Goal: Communication & Community: Answer question/provide support

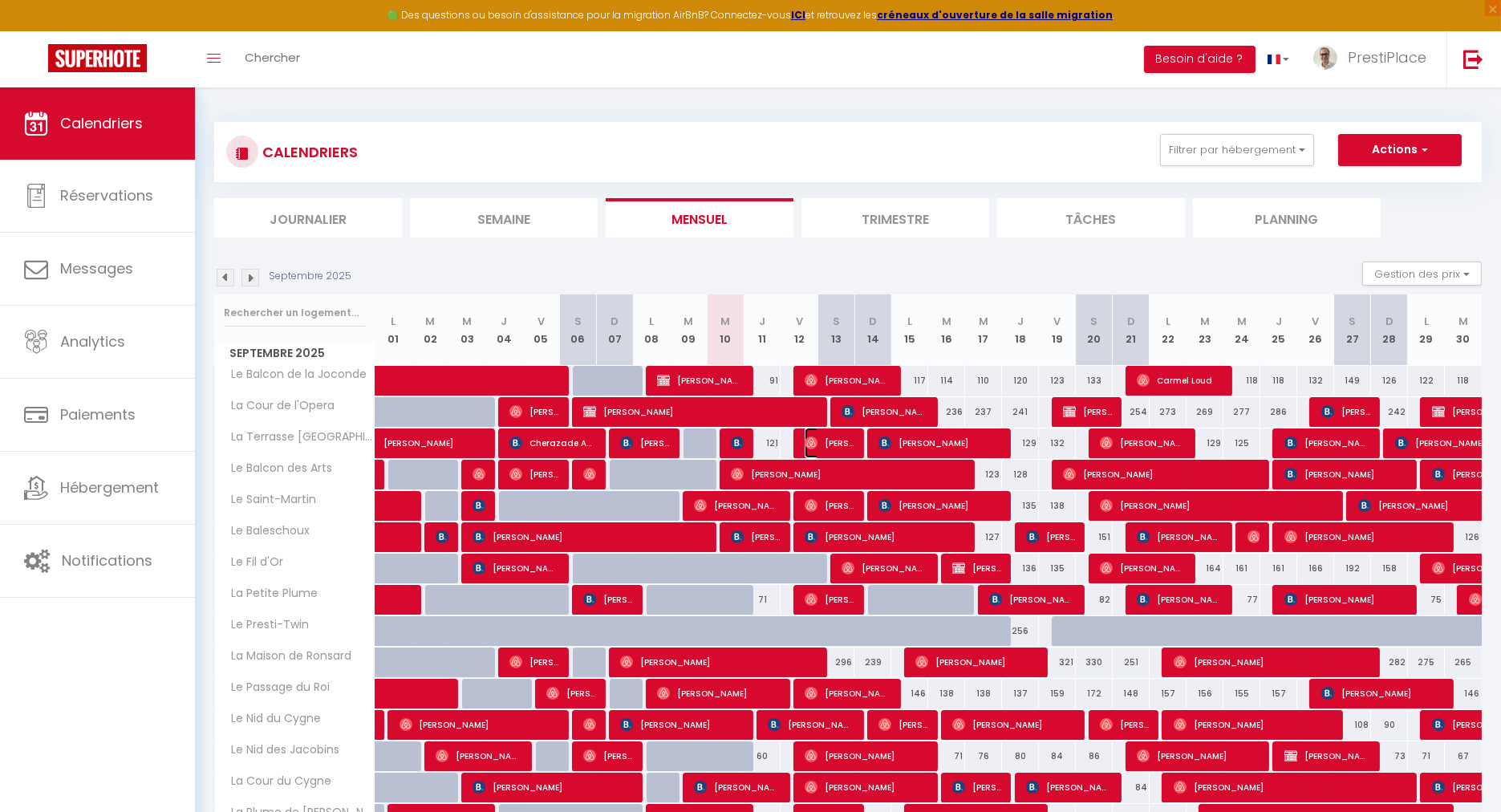
click at [824, 444] on span "[PERSON_NAME]" at bounding box center [829, 442] width 49 height 30
select select "OK"
select select "0"
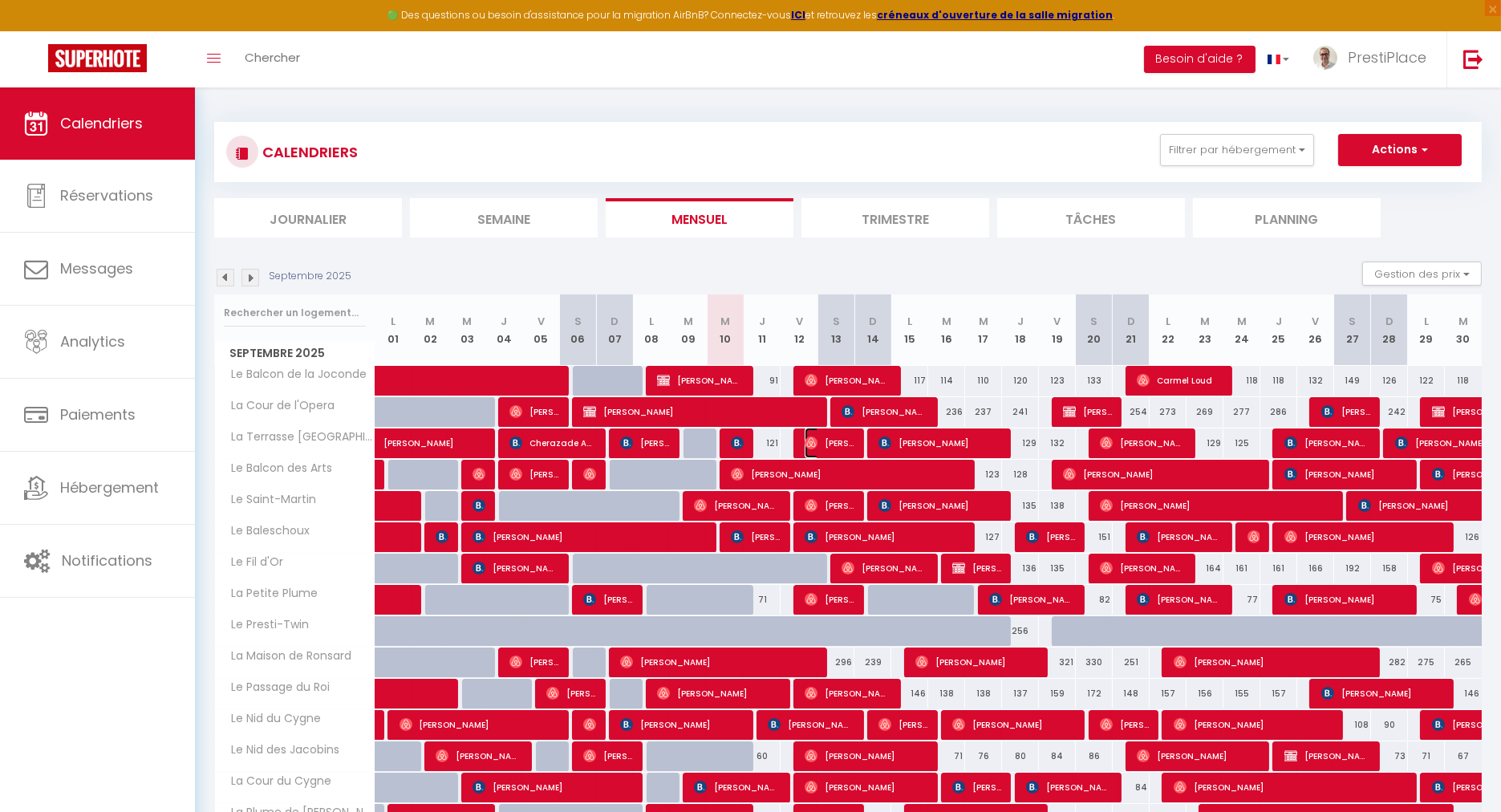
select select "1"
select select
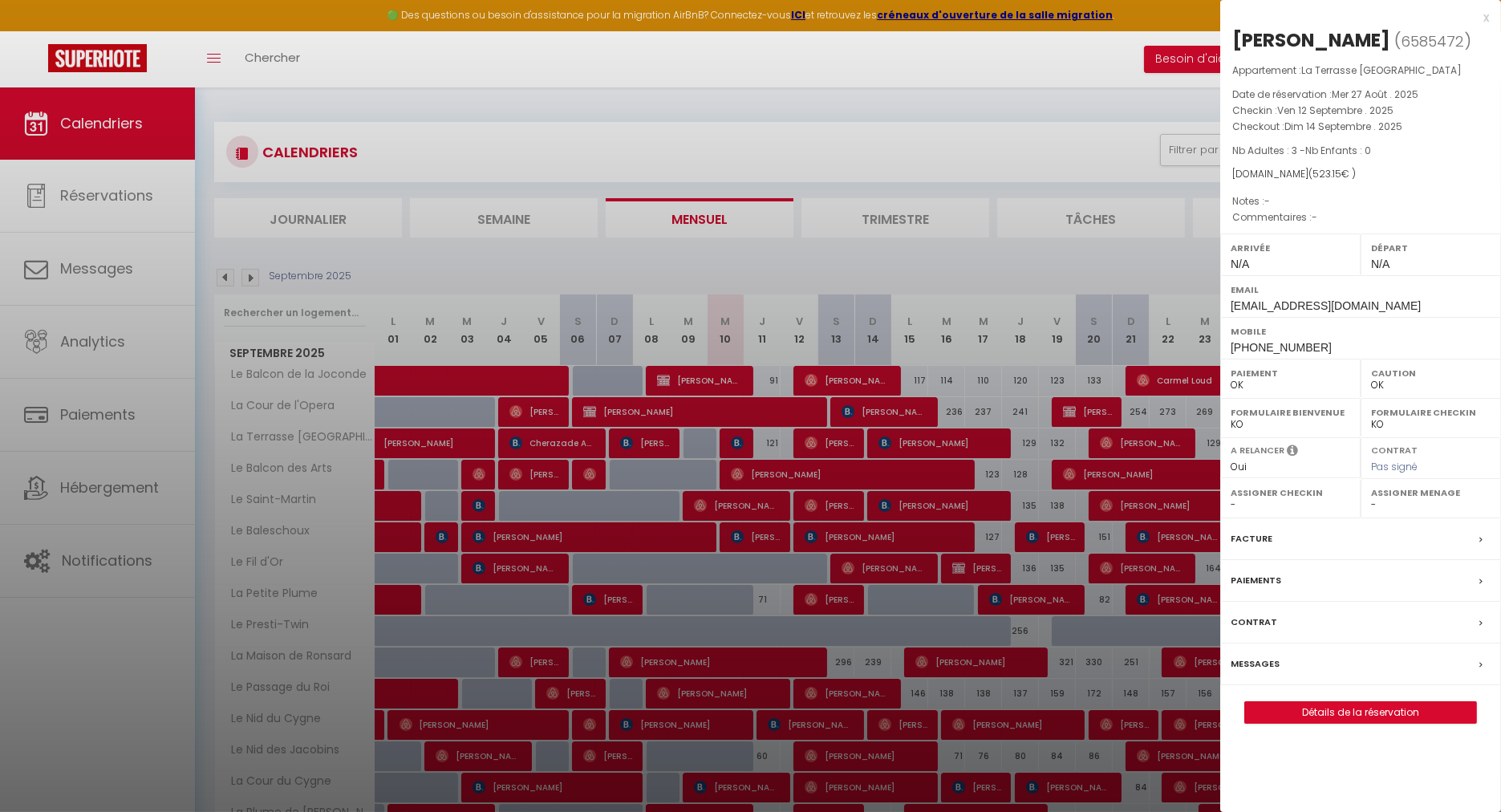
click at [1260, 672] on label "Messages" at bounding box center [1255, 664] width 49 height 17
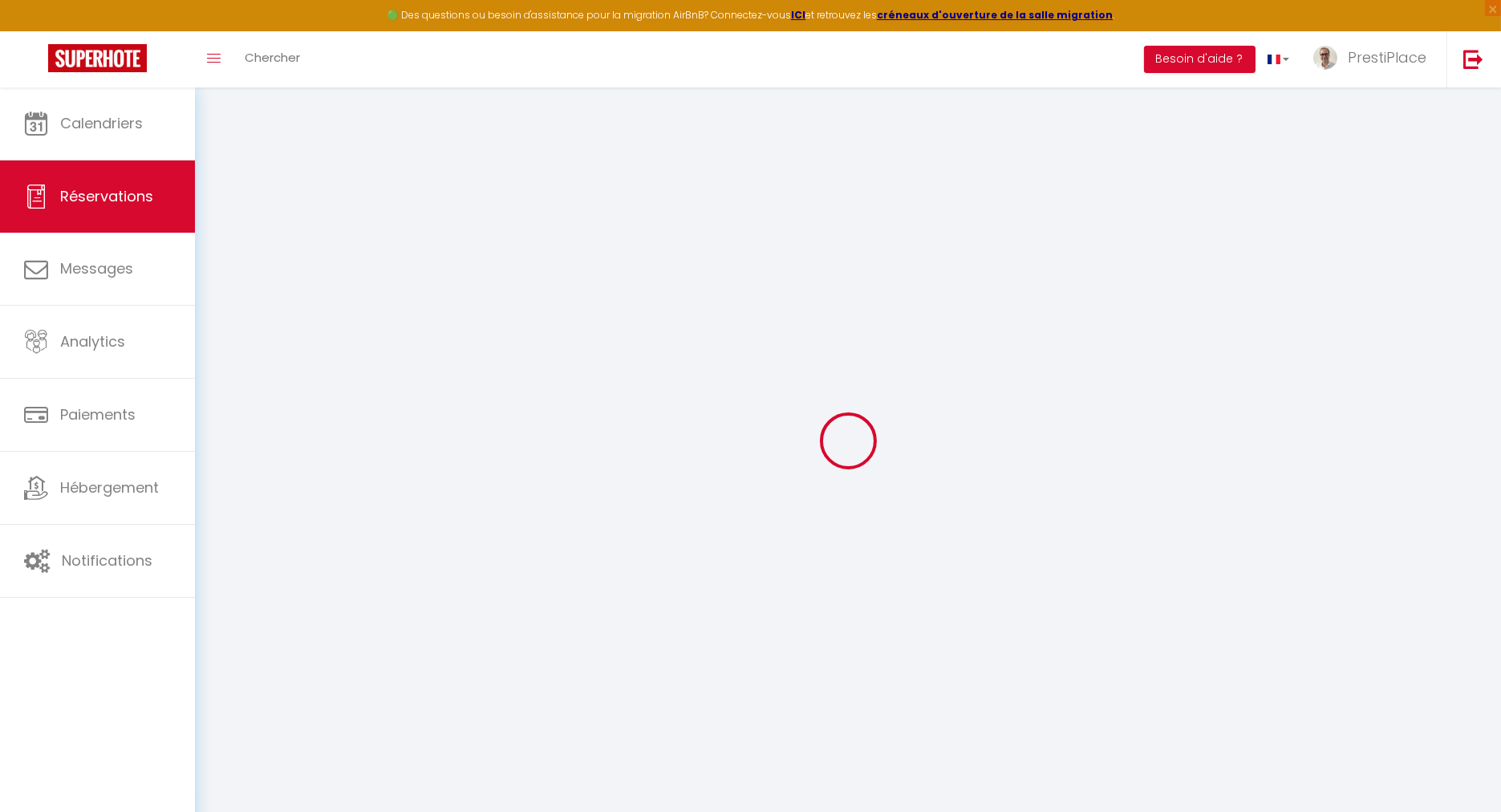
select select
checkbox input "false"
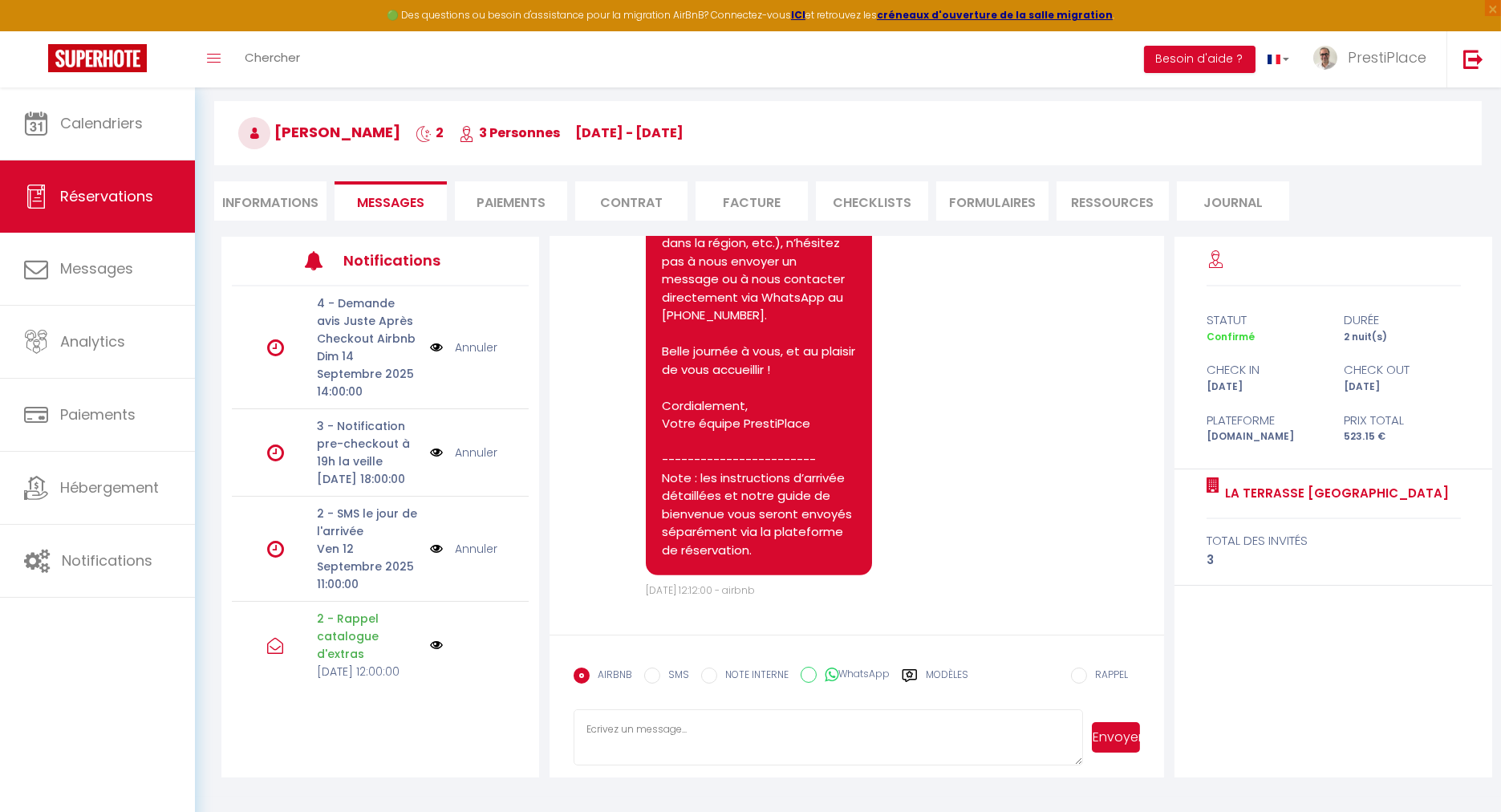
scroll to position [86, 0]
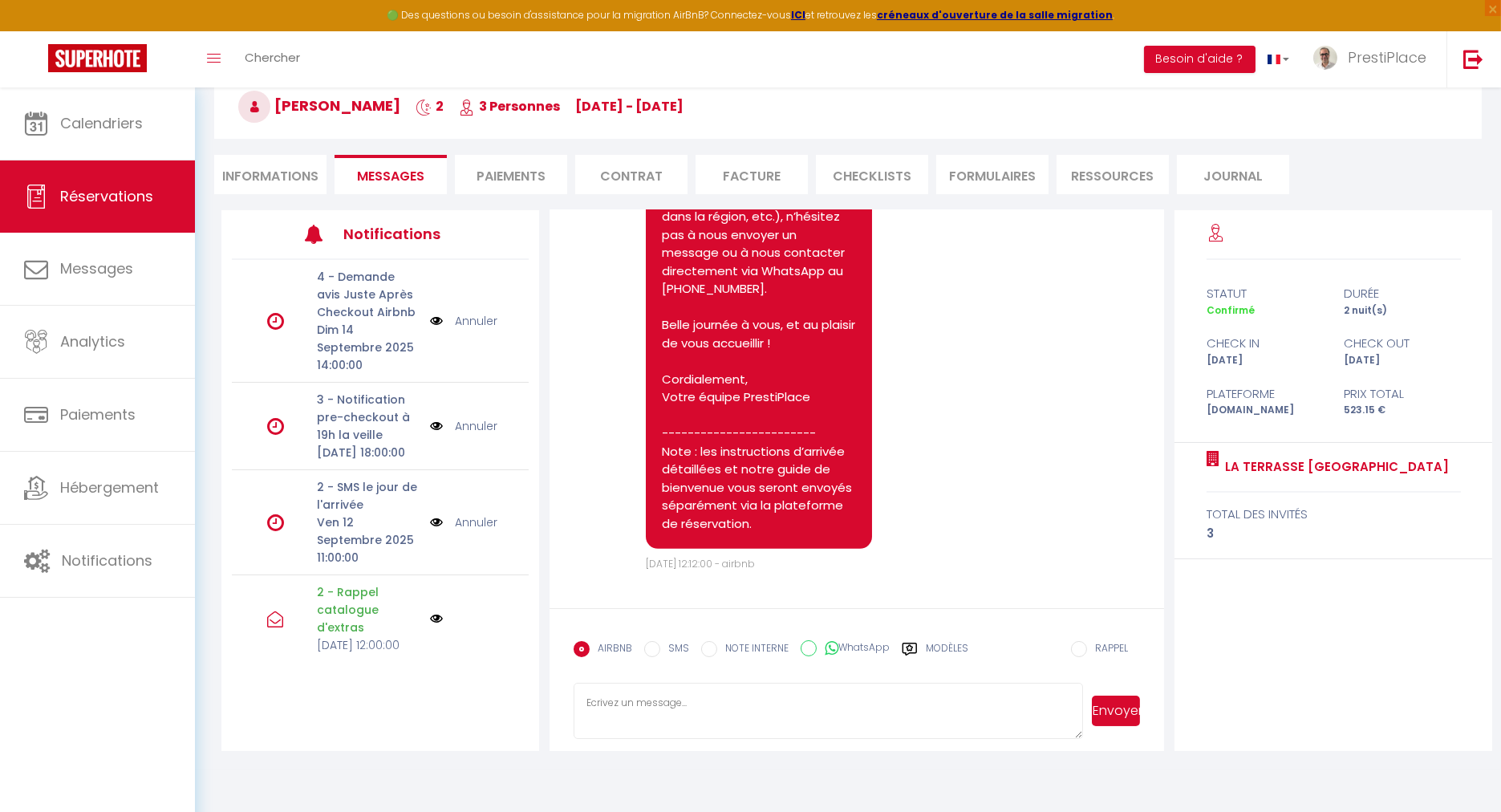
click at [720, 706] on textarea at bounding box center [827, 710] width 509 height 56
click at [300, 158] on li "Informations" at bounding box center [270, 174] width 112 height 39
select select
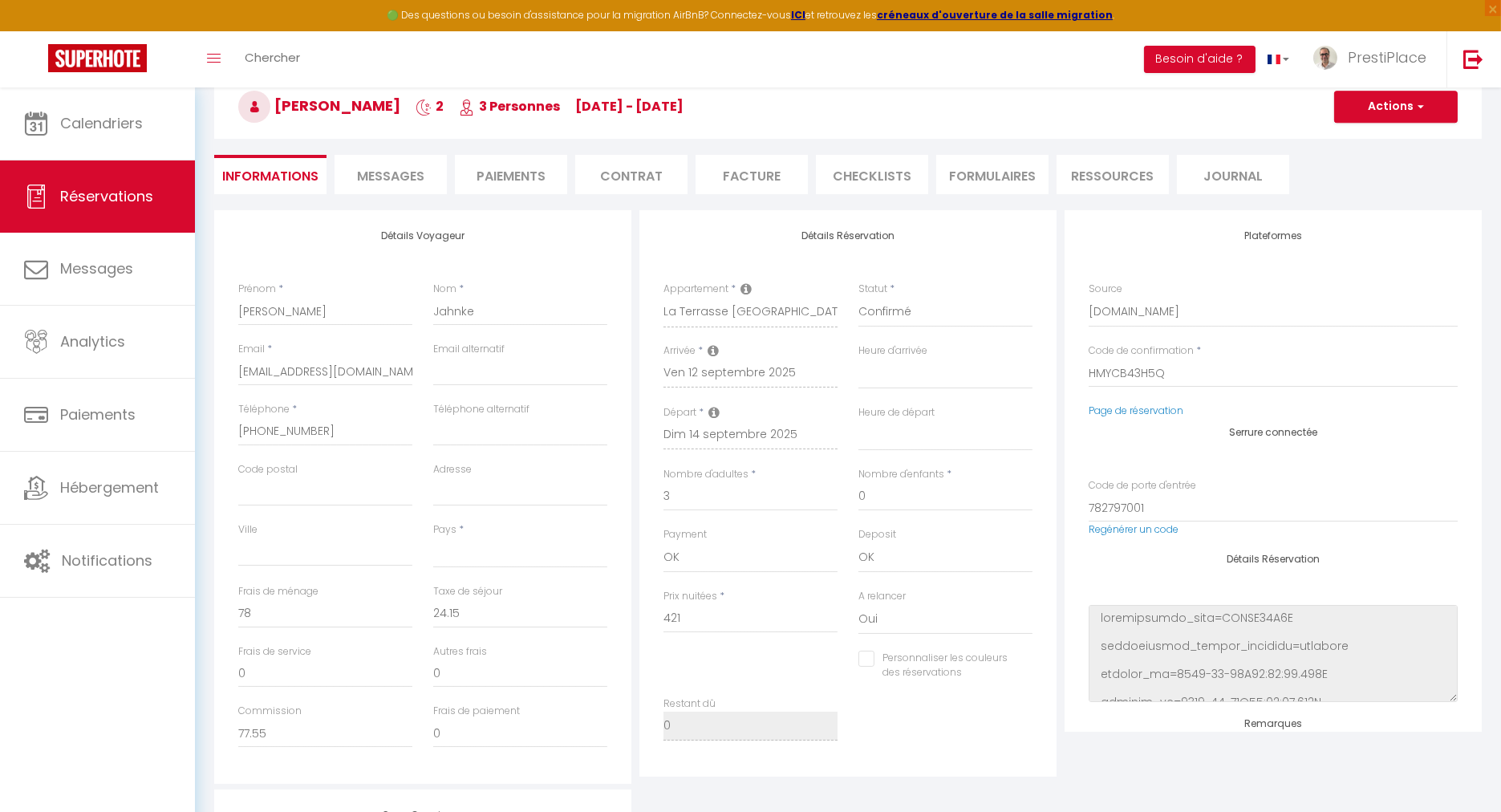
click at [393, 169] on span "Messages" at bounding box center [390, 176] width 68 height 19
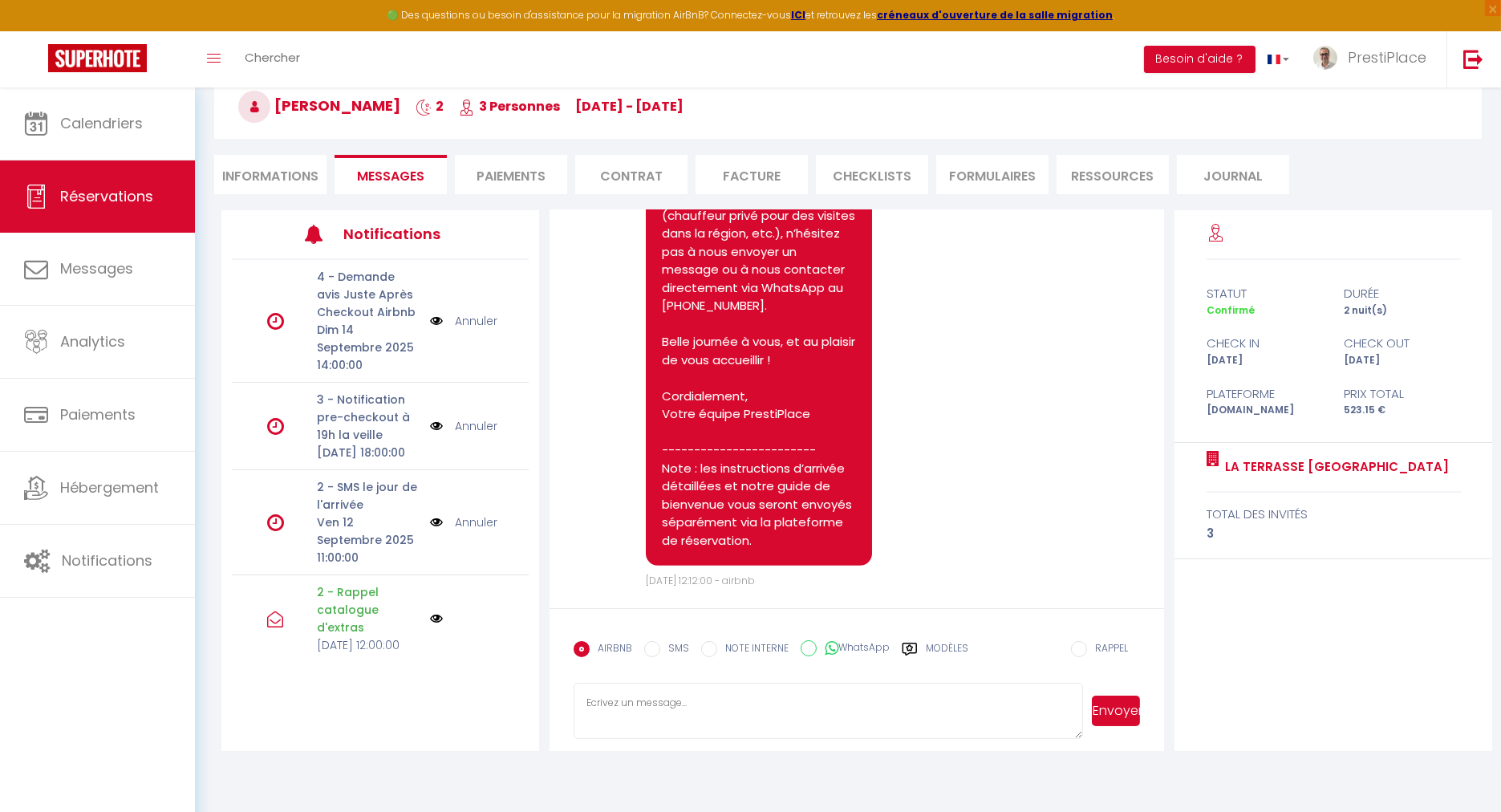
scroll to position [2816, 0]
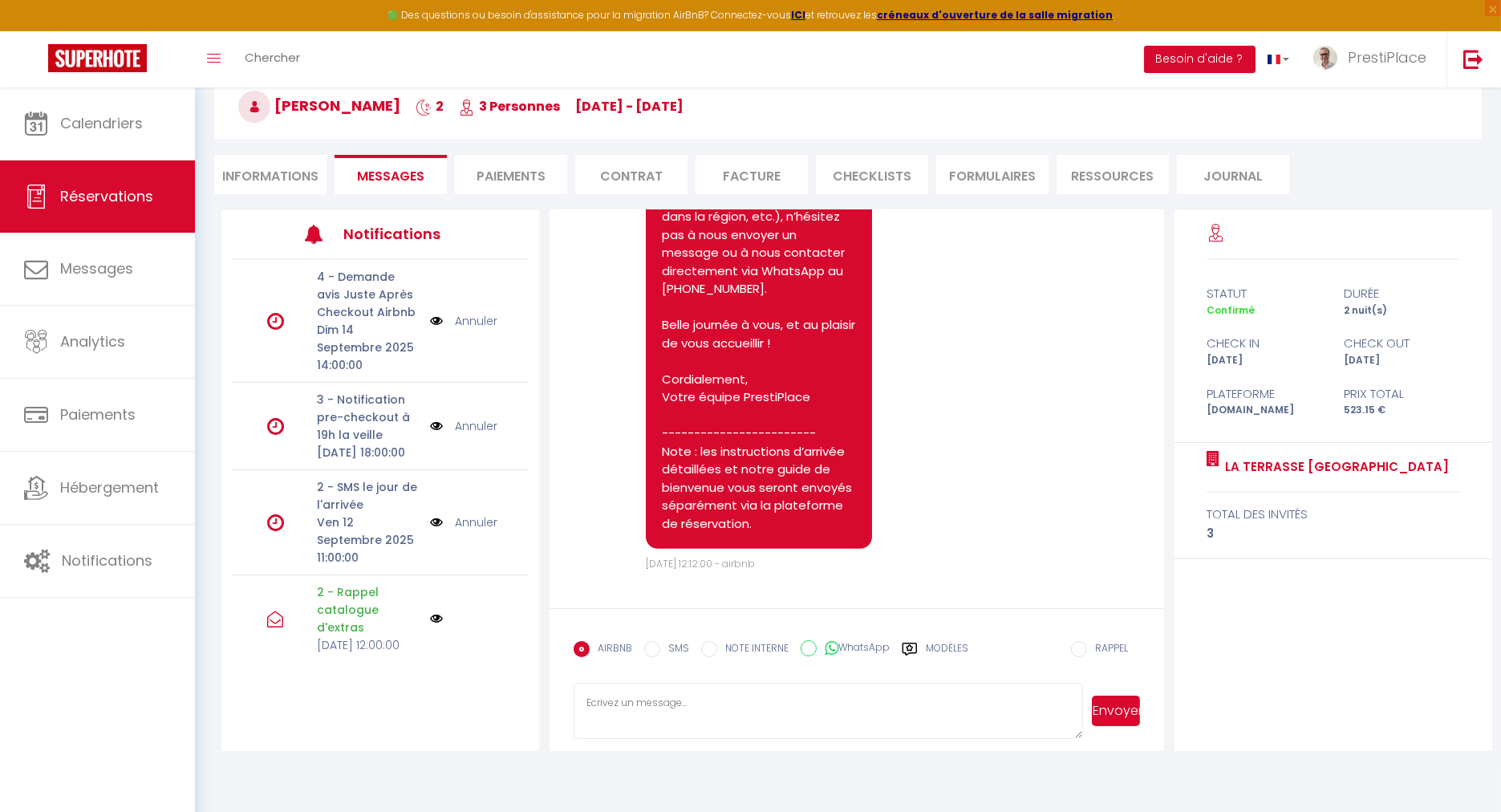
click at [653, 710] on textarea at bounding box center [827, 710] width 509 height 56
click at [944, 643] on label "Modèles" at bounding box center [947, 655] width 42 height 28
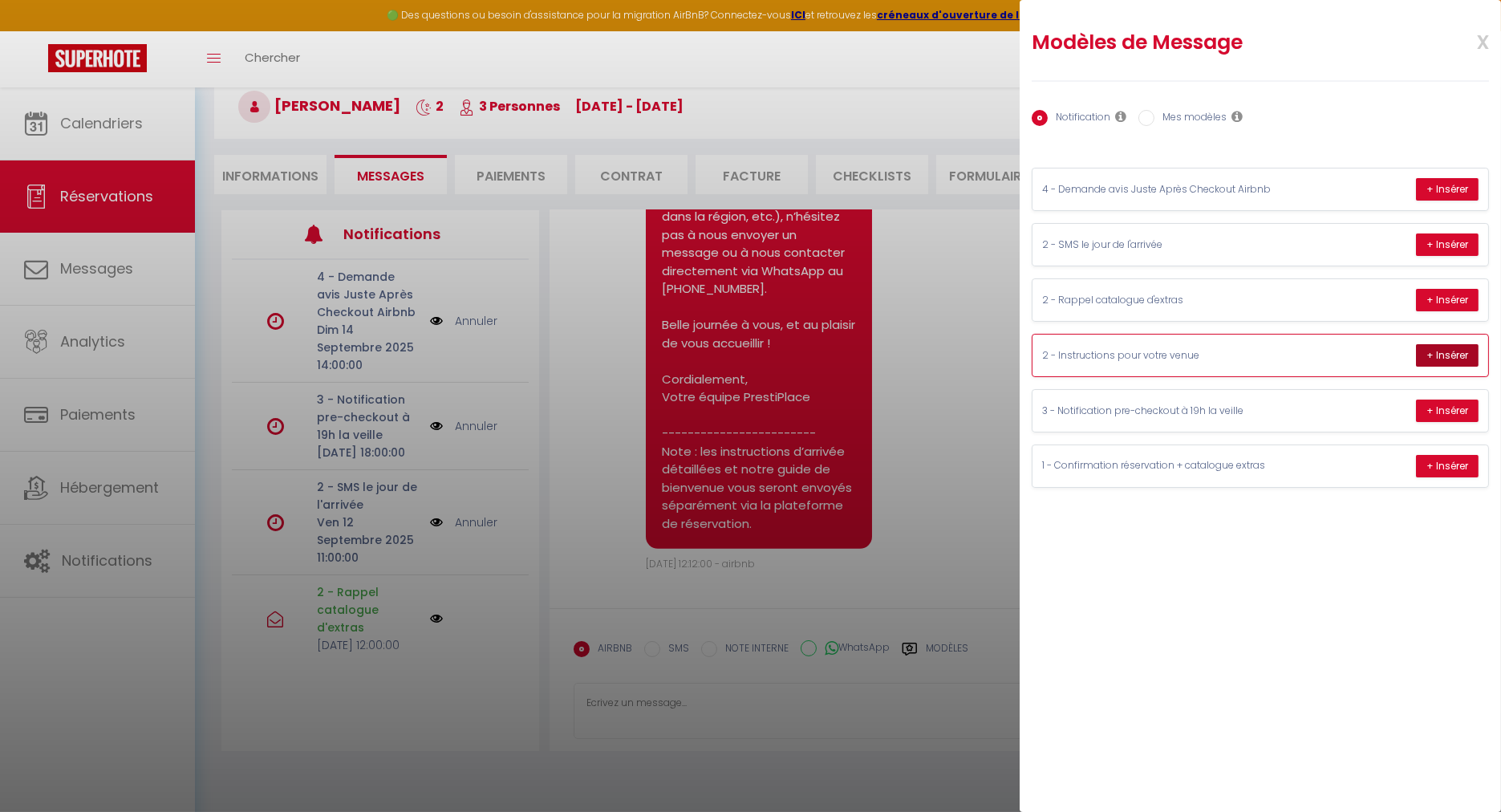
click at [1432, 346] on button "+ Insérer" at bounding box center [1447, 356] width 63 height 23
type textarea "Lore Ipsu Dolors, A’c adipisc elits doe temporin utlabor etdoloremagn, aliqu en…"
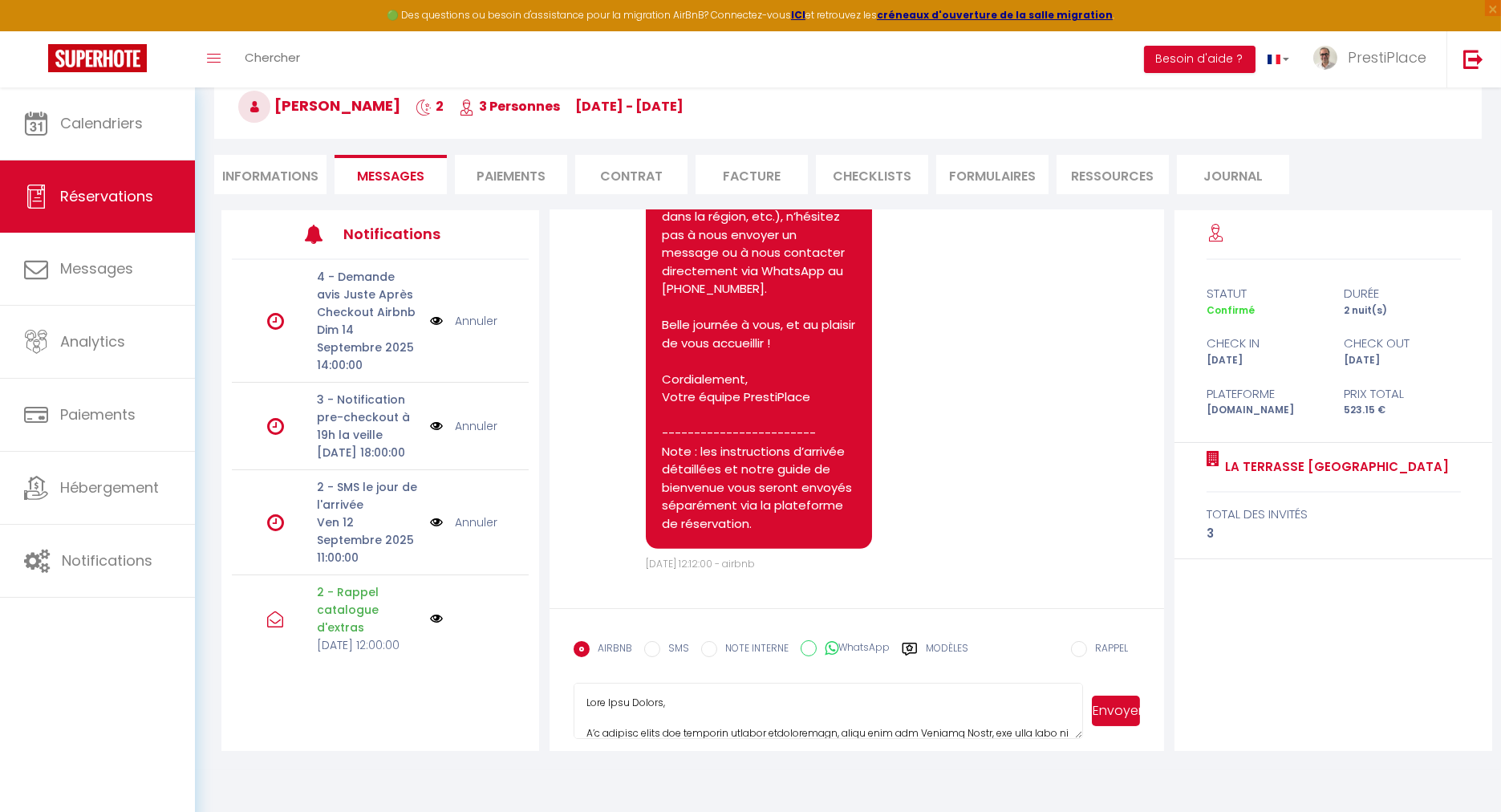
click at [252, 180] on li "Informations" at bounding box center [270, 174] width 112 height 39
select select
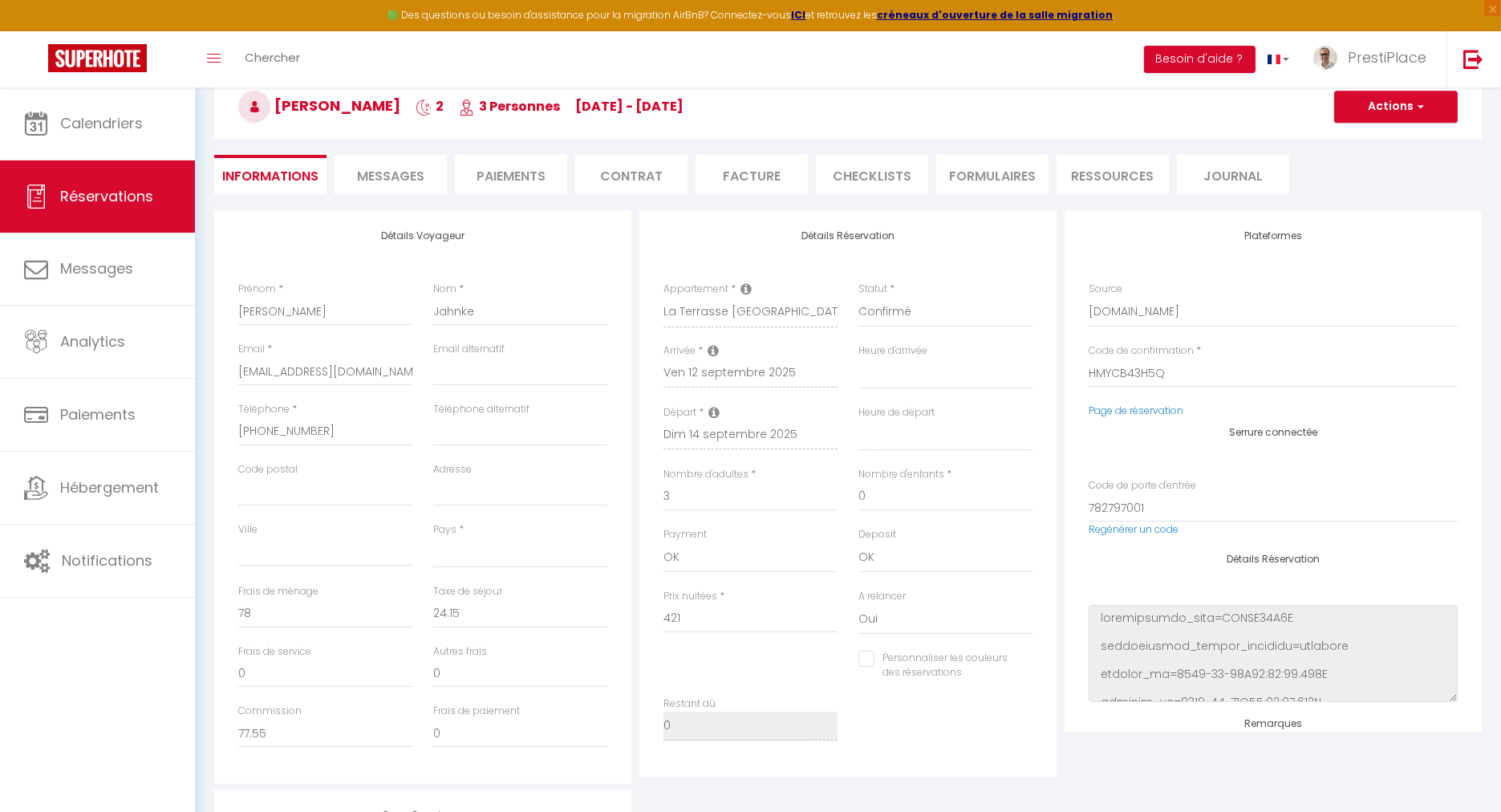
click at [457, 569] on div "Pays * [GEOGRAPHIC_DATA] [GEOGRAPHIC_DATA] [GEOGRAPHIC_DATA] [GEOGRAPHIC_DATA] …" at bounding box center [520, 553] width 195 height 62
click at [459, 554] on select "[GEOGRAPHIC_DATA] [GEOGRAPHIC_DATA] [GEOGRAPHIC_DATA] [GEOGRAPHIC_DATA] [GEOGRA…" at bounding box center [520, 552] width 174 height 30
select select "FR"
select select
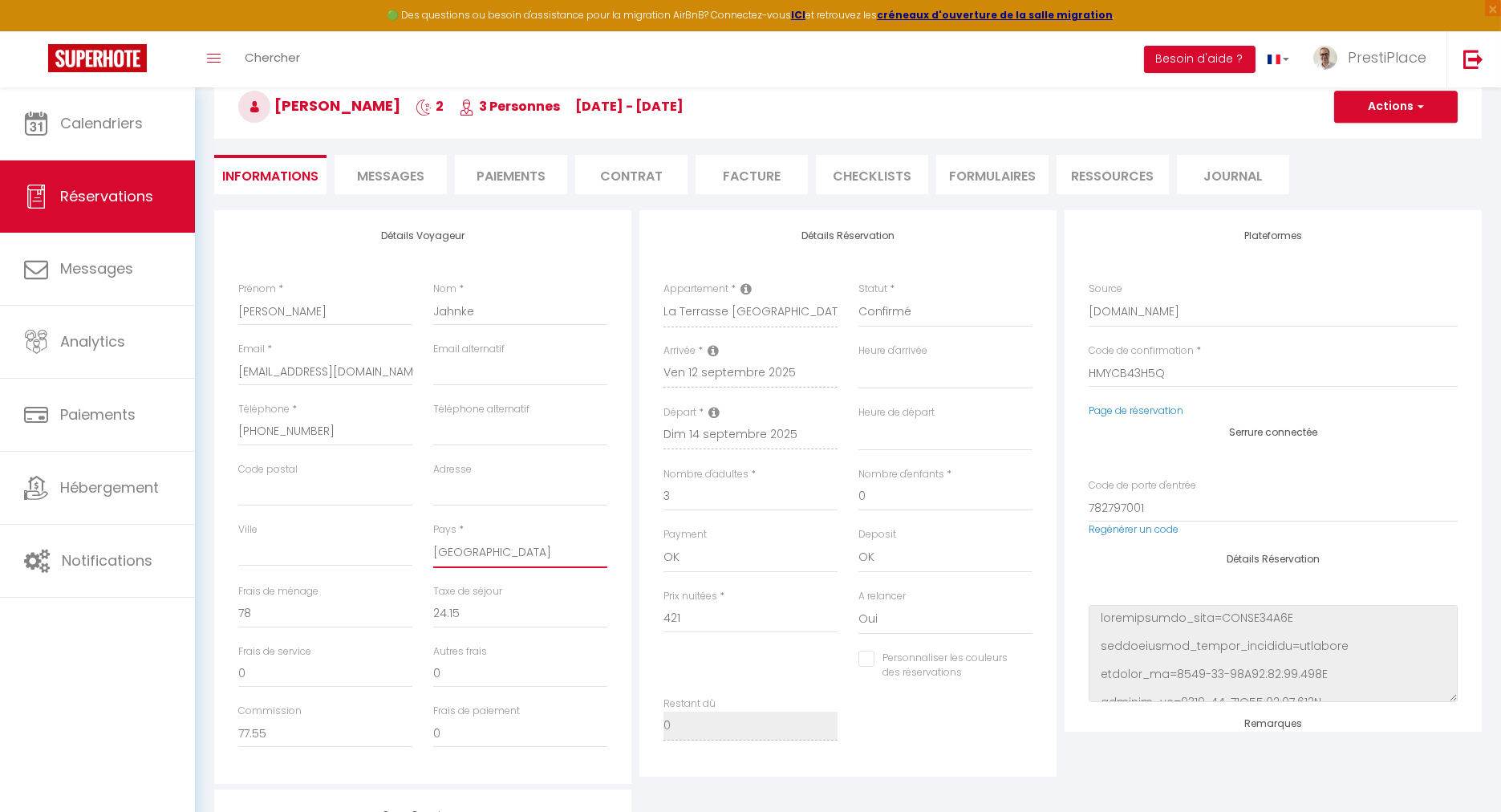
select select
checkbox input "false"
click at [1381, 95] on button "Actions" at bounding box center [1396, 106] width 124 height 32
click at [1367, 134] on link "Enregistrer" at bounding box center [1380, 143] width 127 height 21
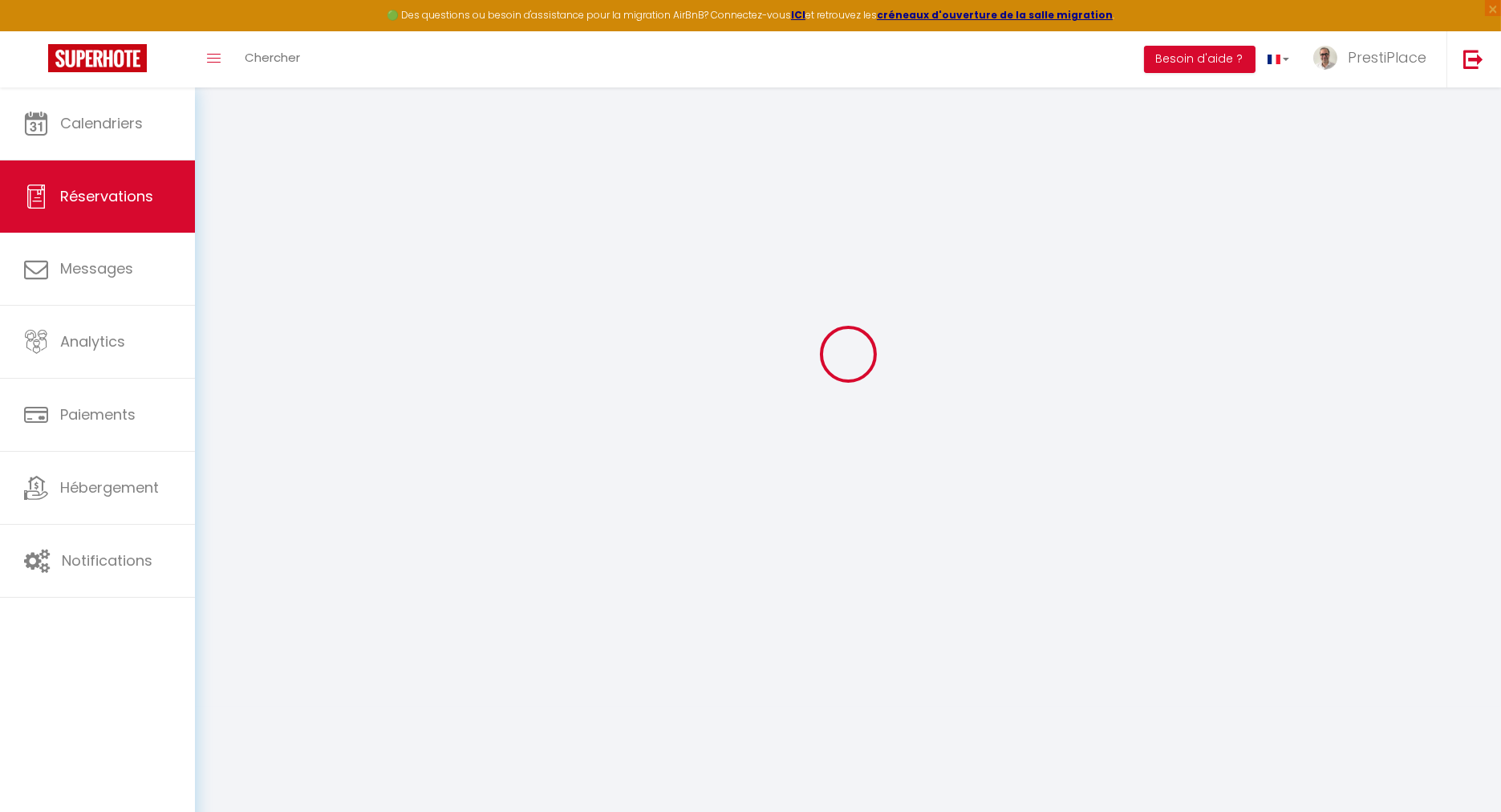
select select "not_cancelled"
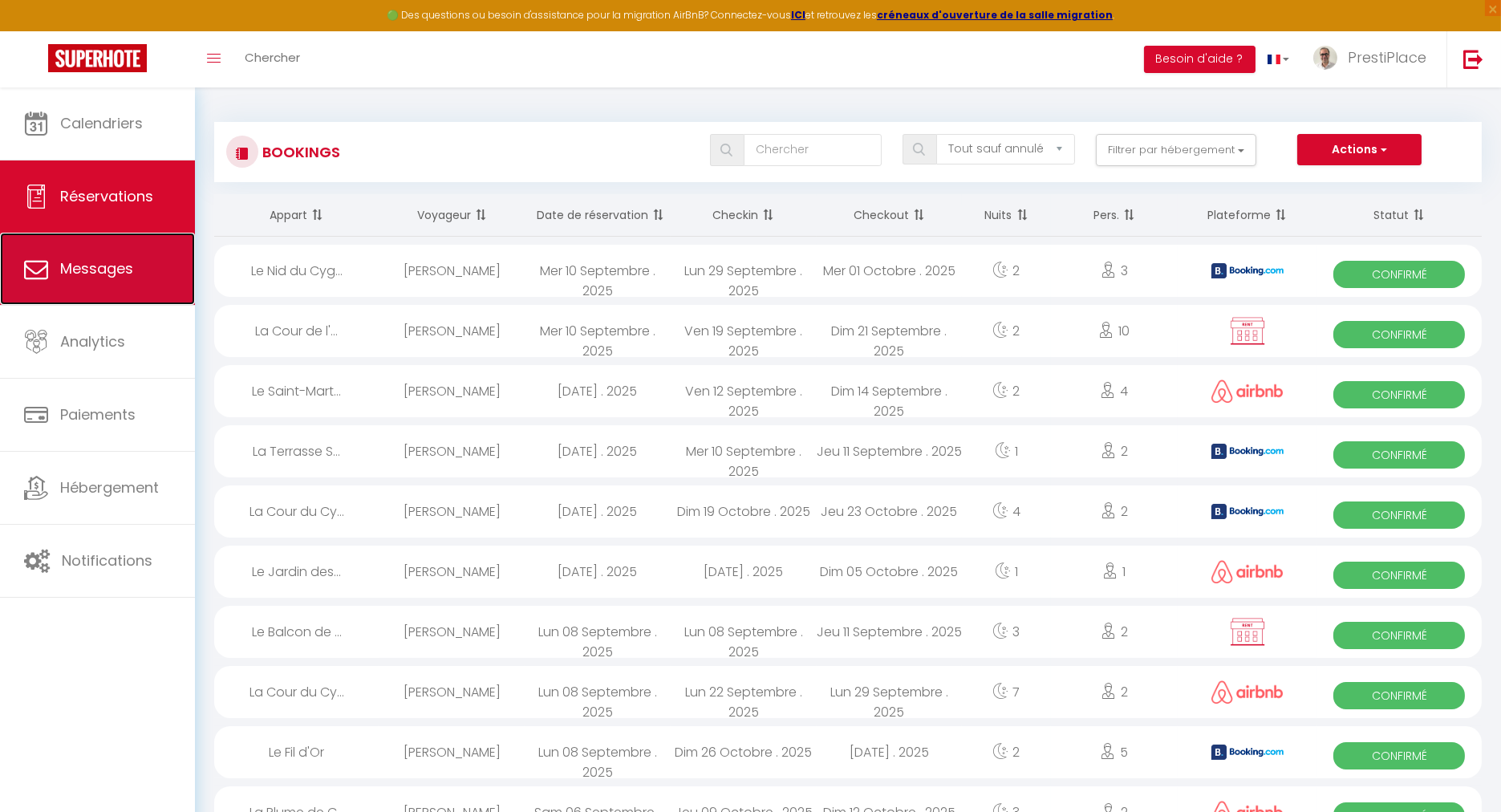
click at [83, 268] on span "Messages" at bounding box center [97, 268] width 73 height 20
select select "message"
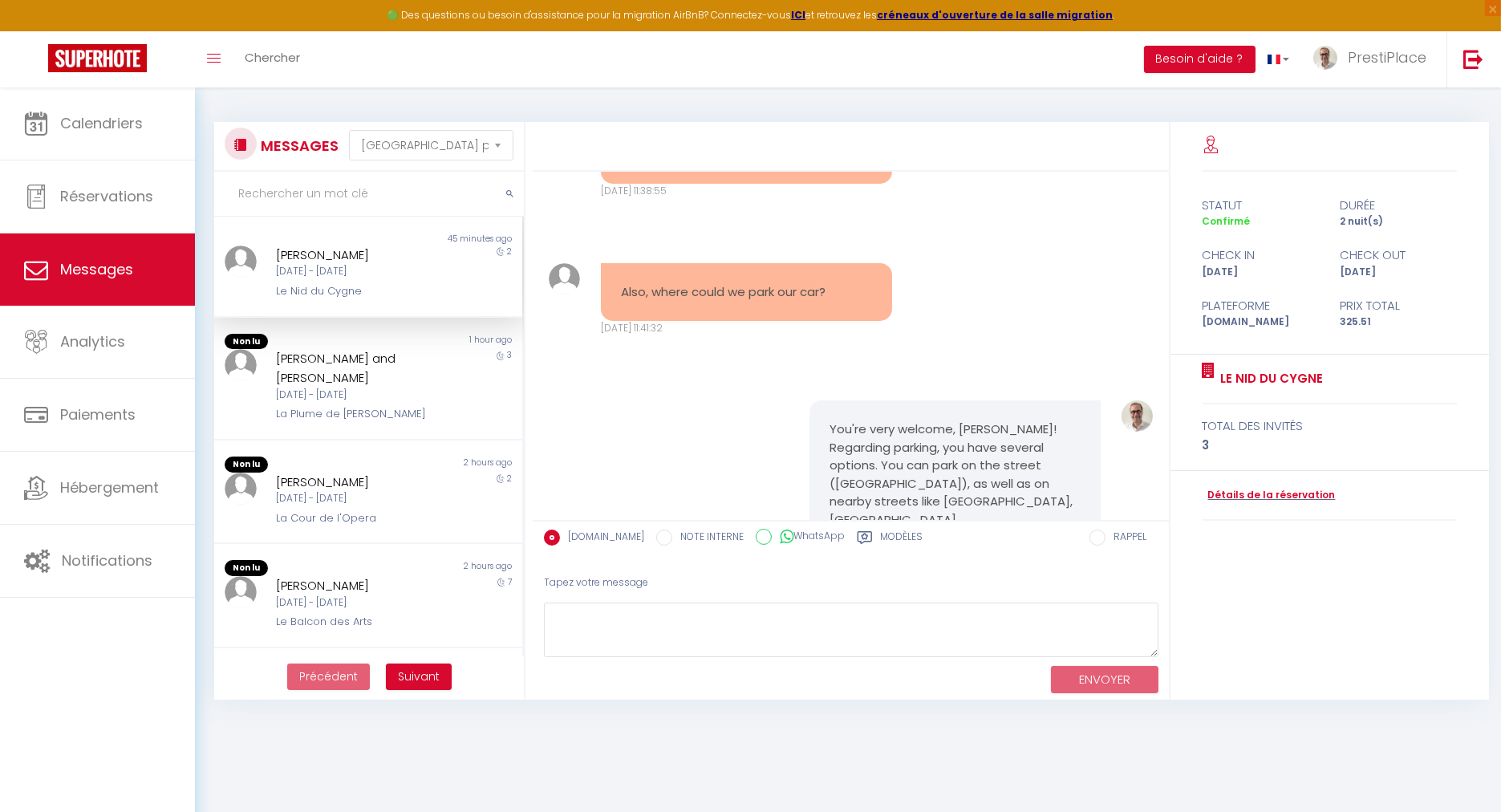
scroll to position [1407, 0]
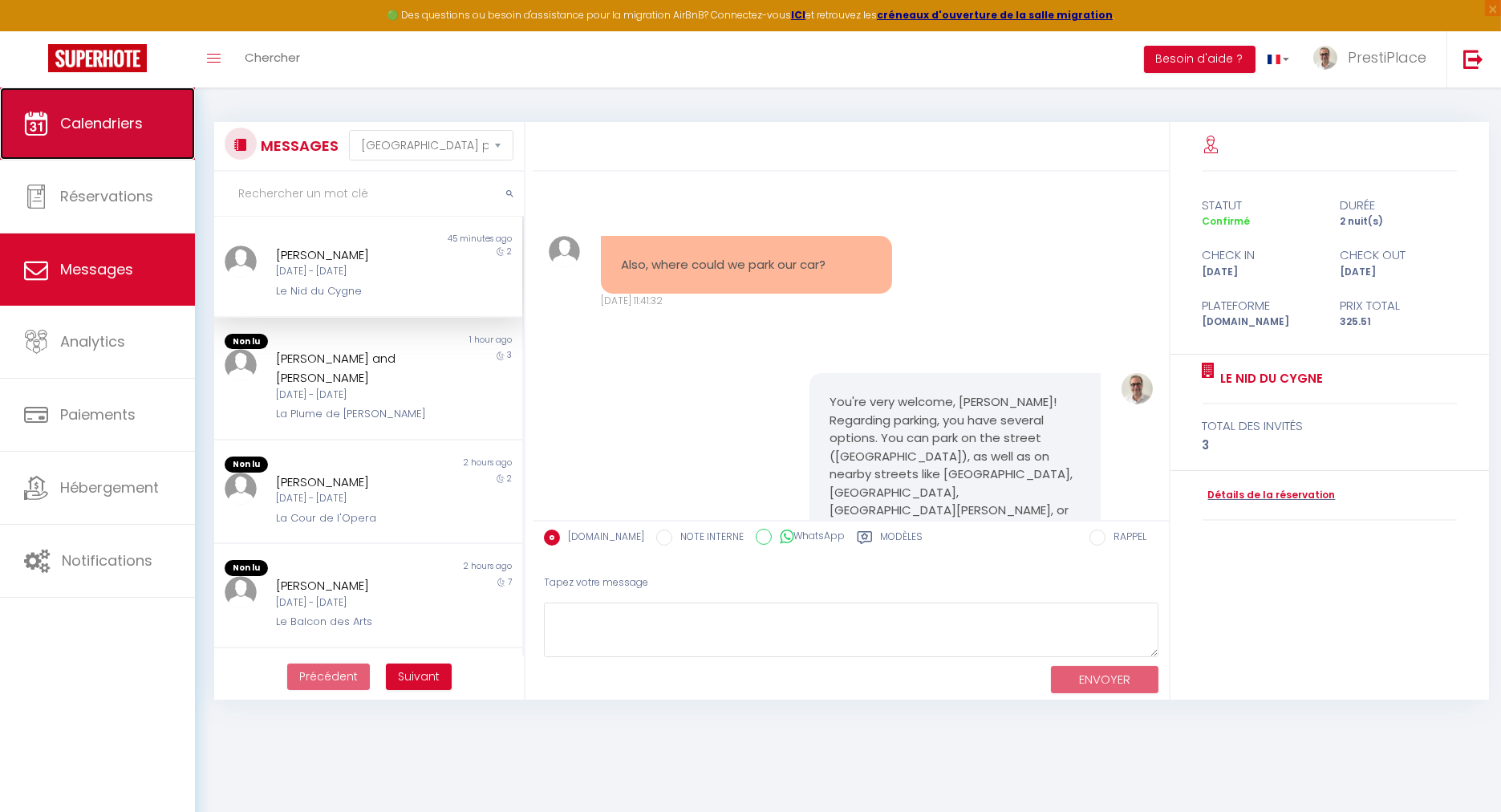
click at [95, 134] on link "Calendriers" at bounding box center [97, 123] width 195 height 72
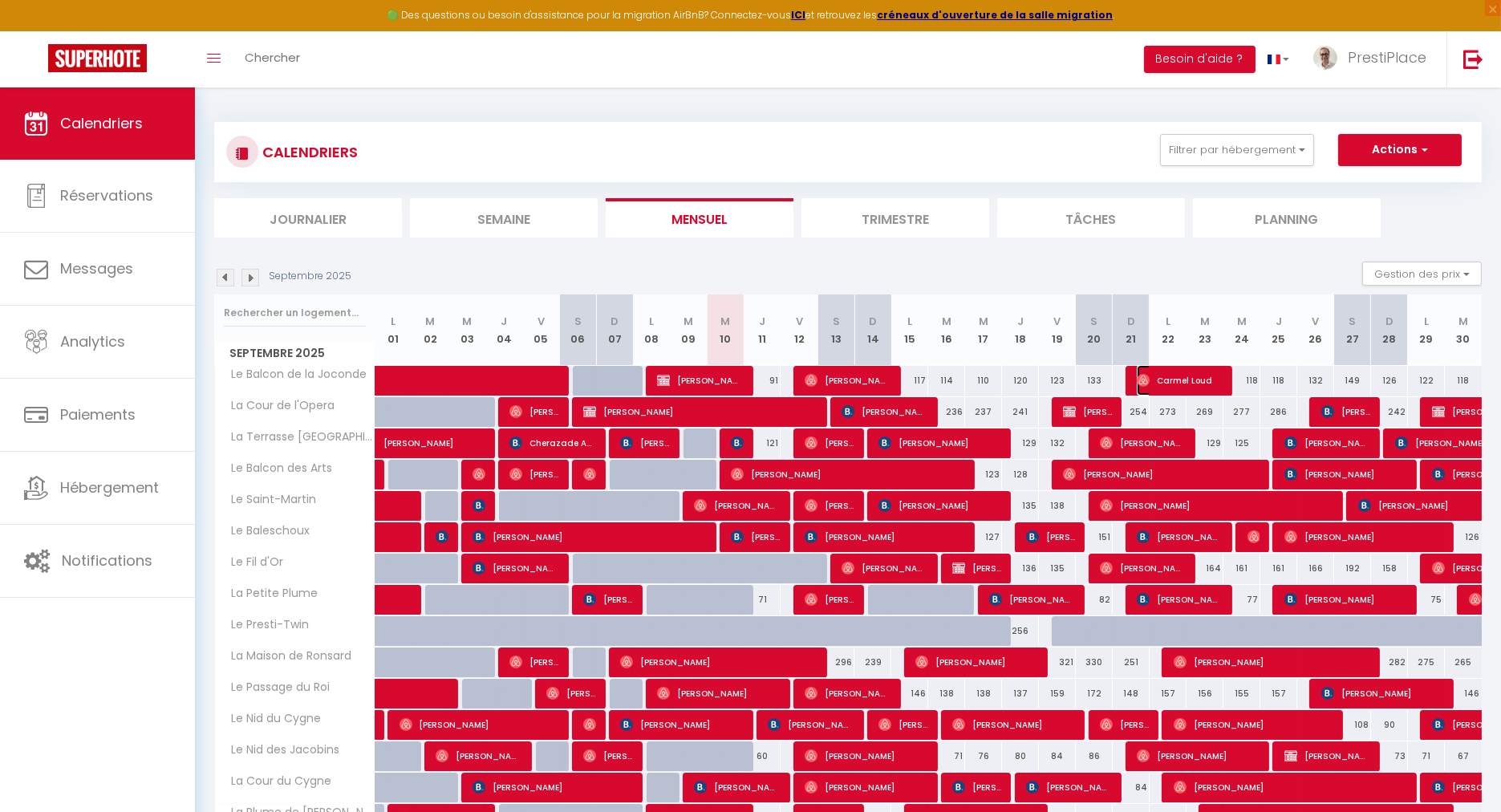
click at [1173, 375] on span "Carmel Loud" at bounding box center [1179, 380] width 86 height 30
select select "OK"
select select "0"
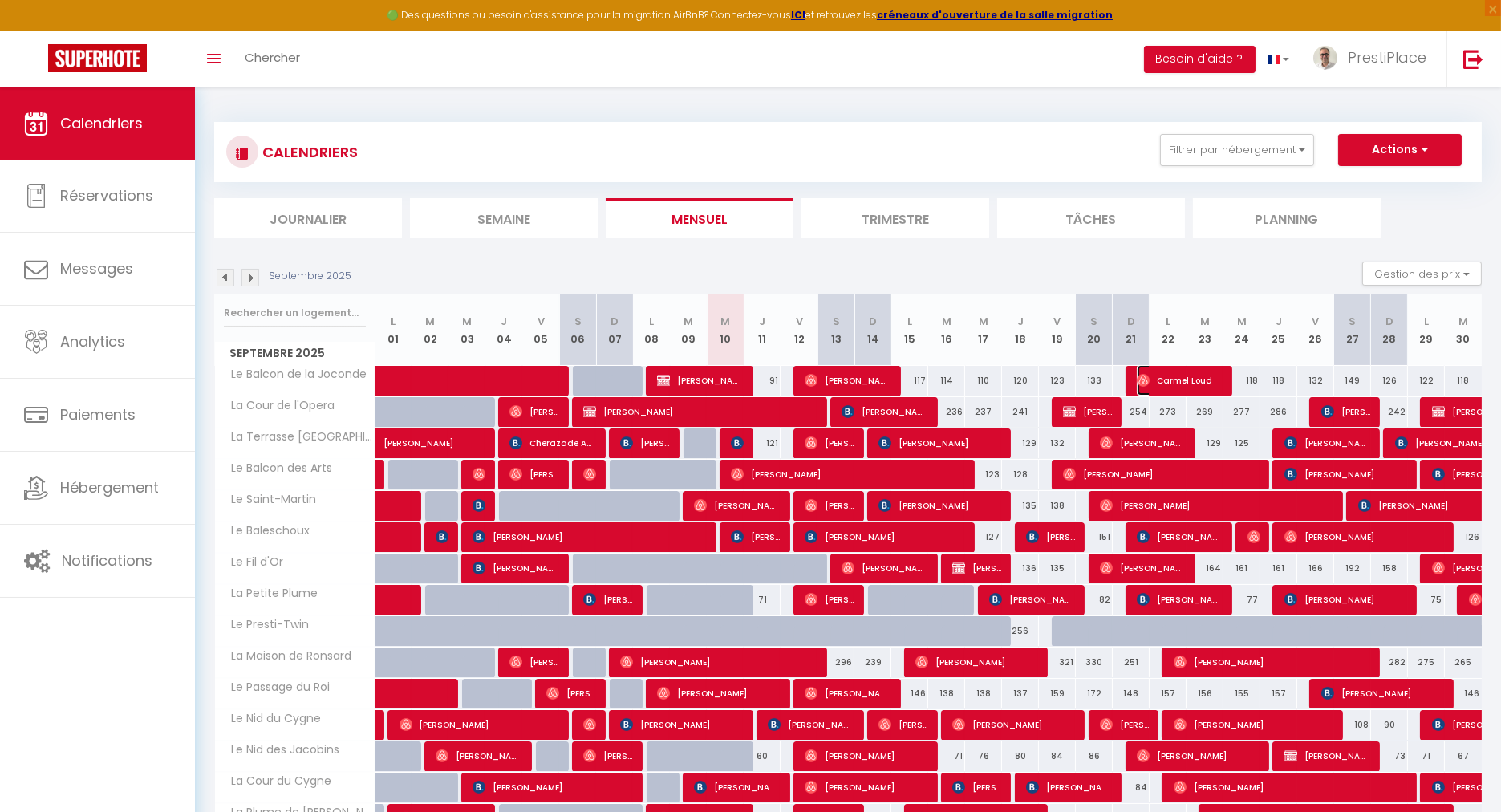
select select "1"
select select
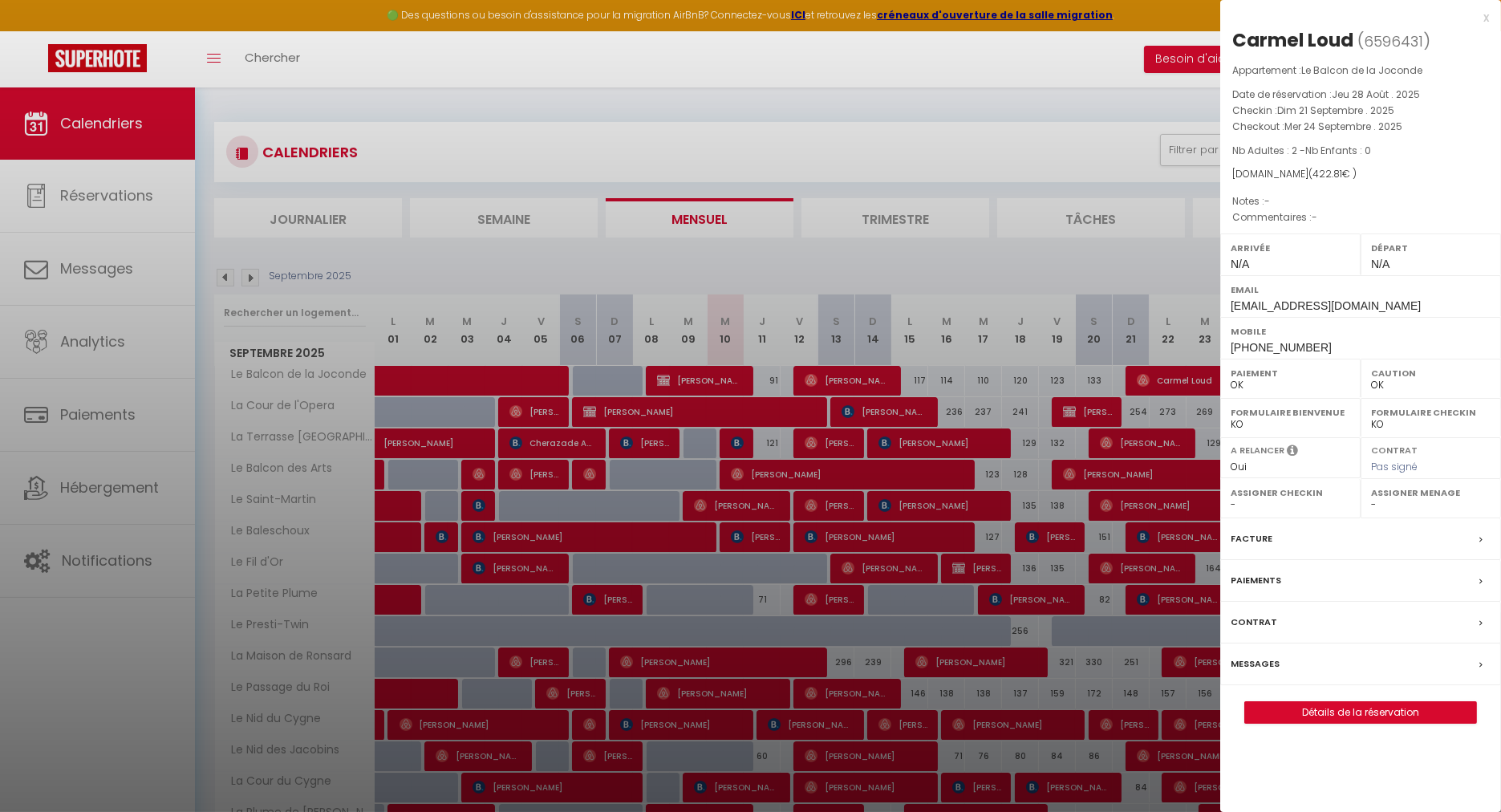
click at [1038, 382] on div at bounding box center [750, 406] width 1501 height 812
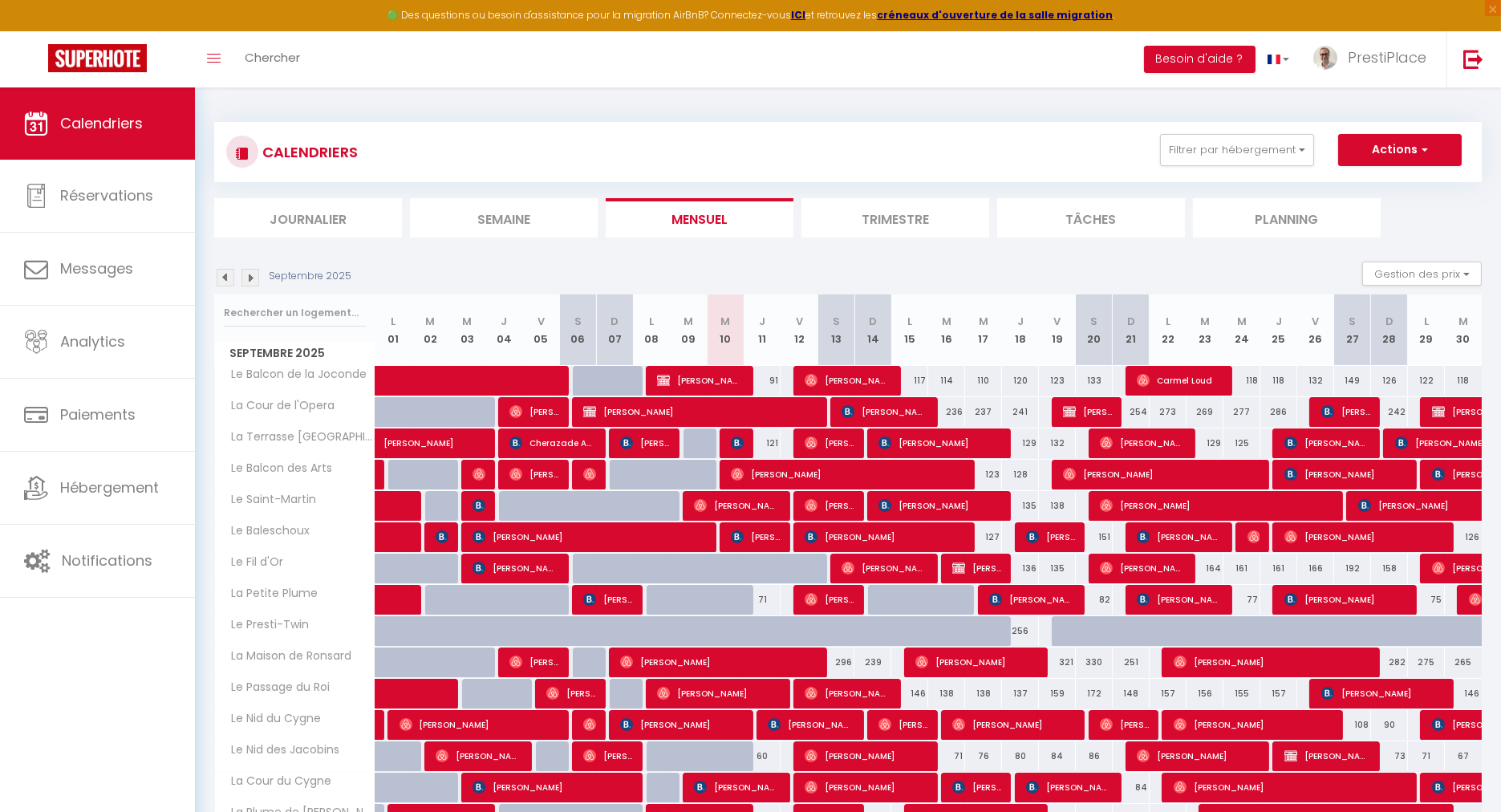
click at [228, 286] on img at bounding box center [226, 278] width 18 height 18
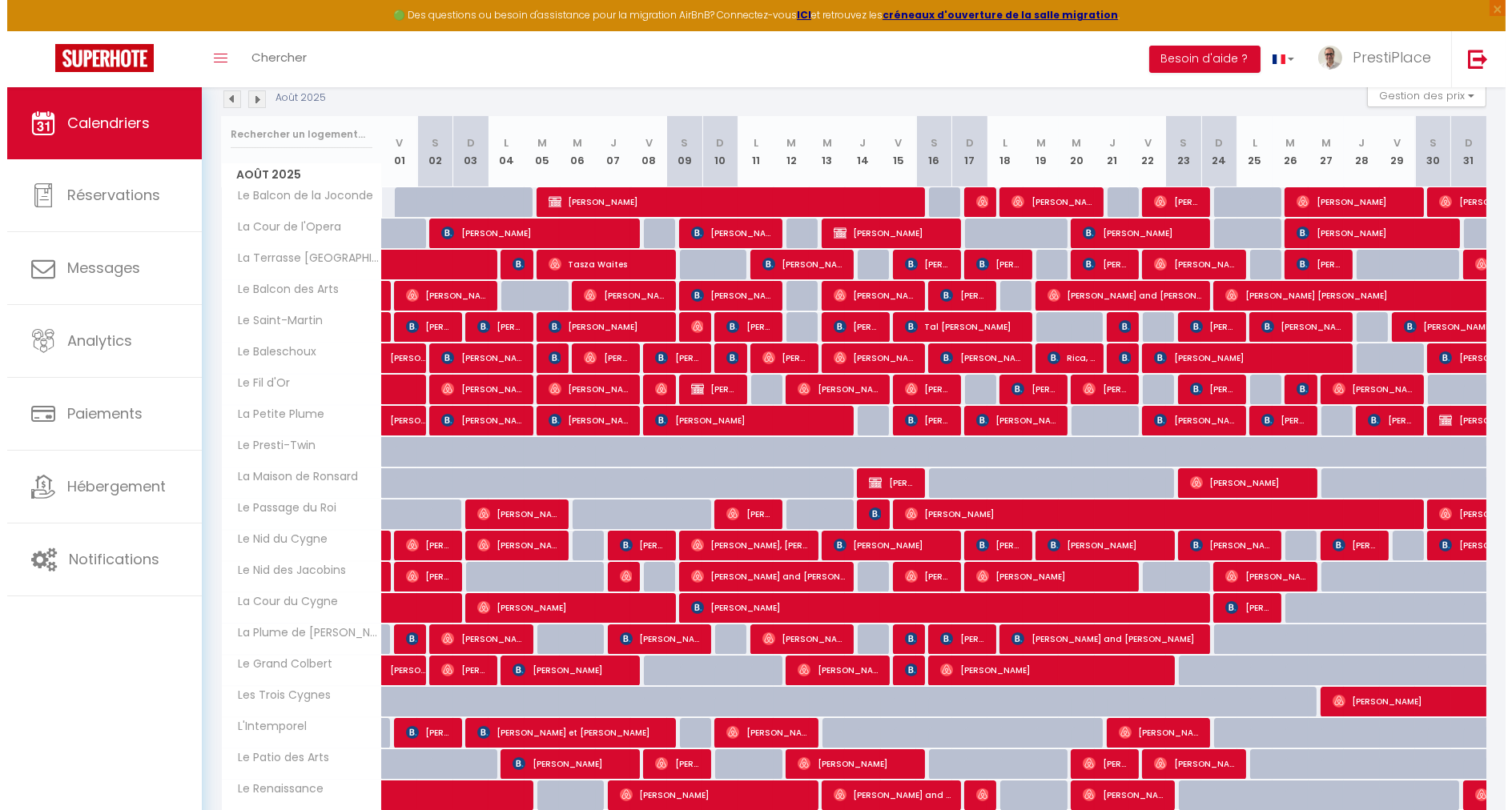
scroll to position [266, 0]
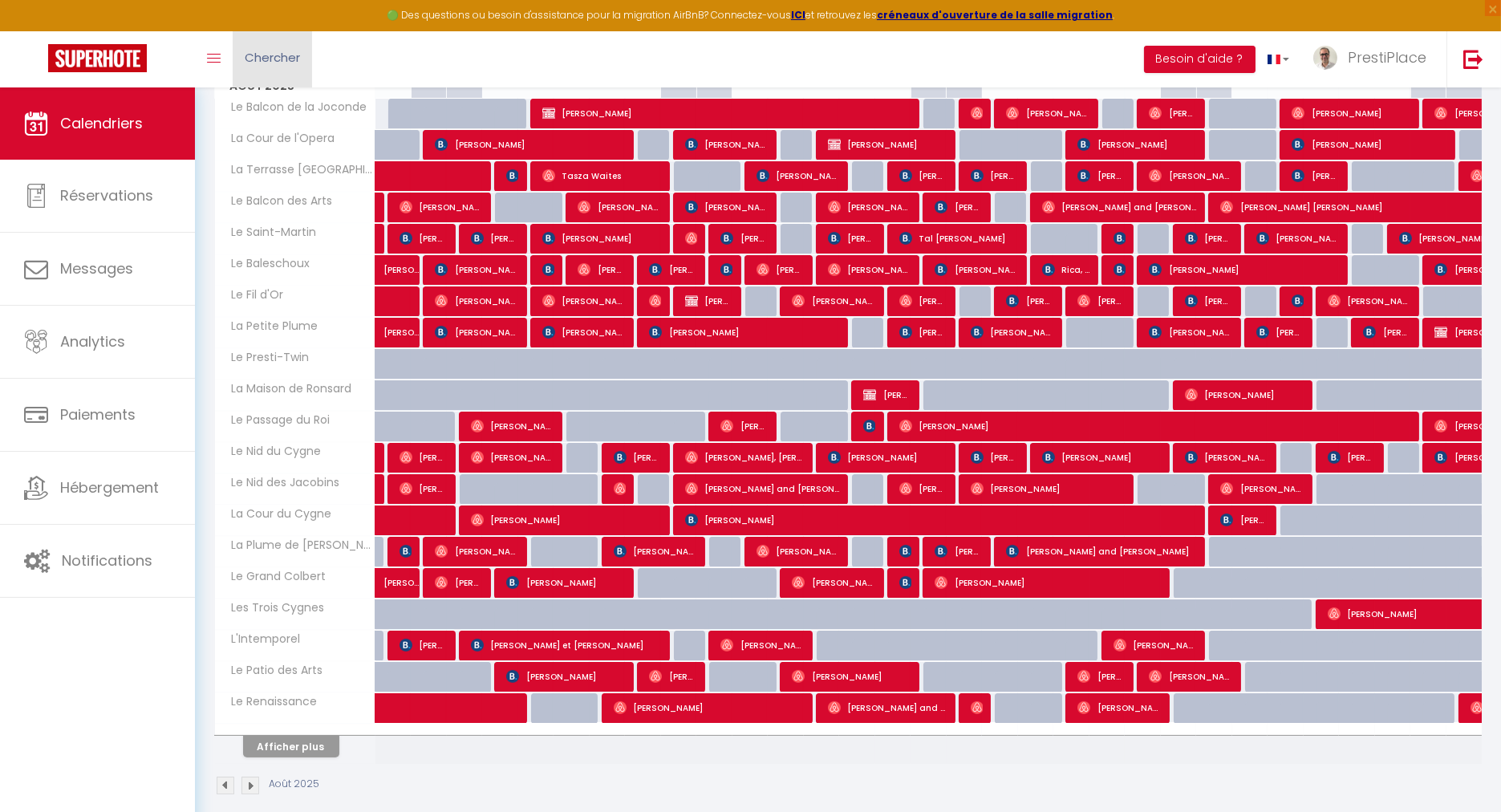
click at [274, 59] on span "Chercher" at bounding box center [272, 57] width 55 height 17
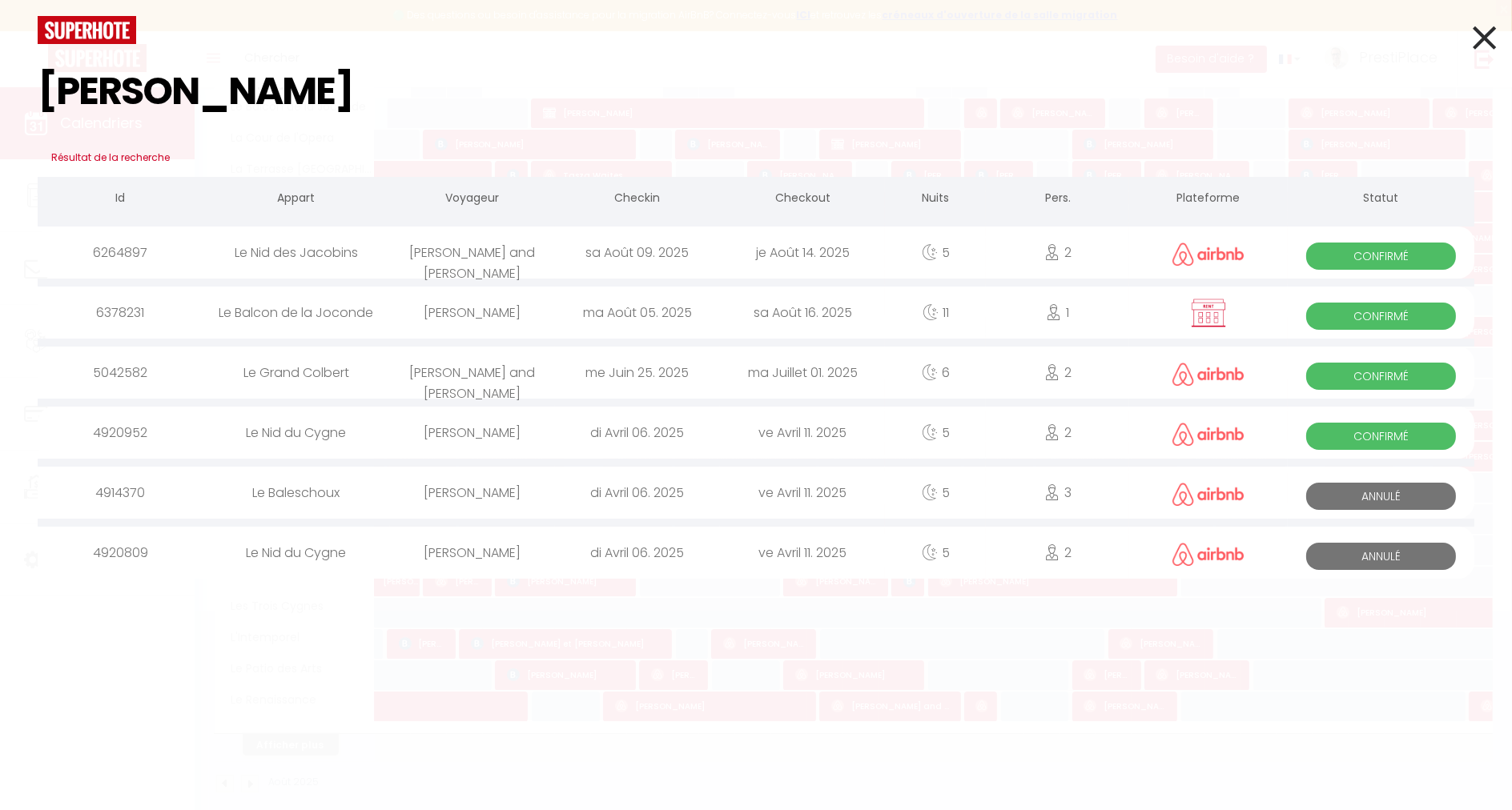
click at [658, 700] on div "[PERSON_NAME] de la recherche Id Appart Voyageur Checkin Checkout Nuits Pers. P…" at bounding box center [756, 405] width 1512 height 810
drag, startPoint x: 129, startPoint y: 91, endPoint x: 0, endPoint y: 76, distance: 129.9
click at [0, 77] on html "🟢 Des questions ou besoin d'assistance pour la migration AirBnB? Connectez-vous…" at bounding box center [756, 138] width 1512 height 810
paste input "[PERSON_NAME]"
type input "[PERSON_NAME]"
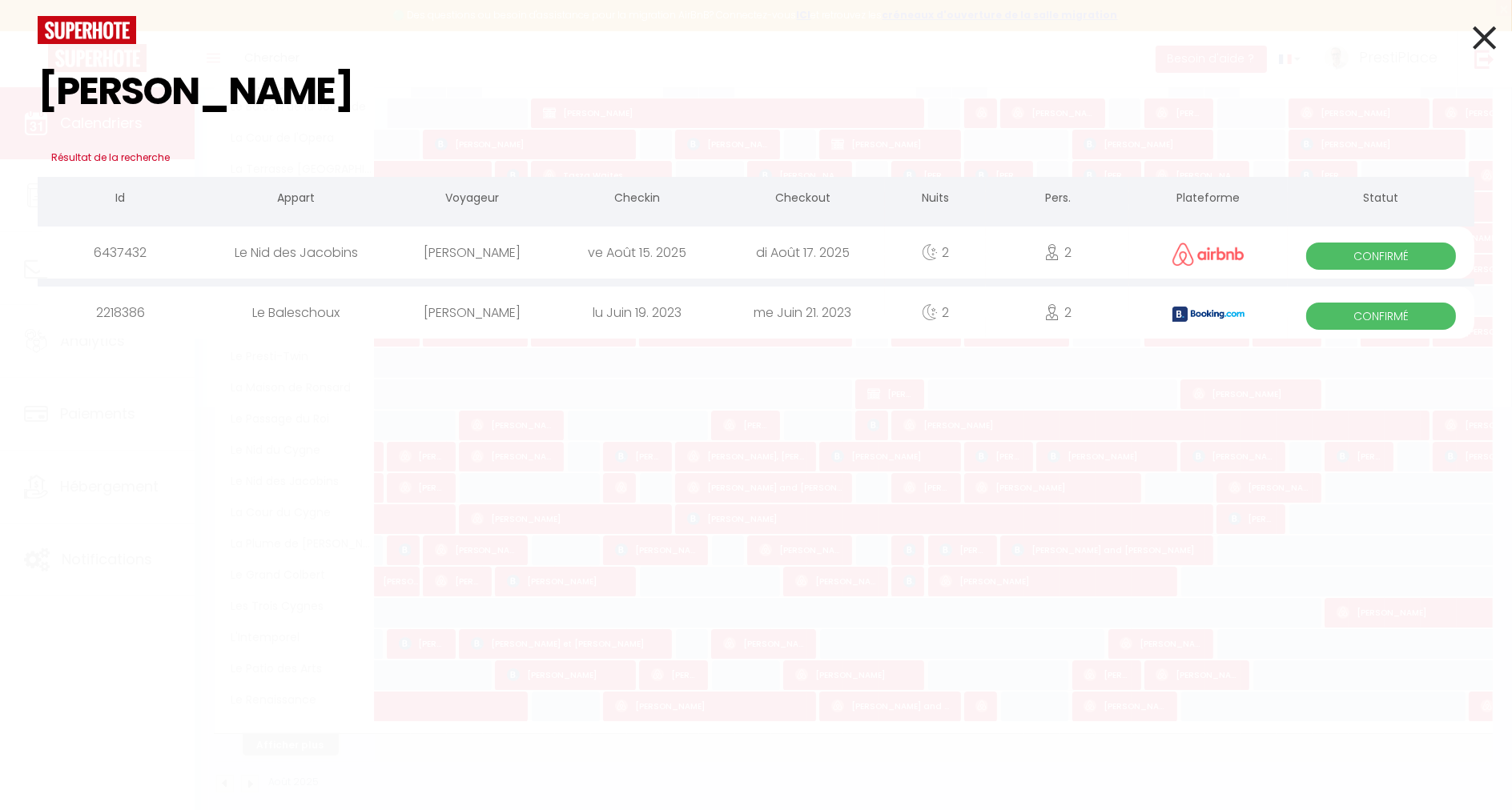
click at [515, 267] on div "[PERSON_NAME]" at bounding box center [472, 253] width 165 height 52
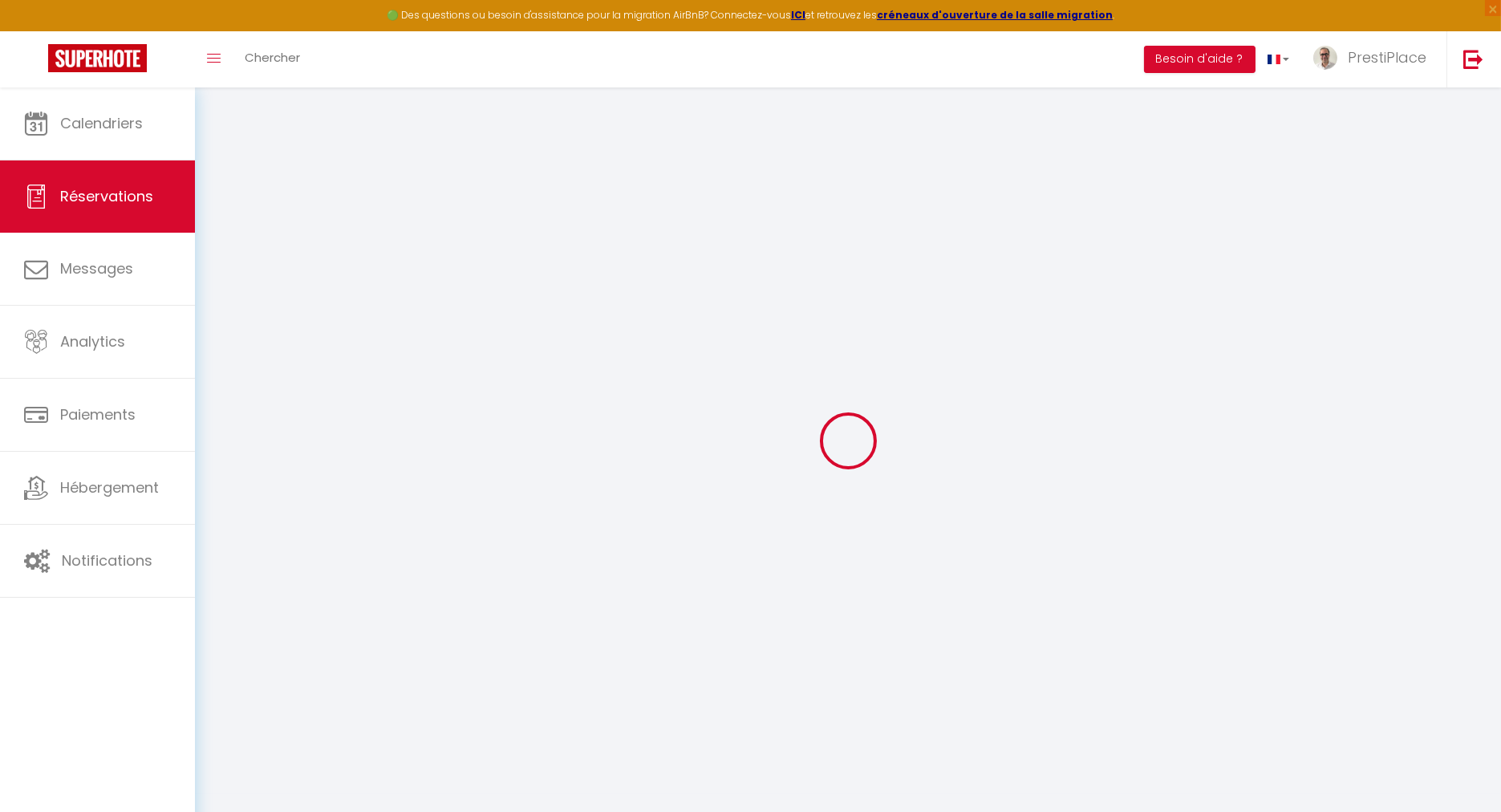
type input "Nathalia"
type input "[PERSON_NAME]"
type input "[EMAIL_ADDRESS][DOMAIN_NAME]"
type input "[PHONE_NUMBER]"
select select "FR"
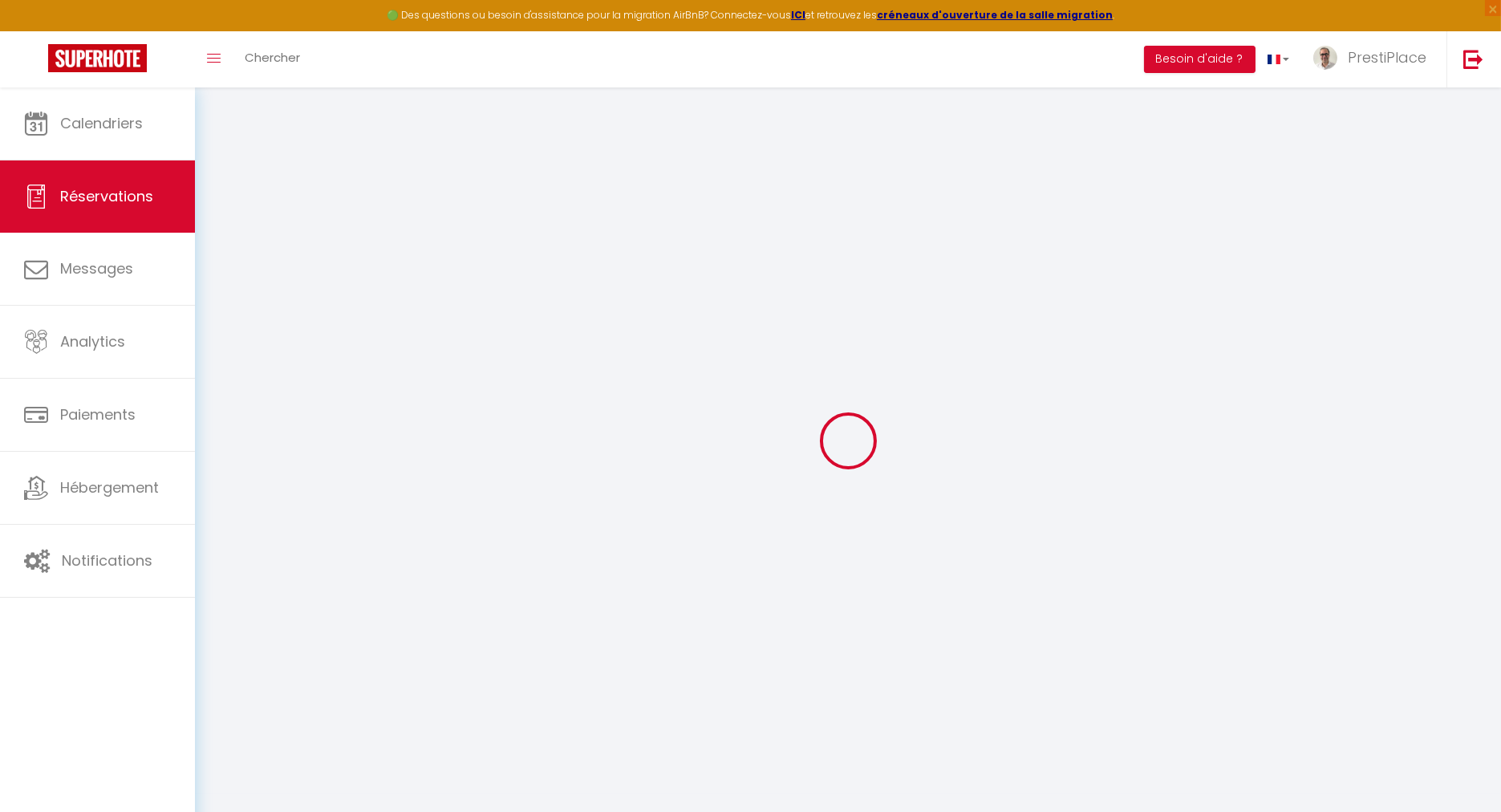
type input "36.36"
select select "72385"
select select "1"
select select
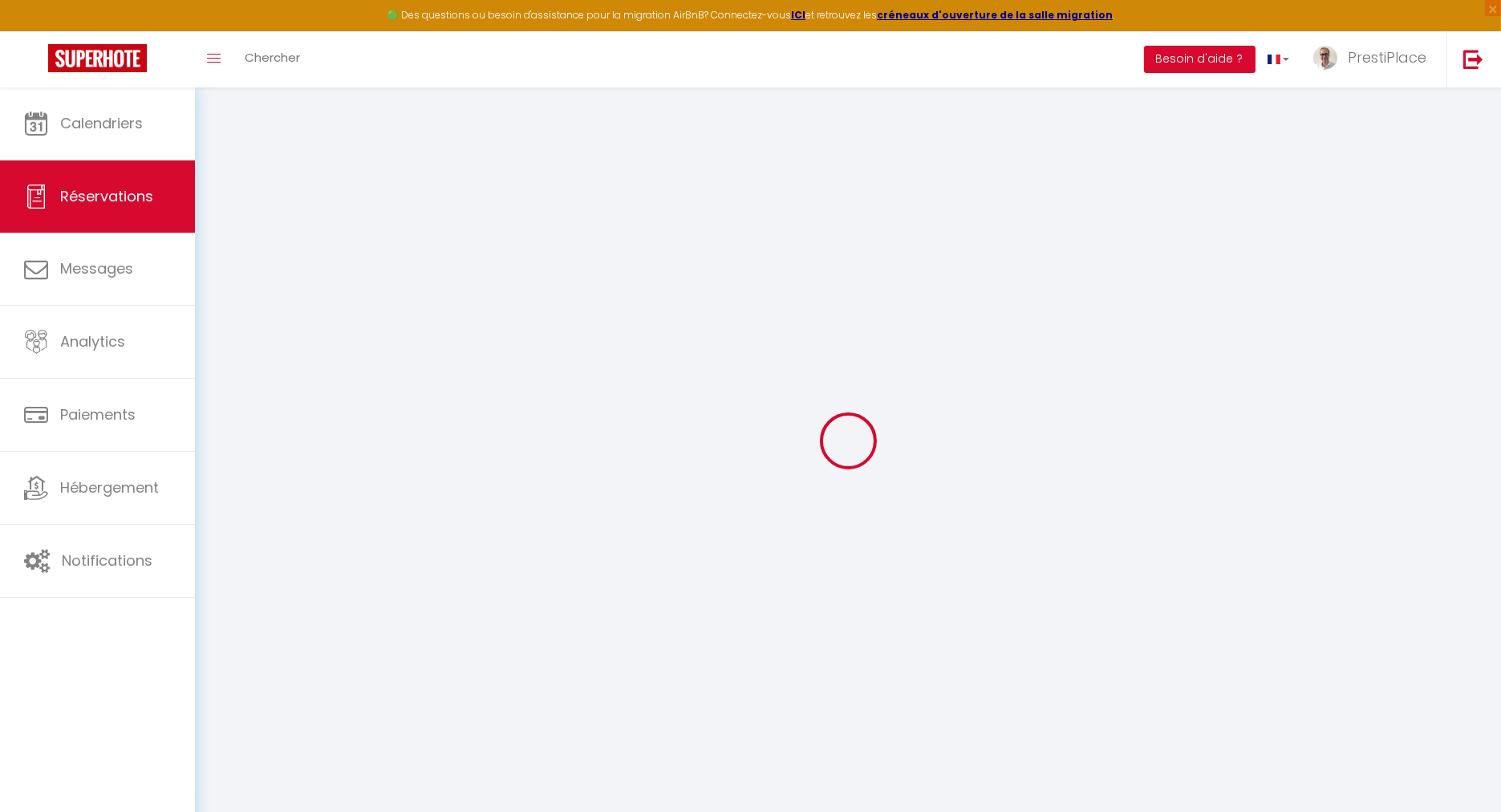
type input "2"
select select "12"
select select
type input "167"
checkbox input "false"
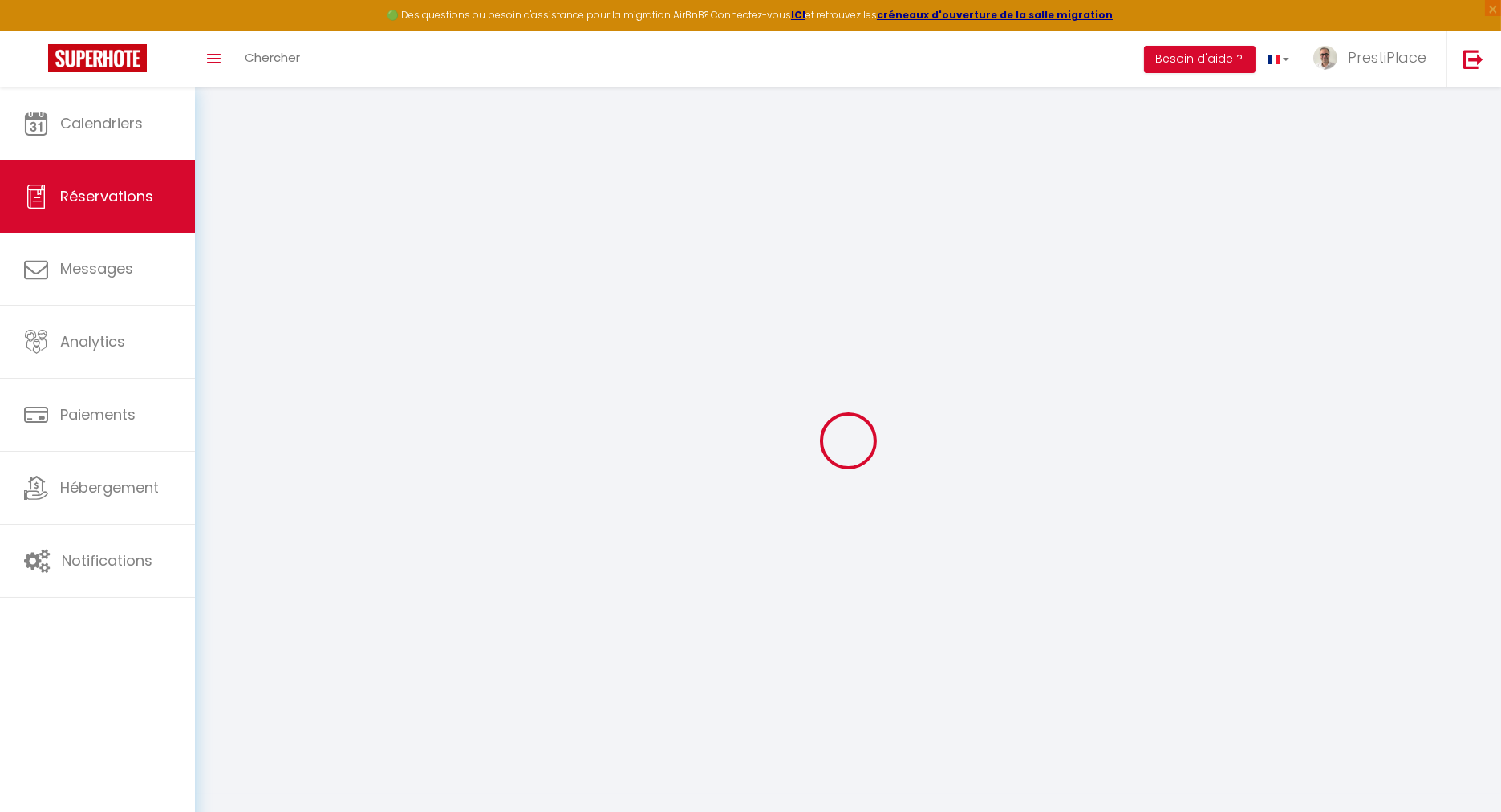
type input "0"
select select "1"
type input "0"
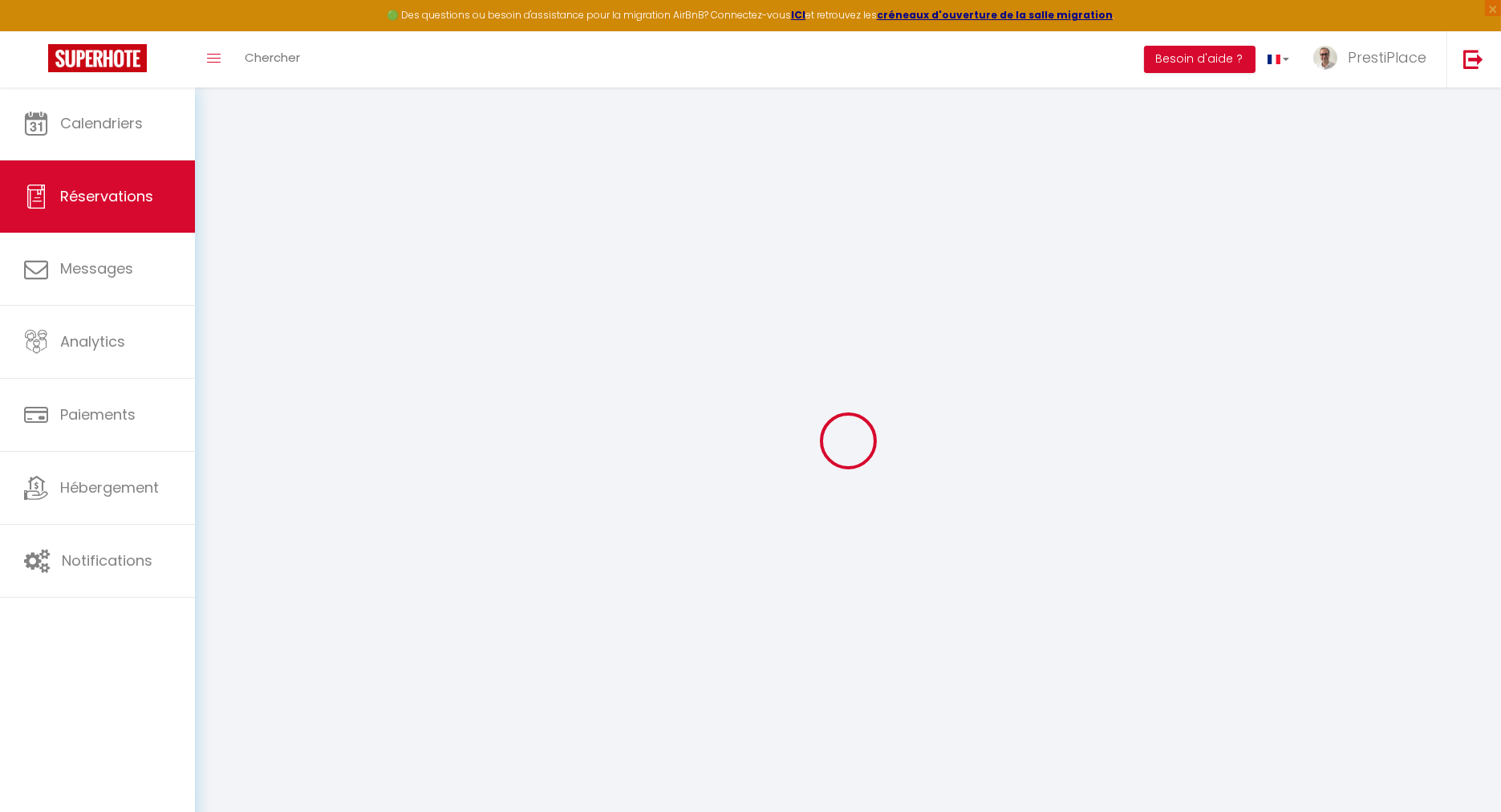
select select
select select "15"
checkbox input "false"
select select
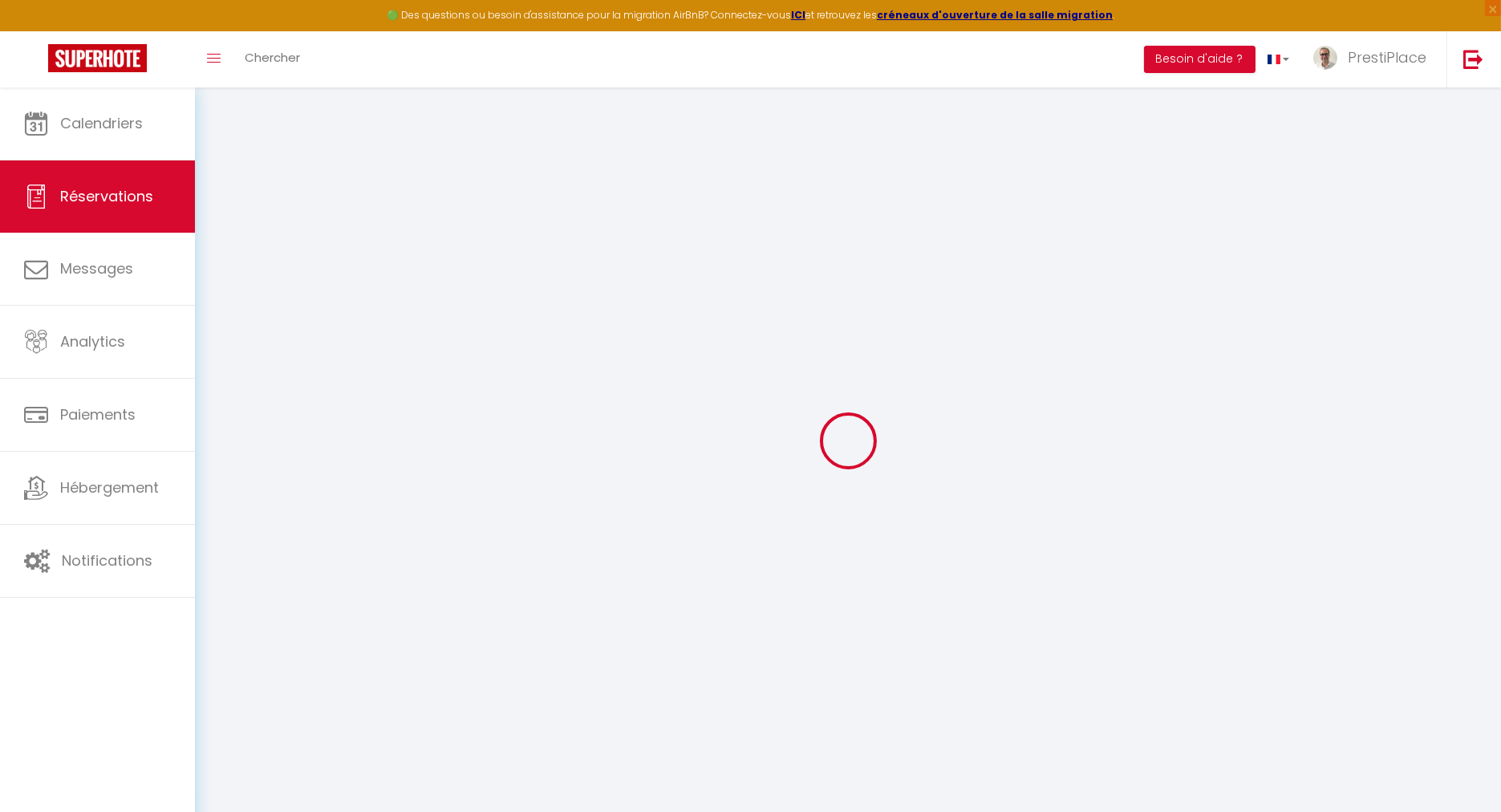
select select
checkbox input "false"
select select
checkbox input "false"
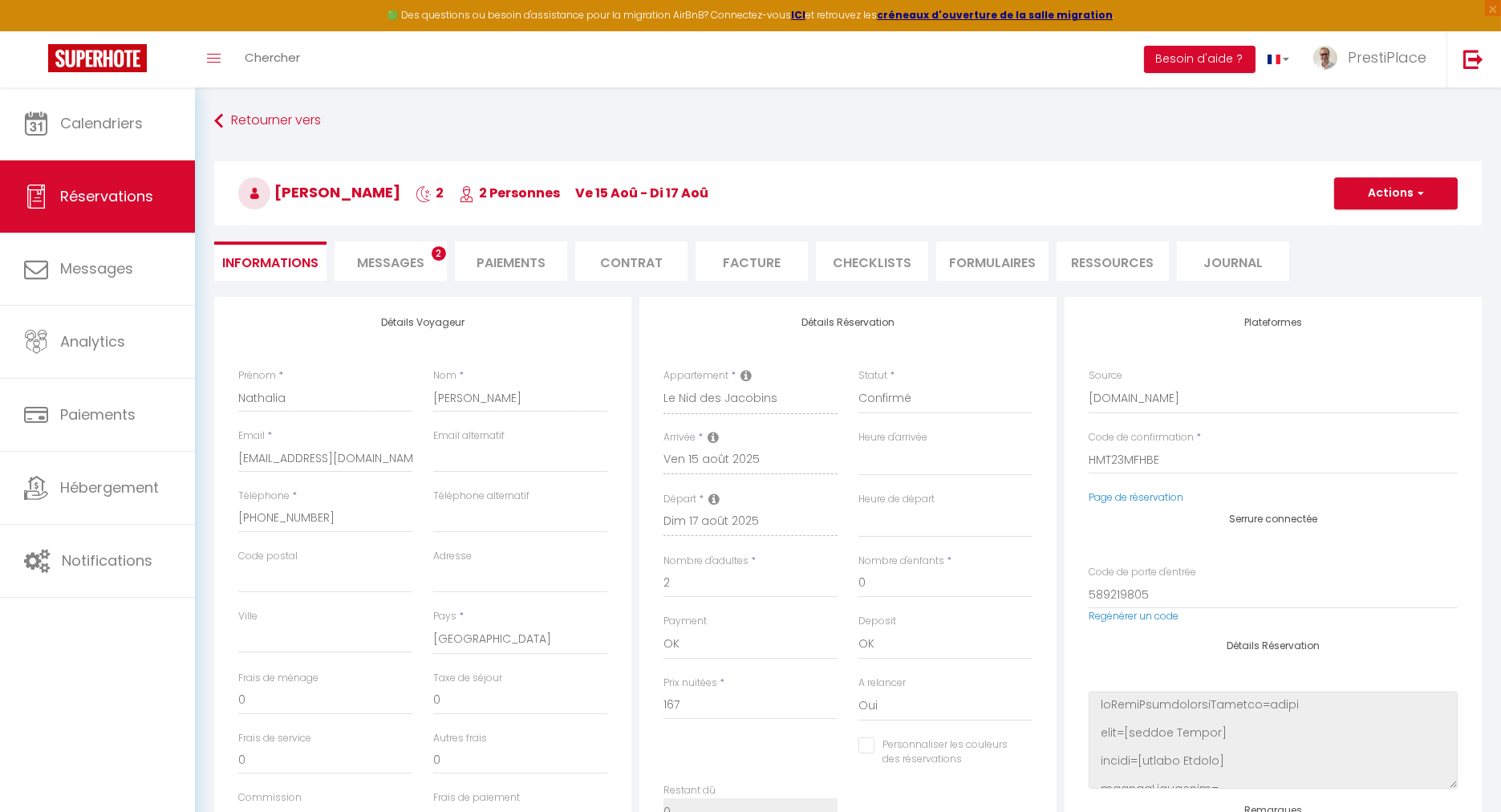
type input "35"
type input "9.19"
select select
checkbox input "false"
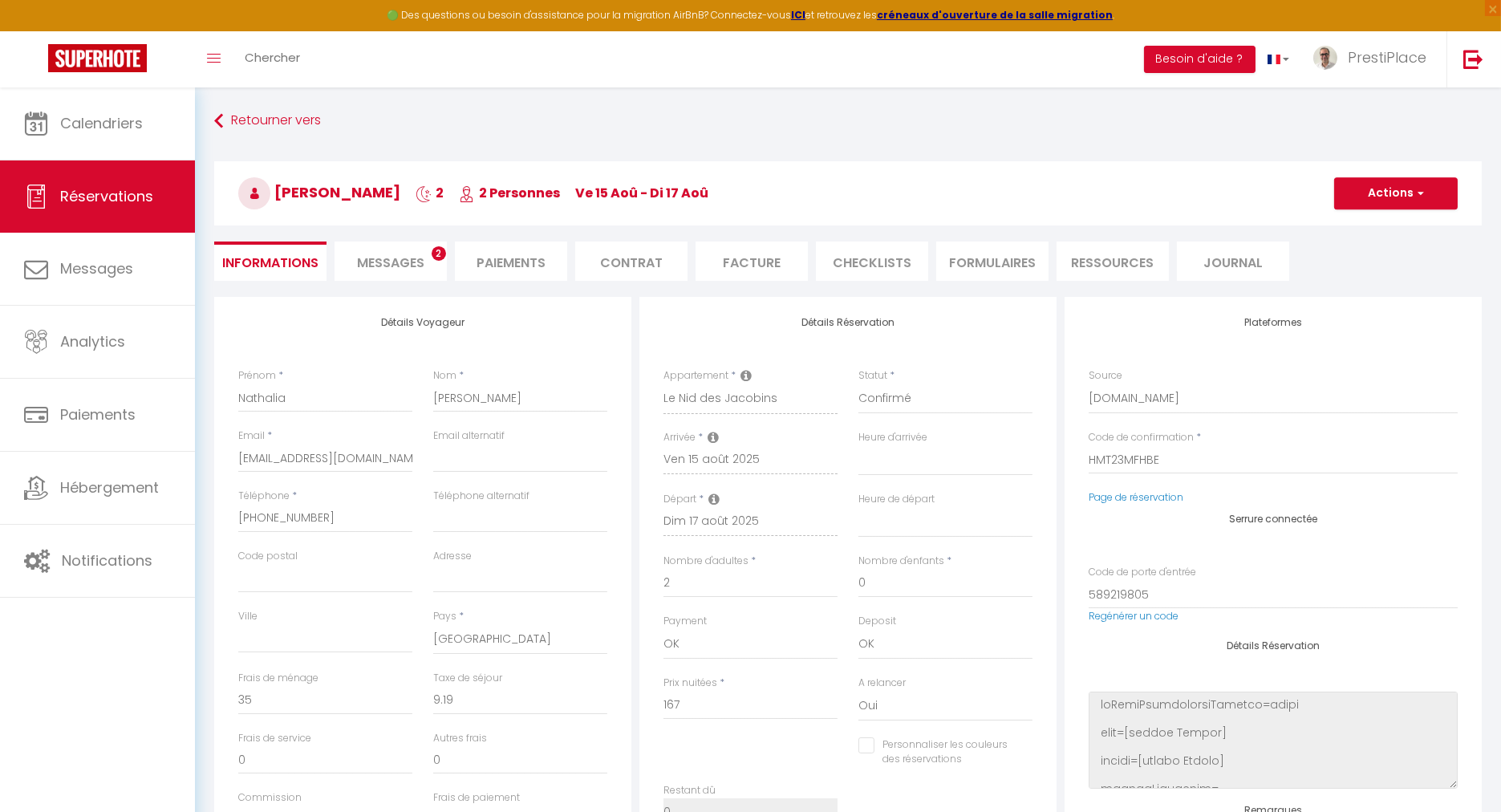
select select
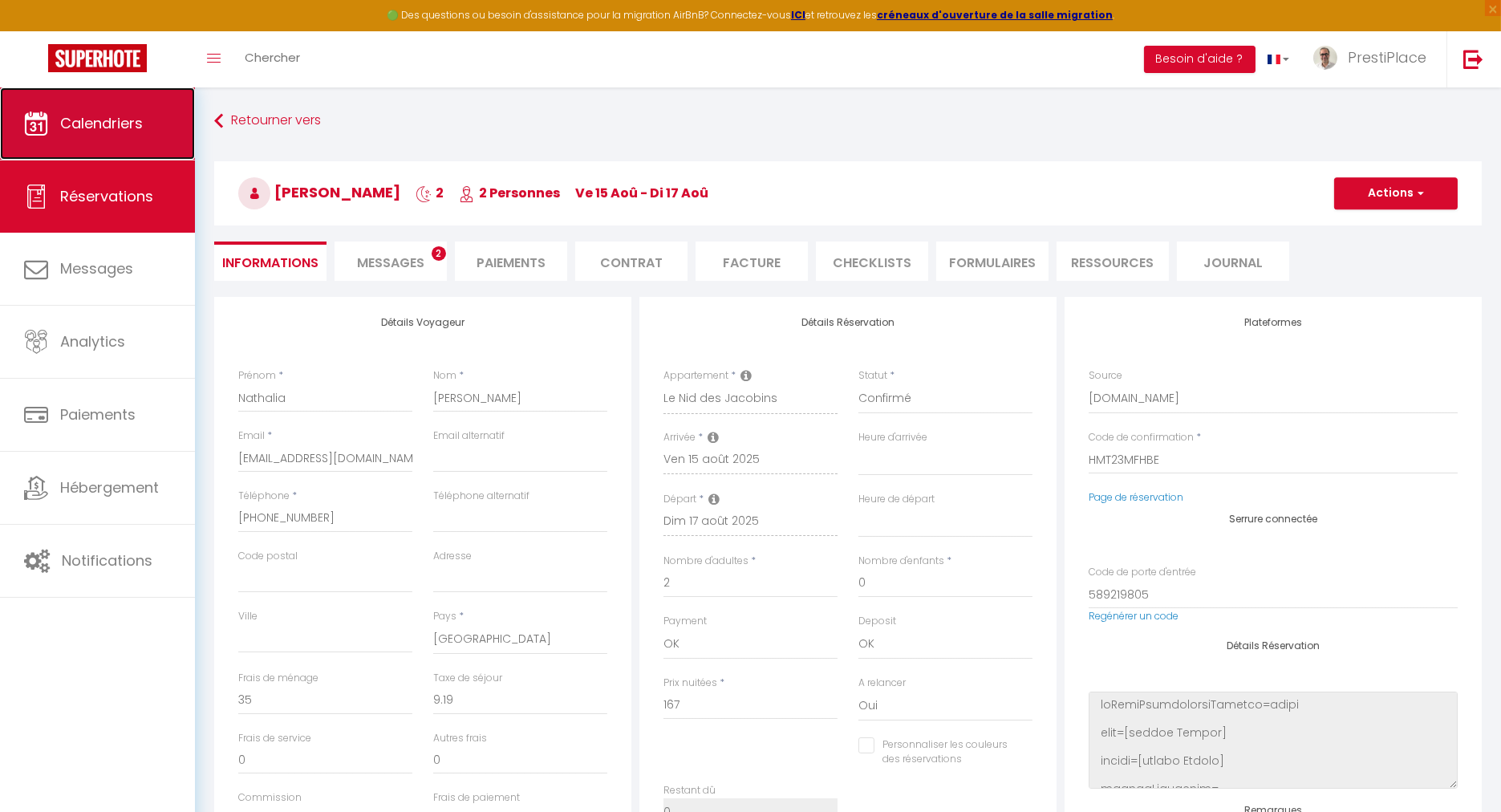
click at [112, 138] on link "Calendriers" at bounding box center [97, 123] width 195 height 72
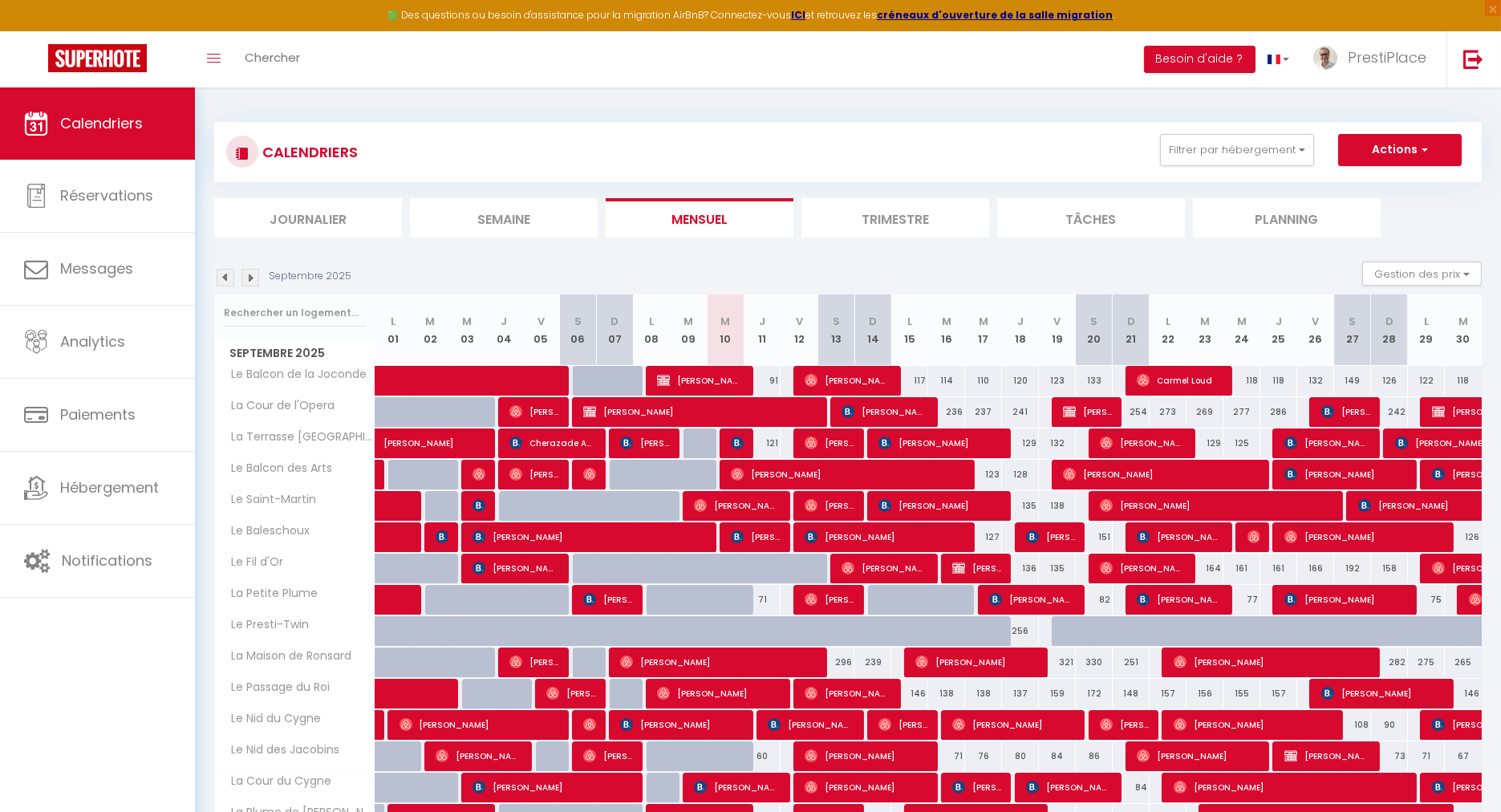
click at [248, 274] on img at bounding box center [250, 278] width 18 height 18
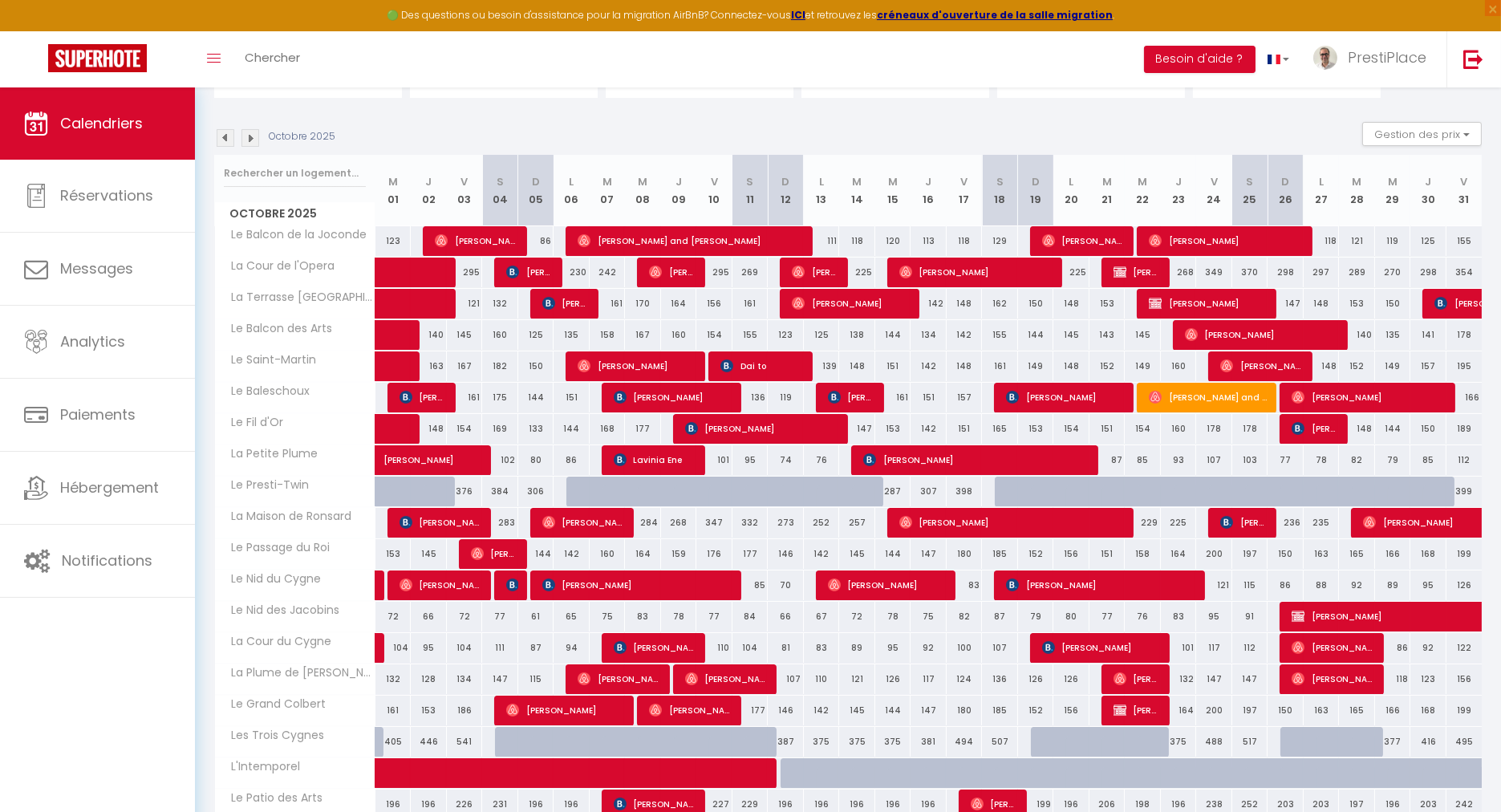
scroll to position [267, 0]
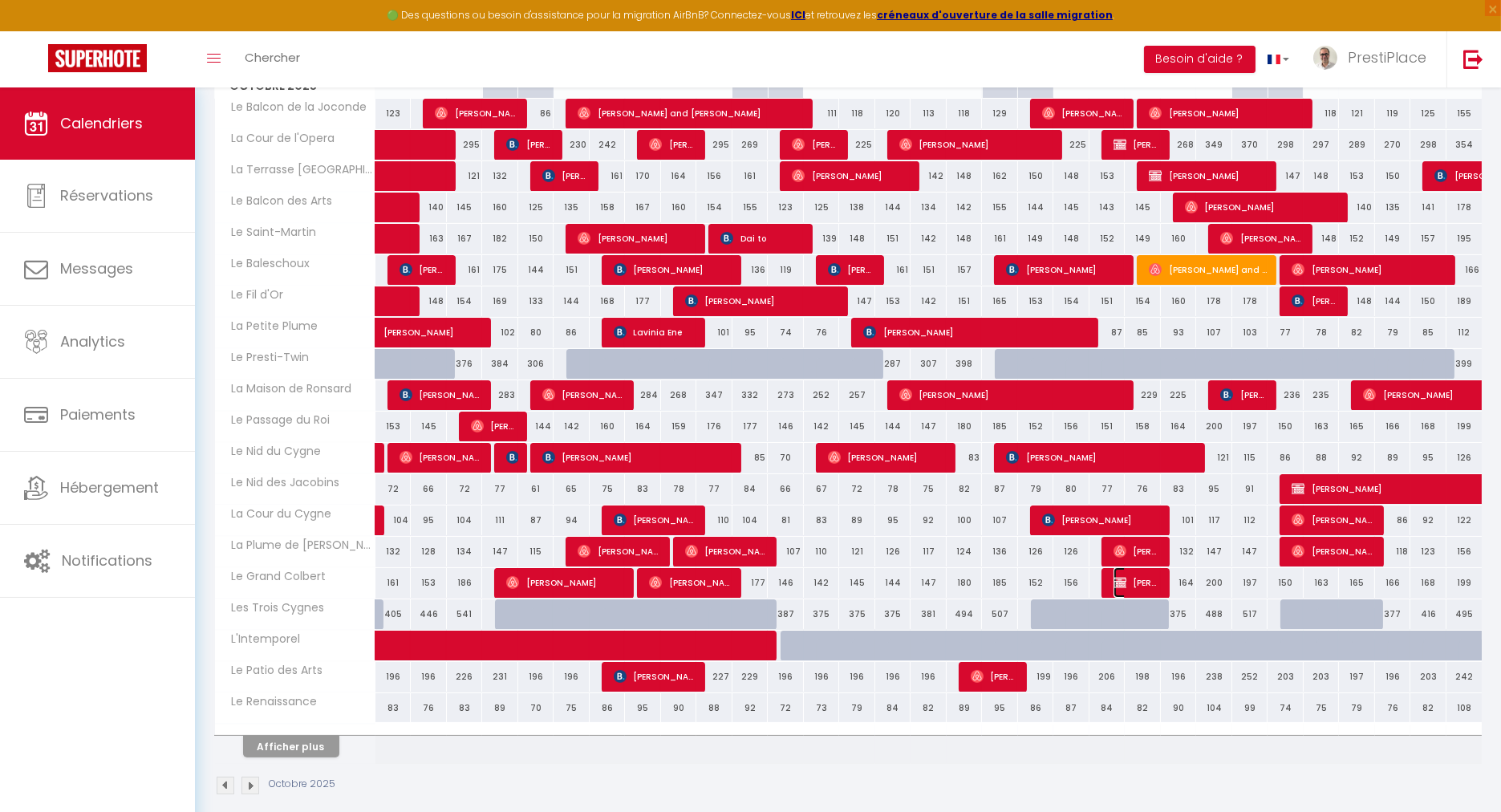
click at [1143, 570] on span "[PERSON_NAME] - CLEVER CLOUD SAS" at bounding box center [1137, 582] width 48 height 30
select select "OK"
select select "KO"
select select "0"
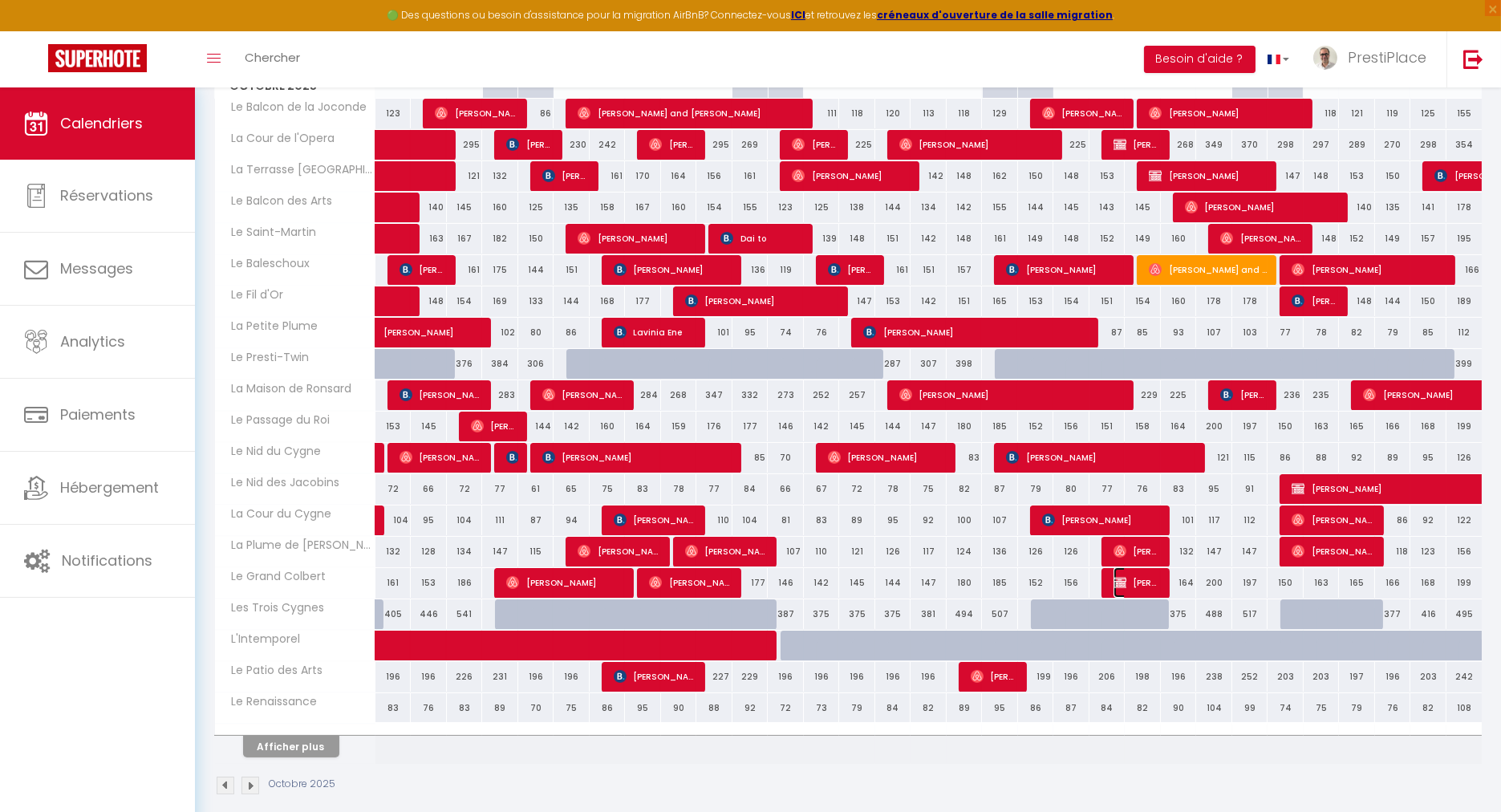
select select "1"
select select
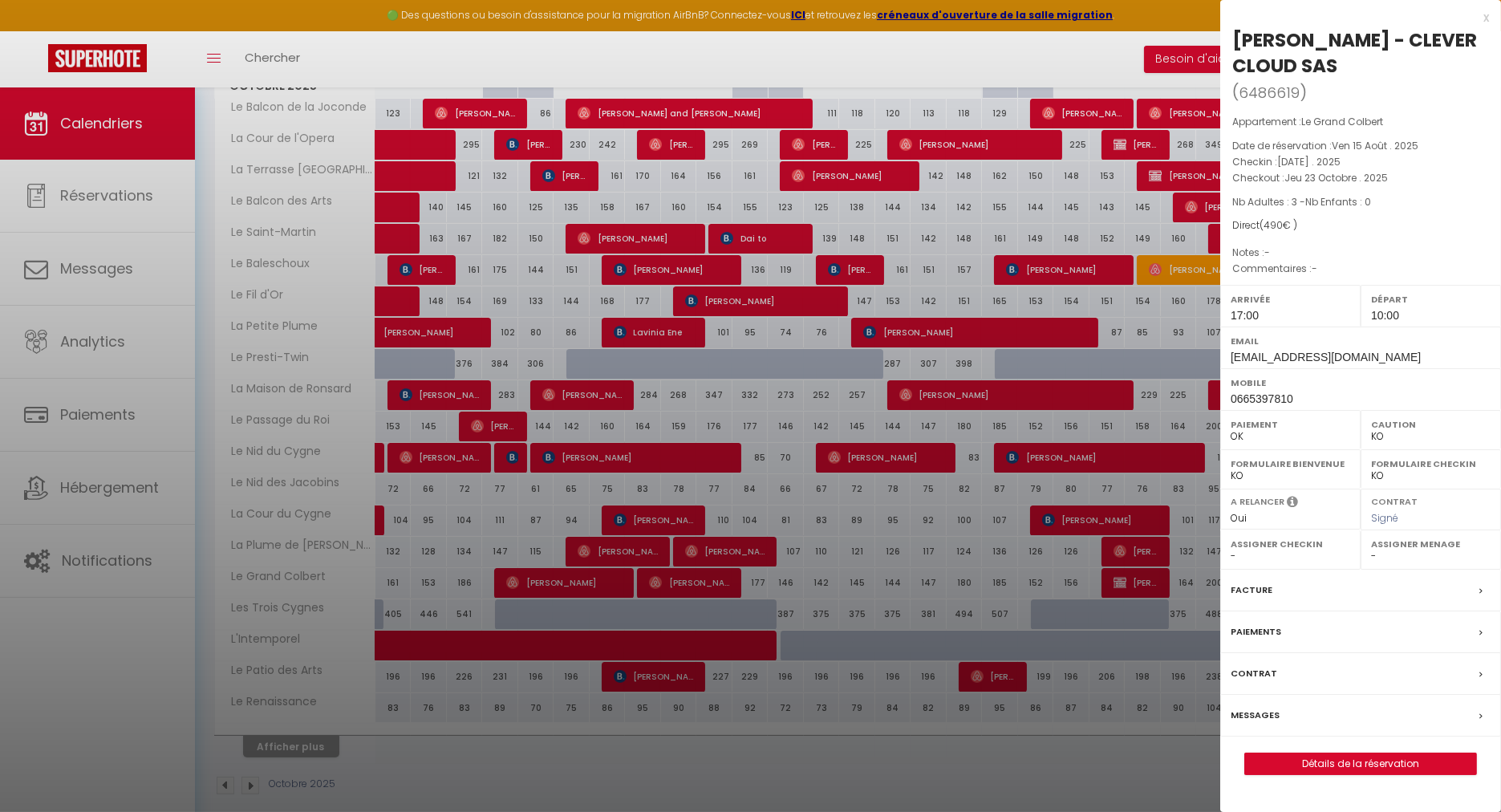
click at [66, 110] on div at bounding box center [750, 406] width 1501 height 812
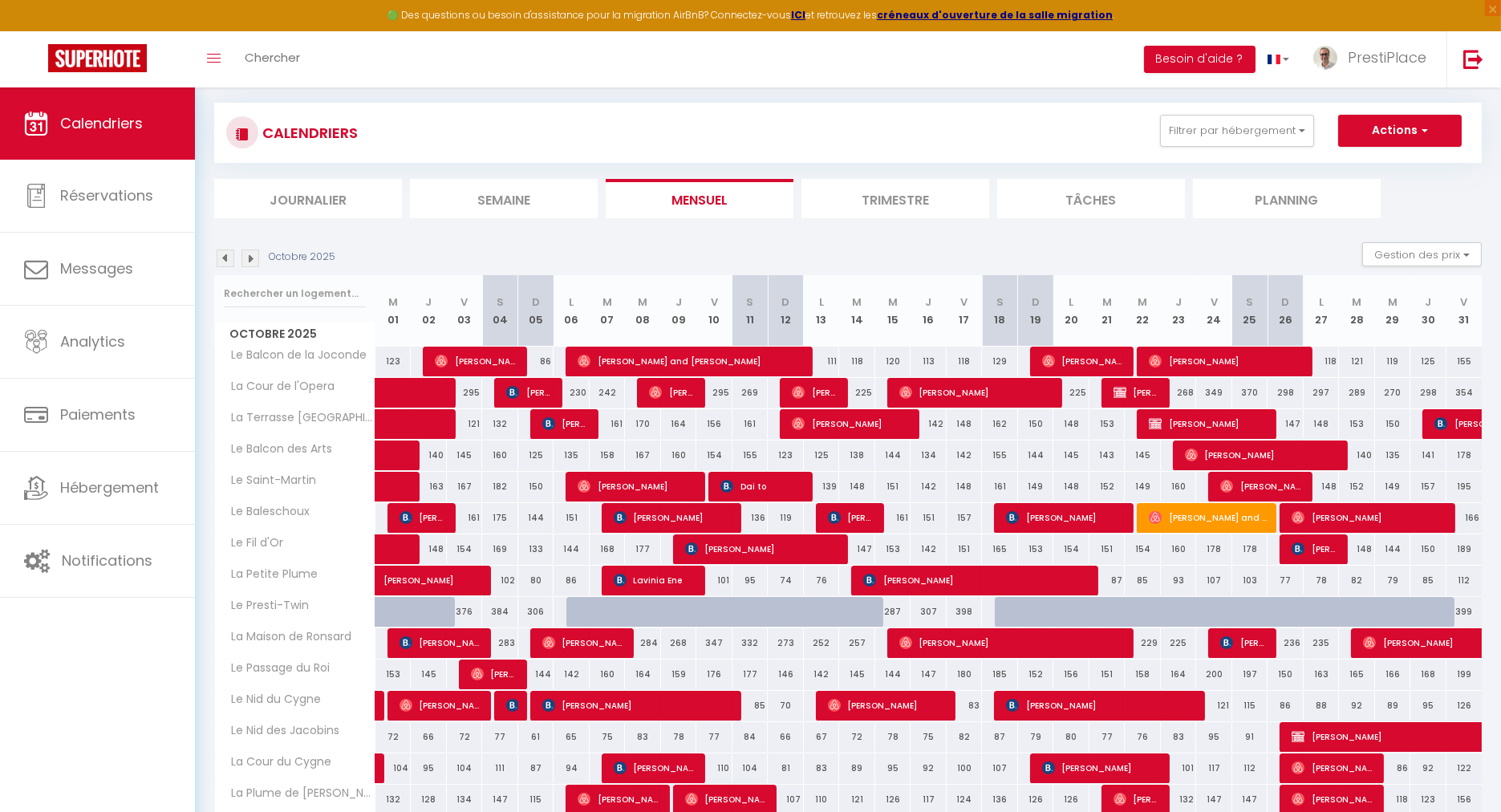
scroll to position [0, 0]
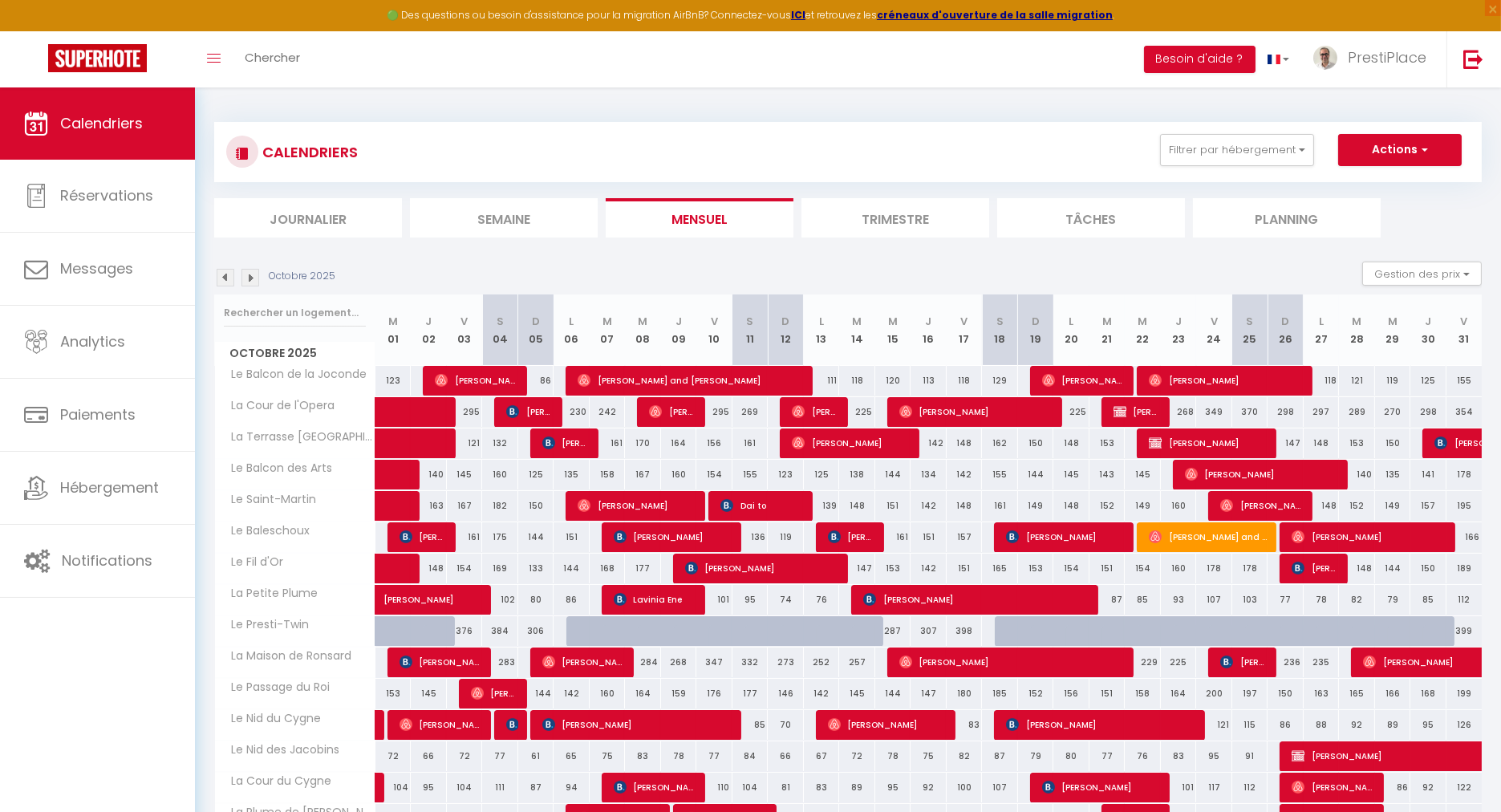
click at [229, 283] on img at bounding box center [226, 278] width 18 height 18
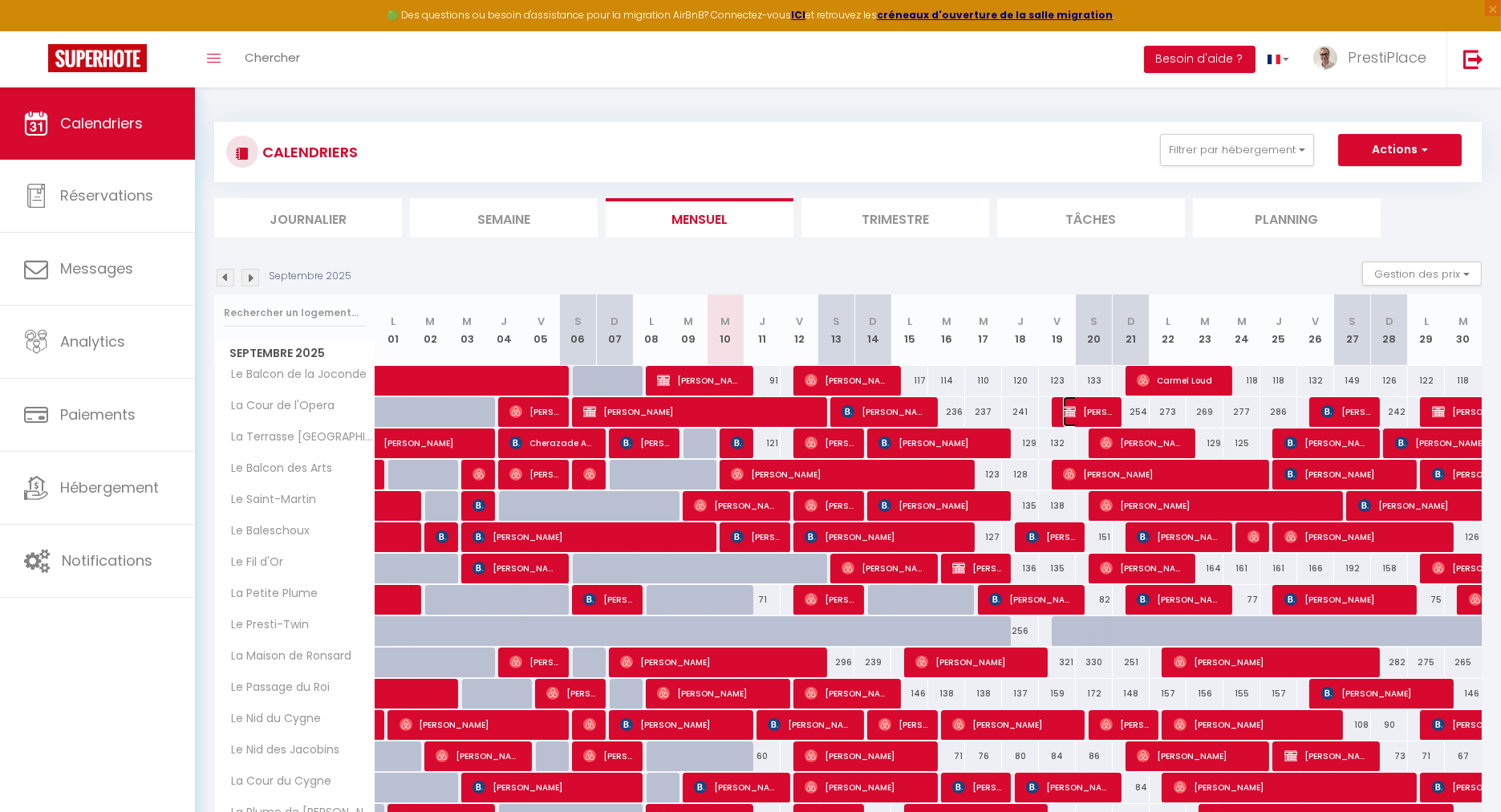
click at [1077, 411] on span "[PERSON_NAME]" at bounding box center [1087, 411] width 49 height 30
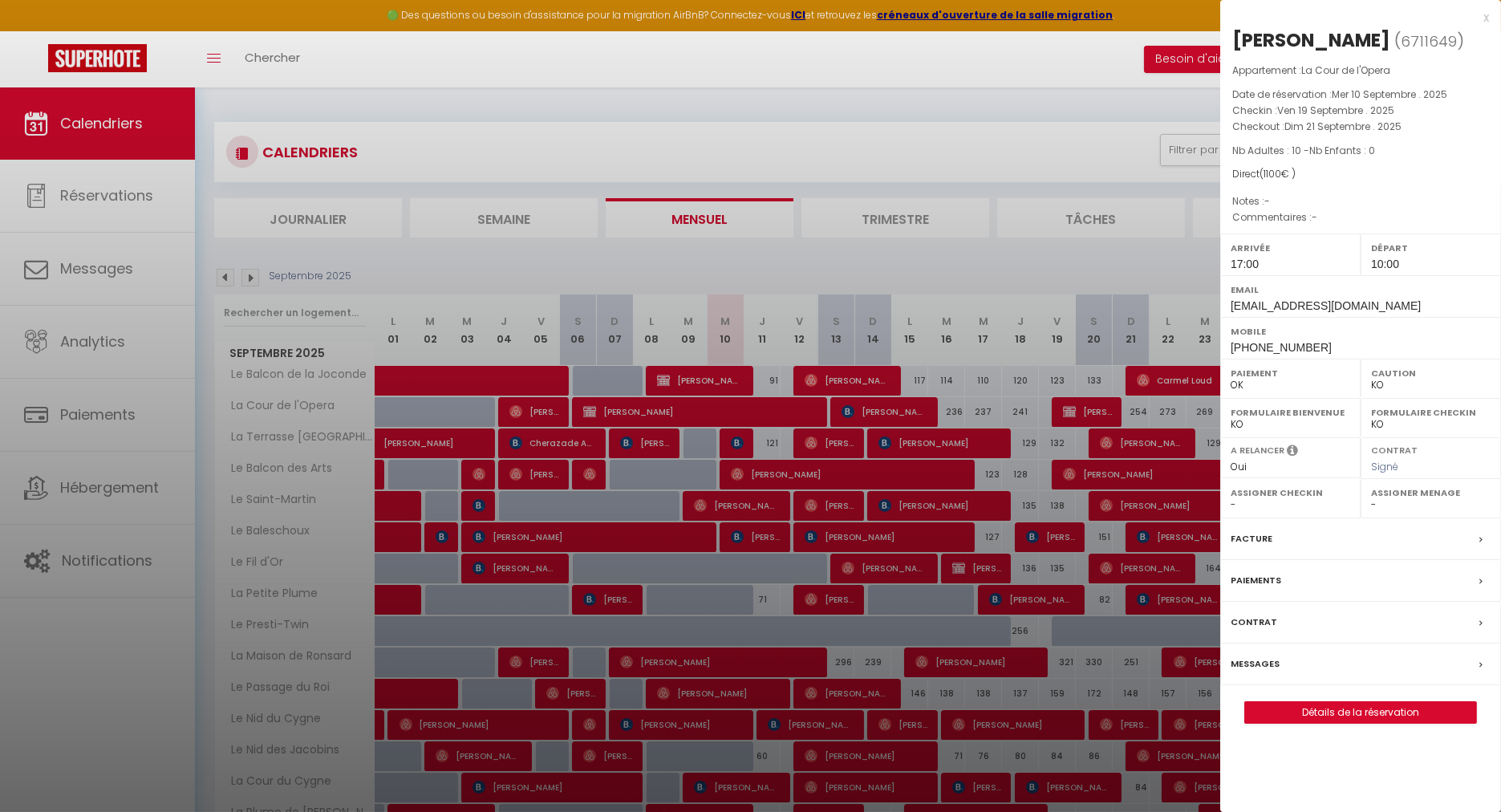
click at [1260, 663] on label "Messages" at bounding box center [1255, 664] width 49 height 17
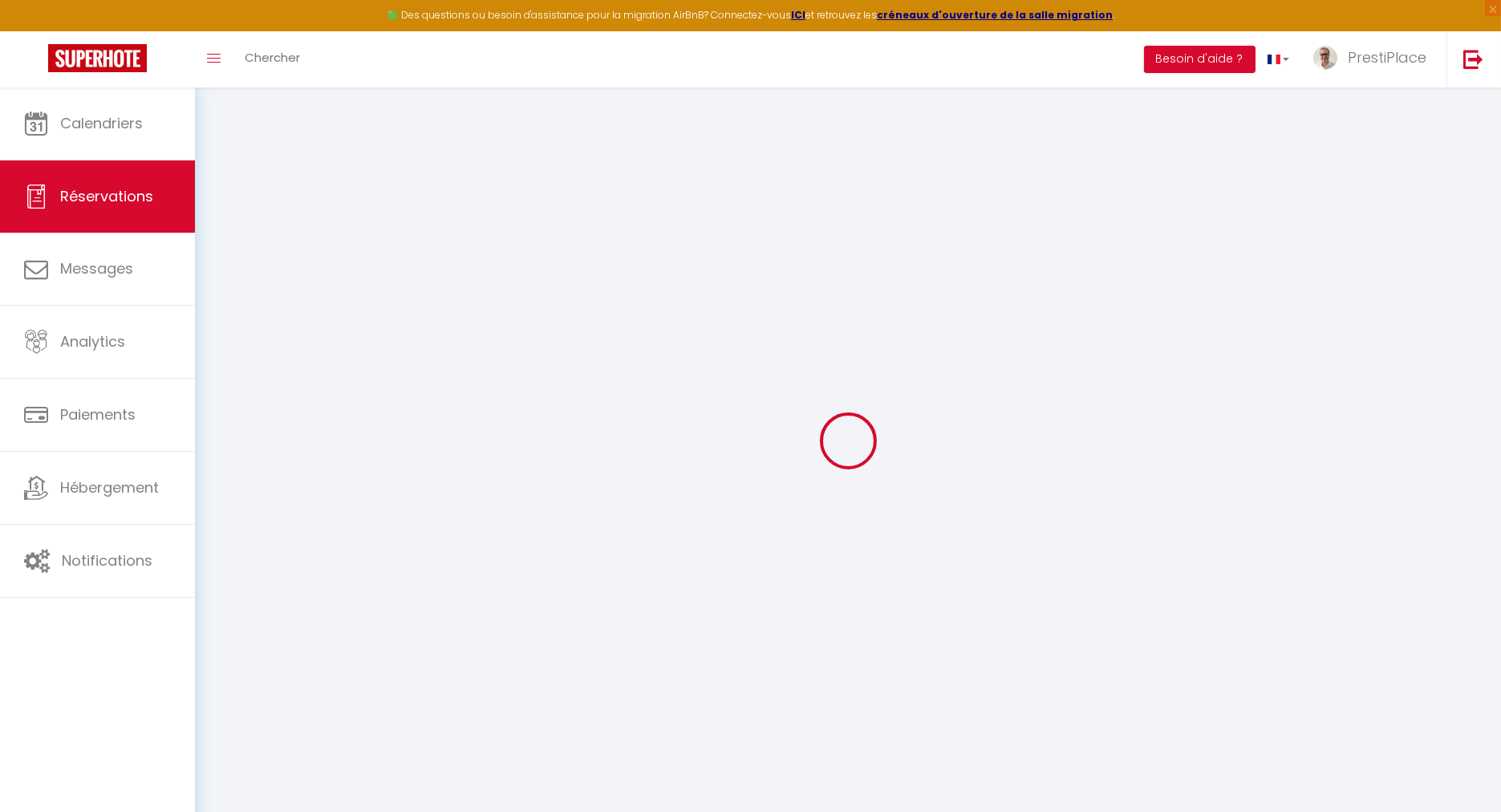
select select
checkbox input "false"
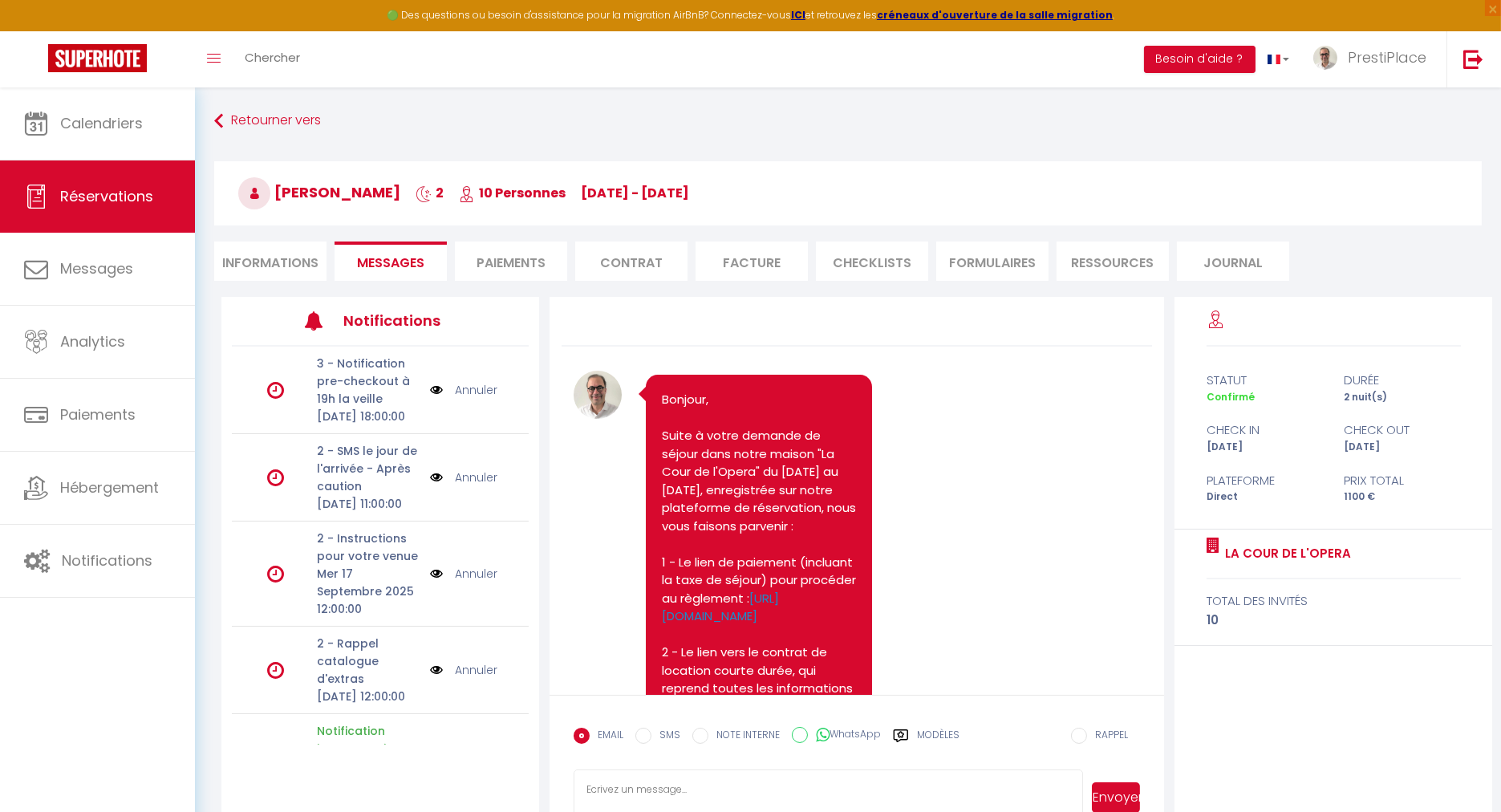
scroll to position [606, 0]
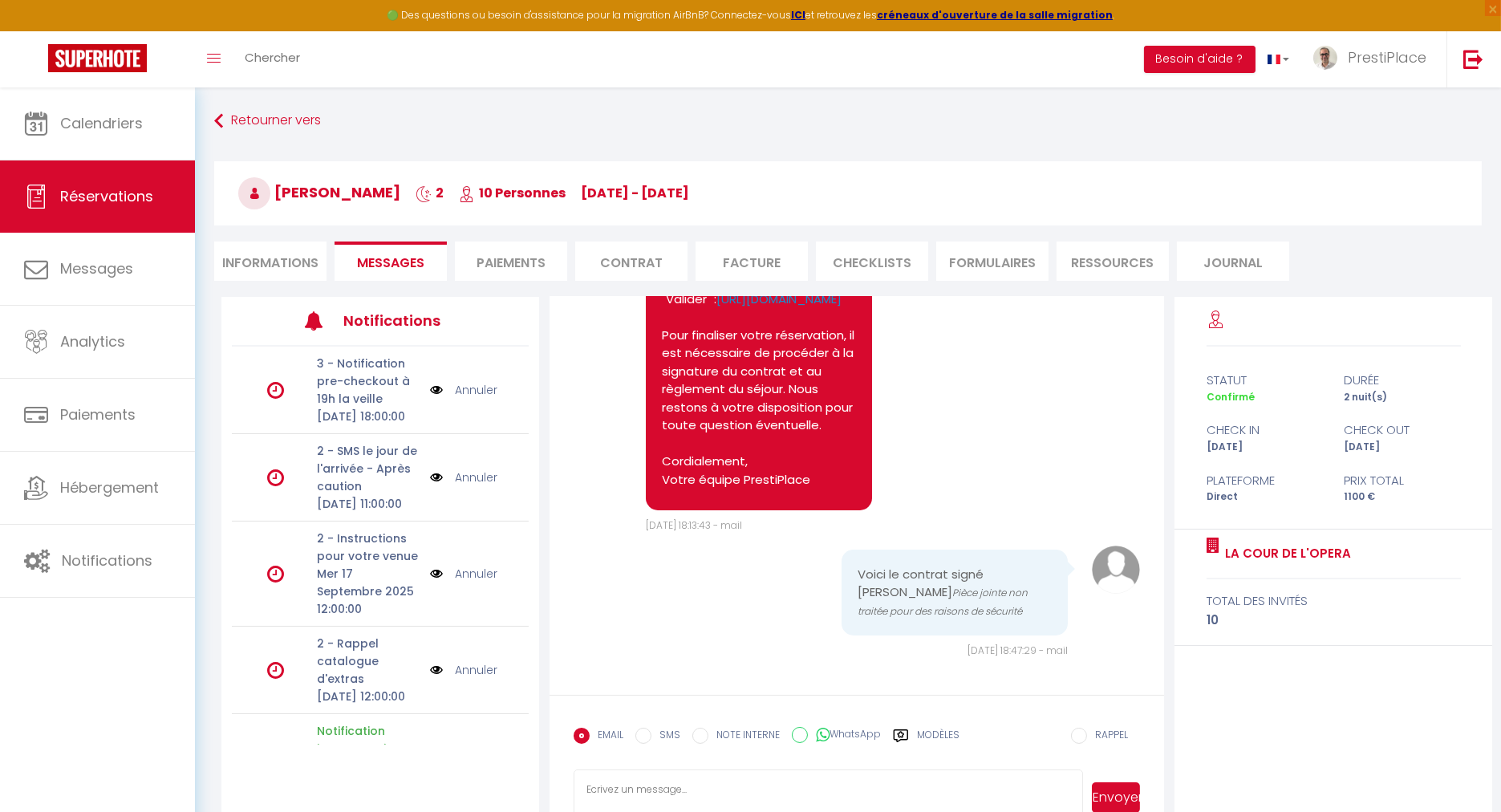
click at [650, 267] on li "Contrat" at bounding box center [631, 261] width 112 height 39
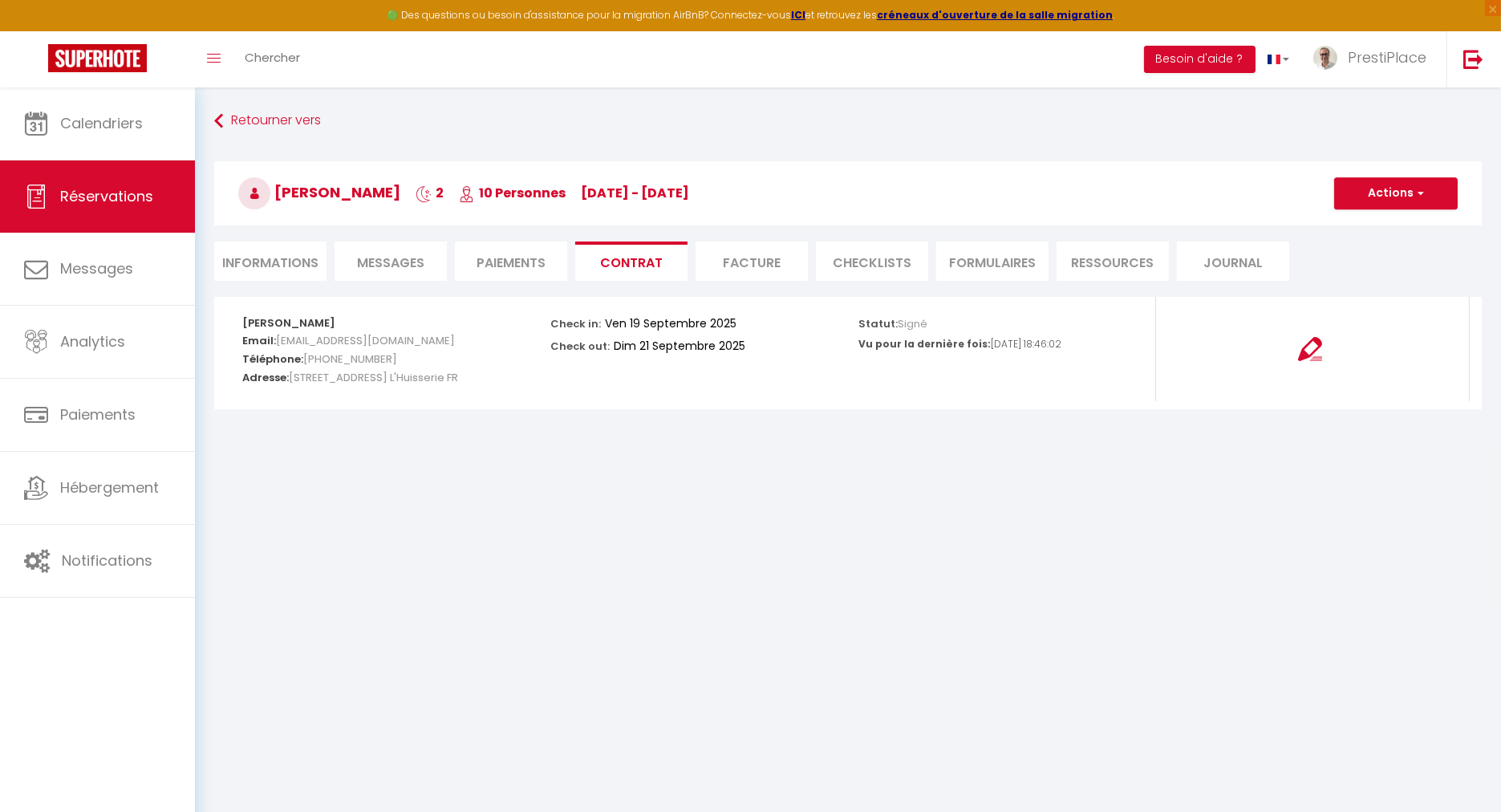
click at [270, 265] on li "Informations" at bounding box center [270, 261] width 112 height 39
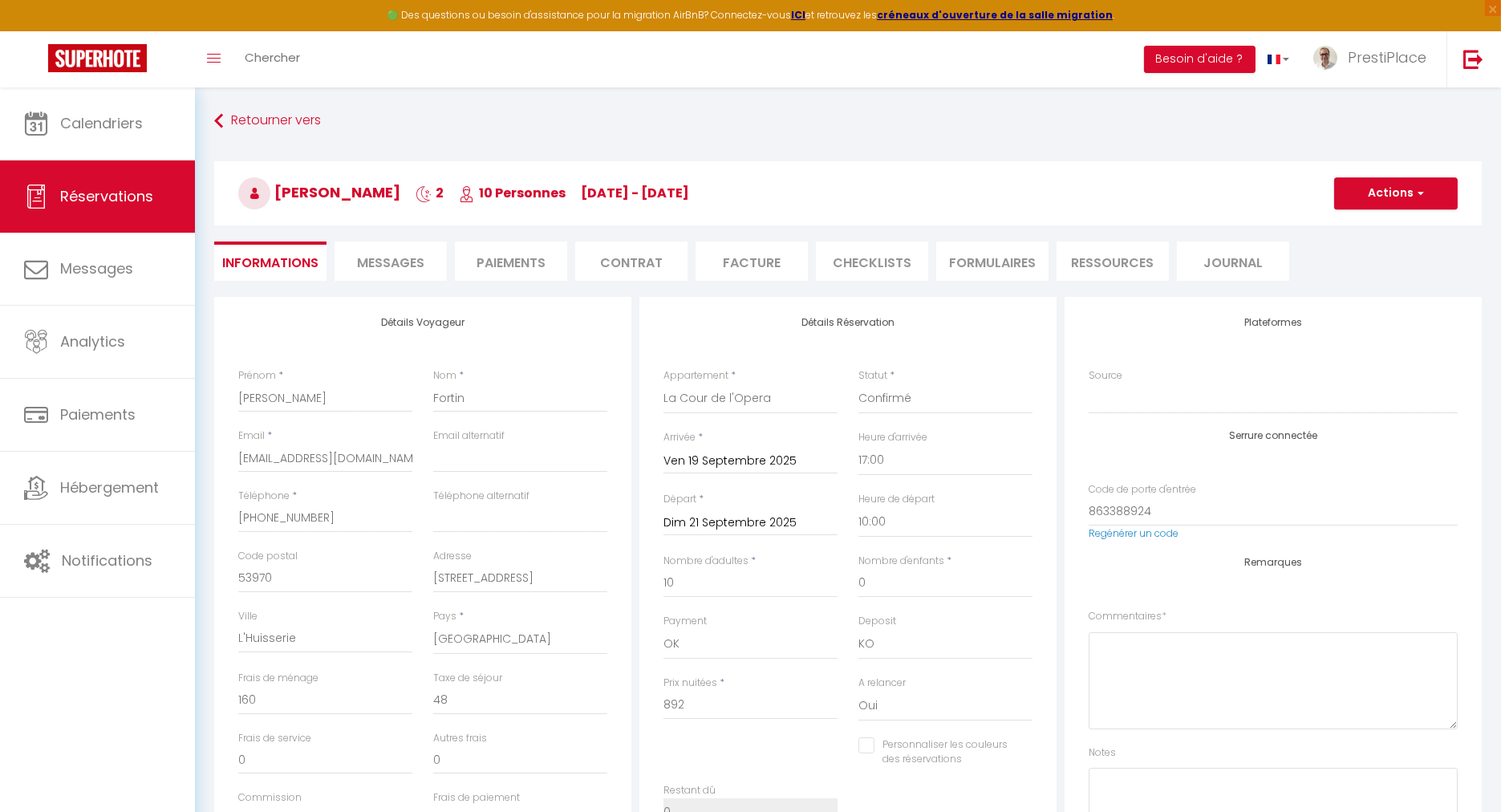
click at [393, 275] on li "Messages" at bounding box center [391, 261] width 112 height 39
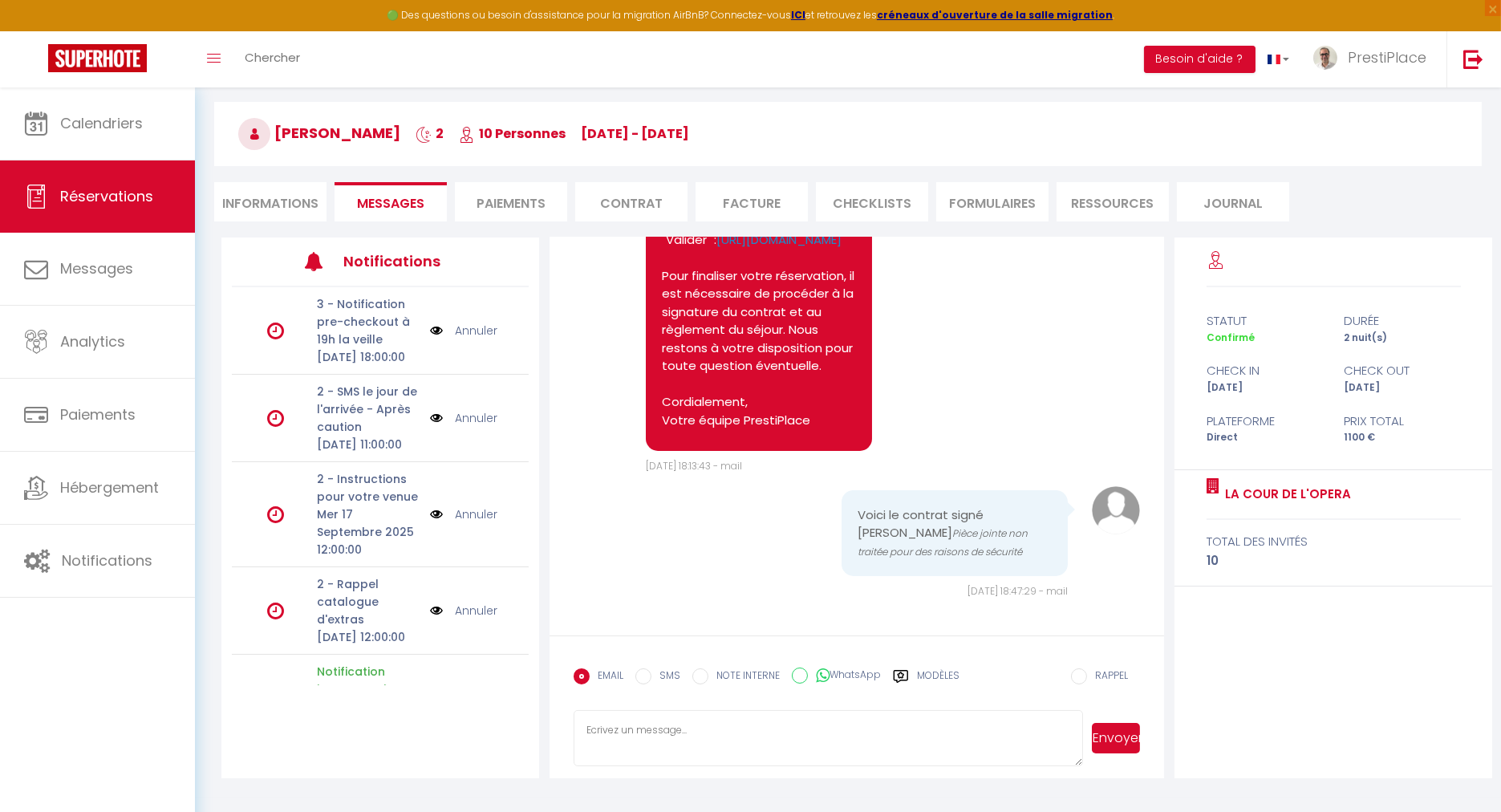
scroll to position [86, 0]
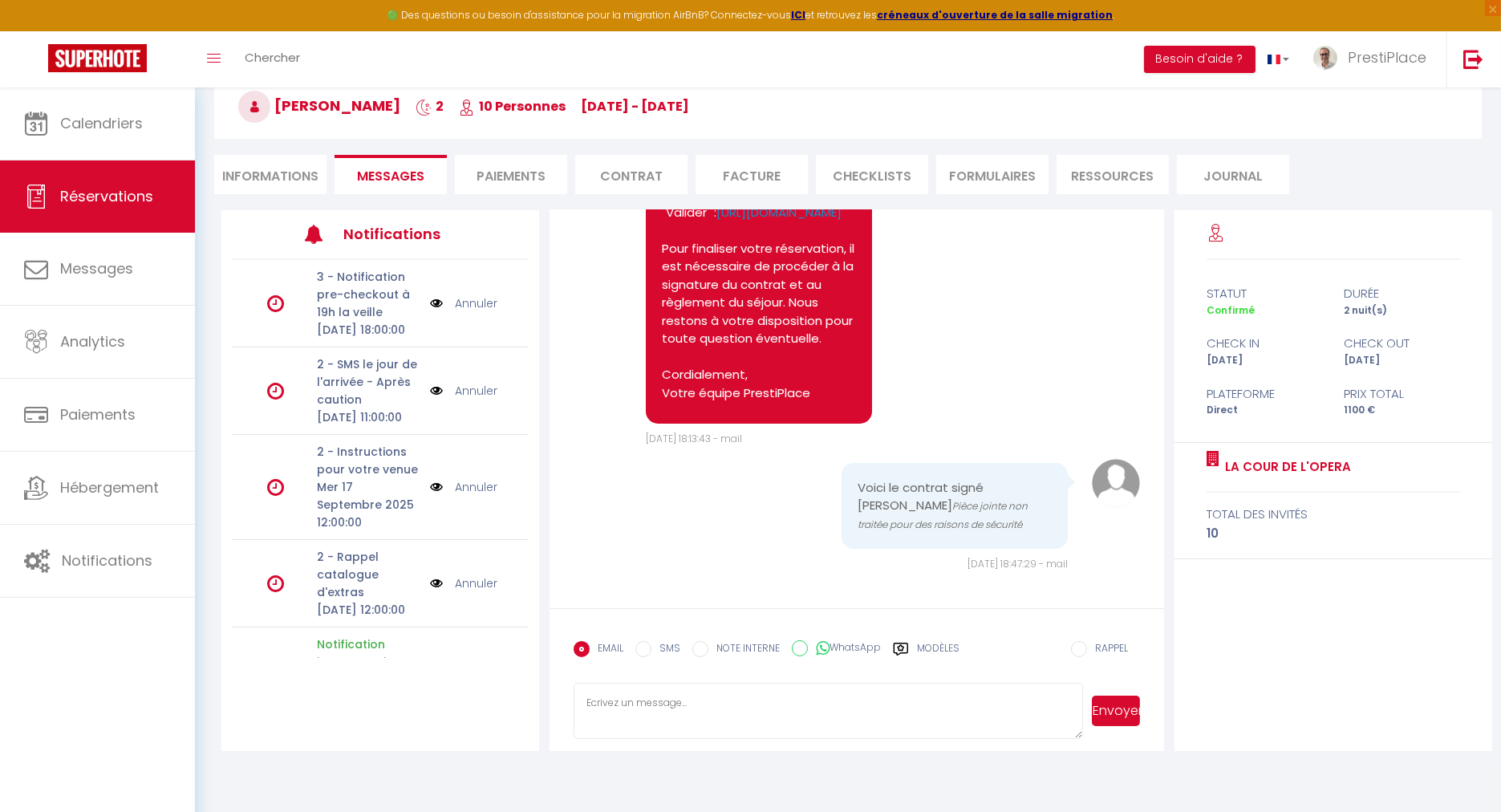
click at [672, 726] on textarea at bounding box center [827, 710] width 509 height 56
type textarea "B"
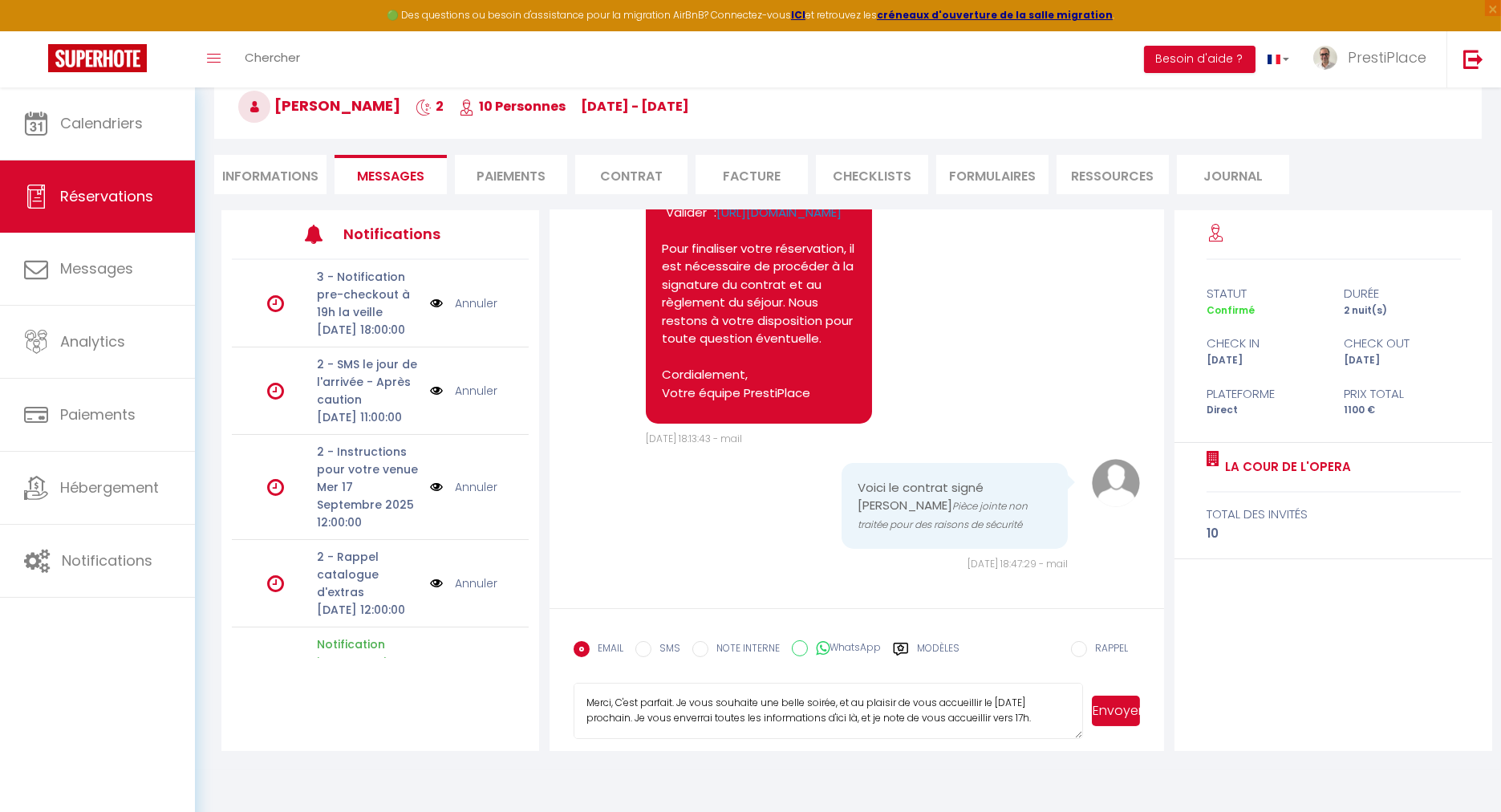
drag, startPoint x: 682, startPoint y: 726, endPoint x: 492, endPoint y: 653, distance: 203.5
click at [492, 653] on div "Notifications 3 - Notification pre-checkout à 19h la veille [DATE] 18:00:00 Ann…" at bounding box center [857, 481] width 1271 height 541
paste textarea "c’est parfait. Je vous souhaite une très belle soirée et me réjouis de vous acc…"
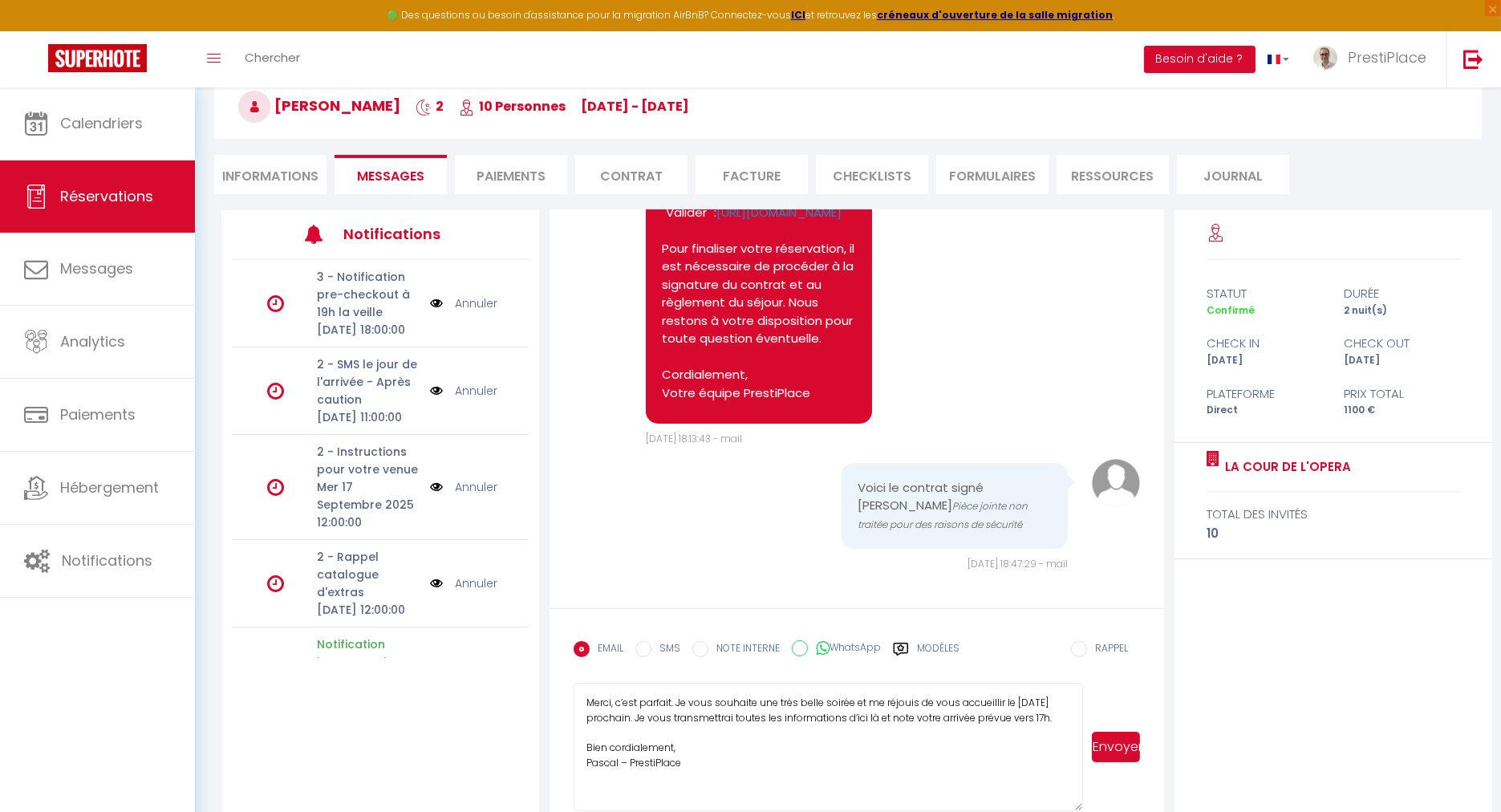
drag, startPoint x: 1073, startPoint y: 731, endPoint x: 1099, endPoint y: 804, distance: 77.5
click at [1099, 804] on div "Merci, c’est parfait. Je vous souhaite une très belle soirée et me réjouis de v…" at bounding box center [856, 747] width 566 height 129
click at [626, 775] on textarea "Merci, c’est parfait. Je vous souhaite une très belle soirée et me réjouis de v…" at bounding box center [827, 747] width 509 height 129
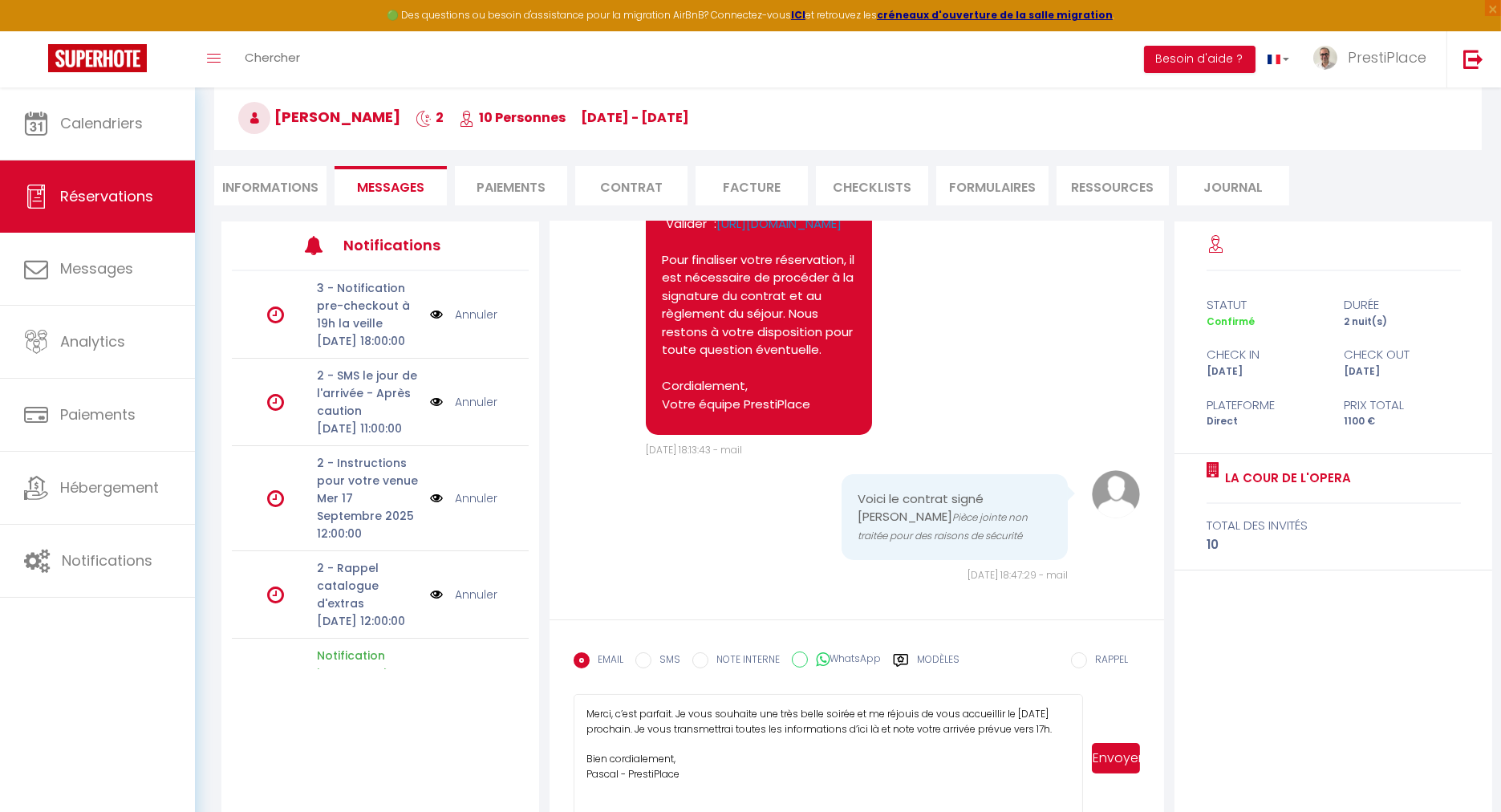
scroll to position [116, 0]
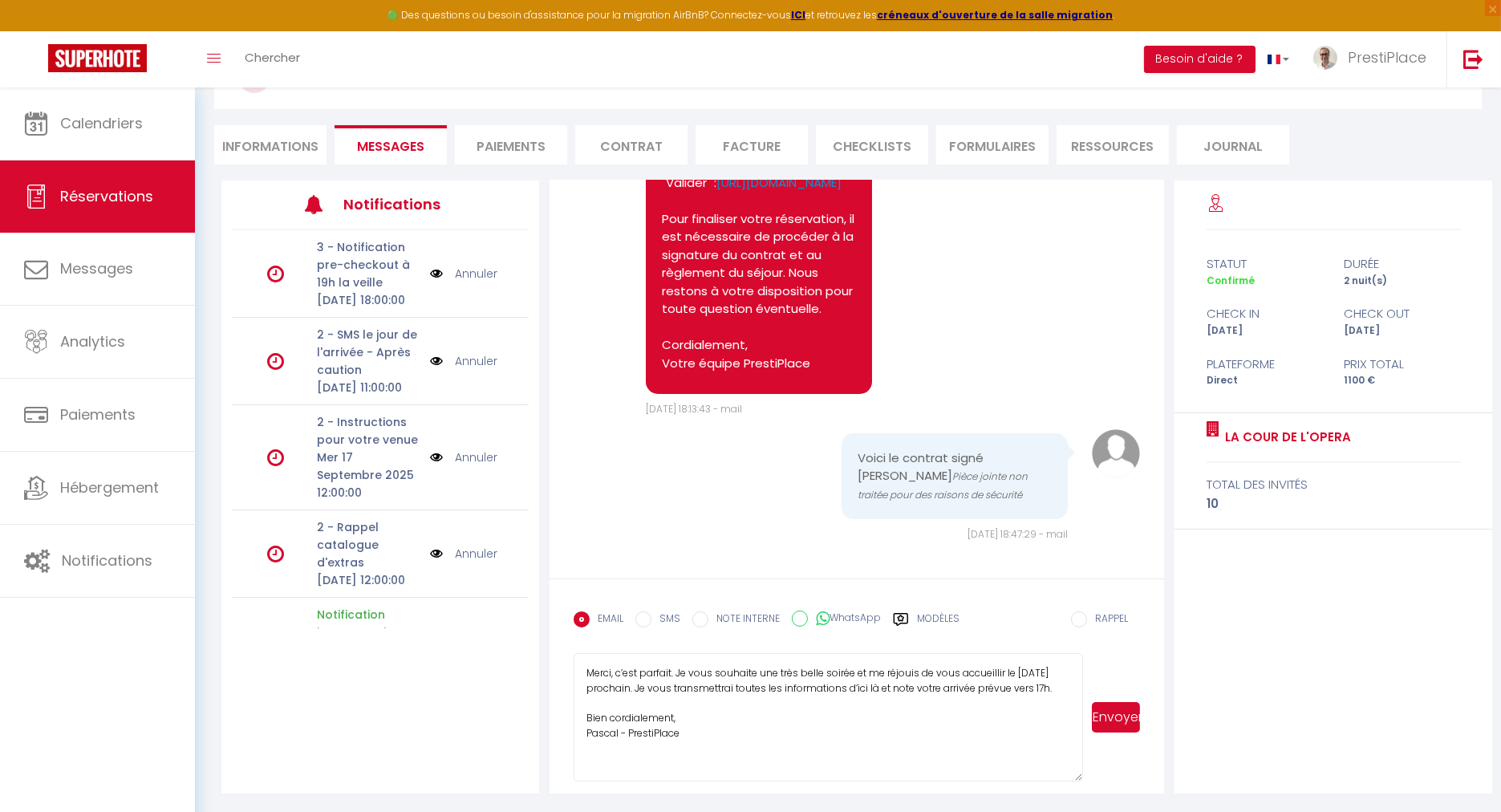
click at [803, 674] on textarea "Merci, c’est parfait. Je vous souhaite une très belle soirée et me réjouis de v…" at bounding box center [827, 718] width 509 height 129
drag, startPoint x: 779, startPoint y: 670, endPoint x: 802, endPoint y: 671, distance: 23.0
click at [802, 671] on textarea "Merci, c’est parfait. Je vous souhaite une très belle soirée et me réjouis de v…" at bounding box center [827, 718] width 509 height 129
drag, startPoint x: 848, startPoint y: 672, endPoint x: 896, endPoint y: 672, distance: 48.0
click at [896, 672] on textarea "Merci, c’est parfait. Je vous souhaite une belle soirée et me réjouis de vous a…" at bounding box center [827, 718] width 509 height 129
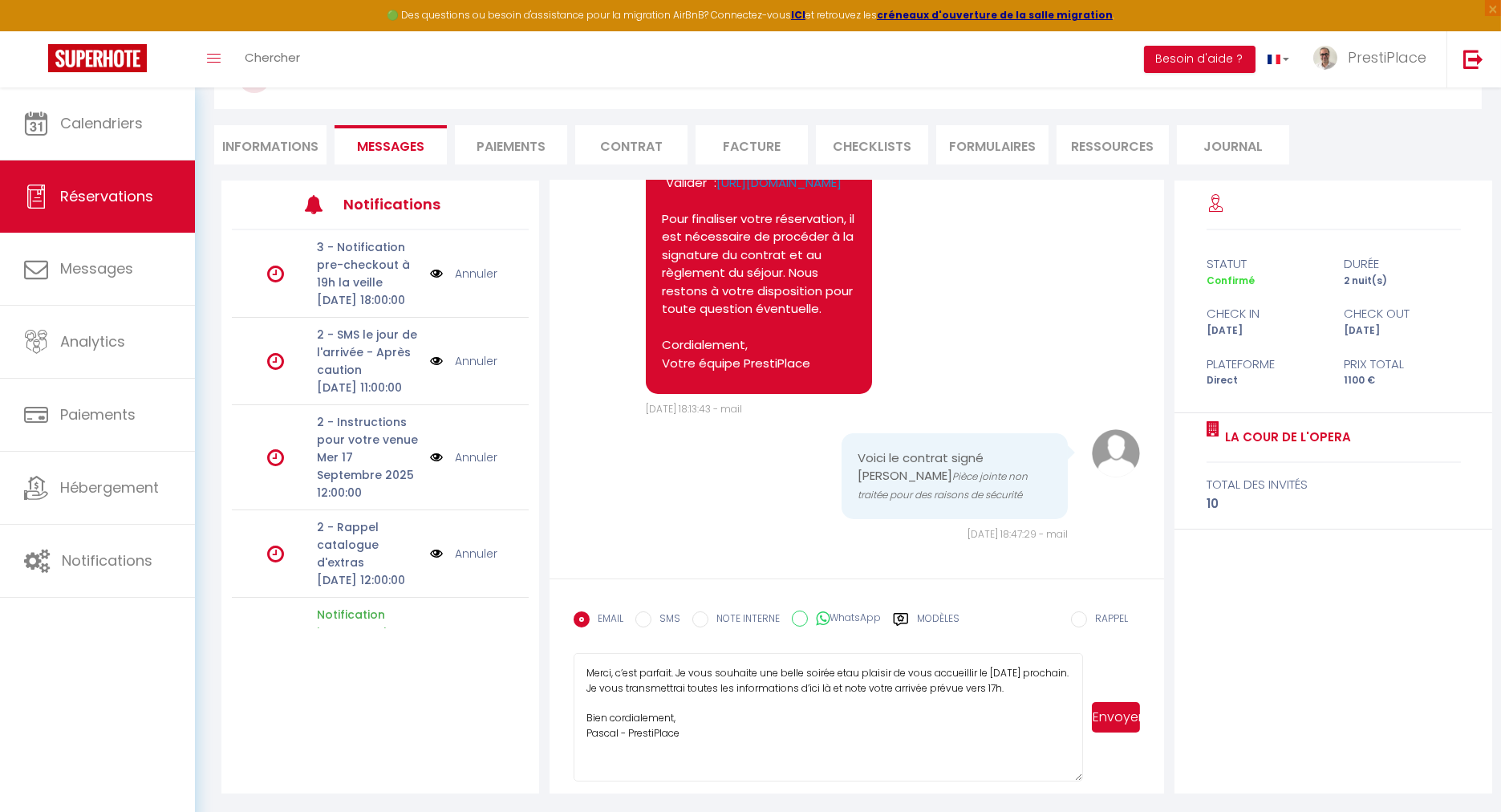
click at [848, 674] on textarea "Merci, c’est parfait. Je vous souhaite une belle soirée etau plaisir de vous ac…" at bounding box center [827, 718] width 509 height 129
click at [833, 670] on textarea "Merci, c’est parfait. Je vous souhaite une belle soirée et au plaisir de vous a…" at bounding box center [827, 718] width 509 height 129
click at [744, 720] on textarea "Merci, c’est parfait. Je vous souhaite une belle soirée et au plaisir de vous a…" at bounding box center [827, 718] width 509 height 129
click at [768, 735] on textarea "Merci, c’est parfait. Je vous souhaite une belle soirée et au plaisir de vous a…" at bounding box center [827, 718] width 509 height 129
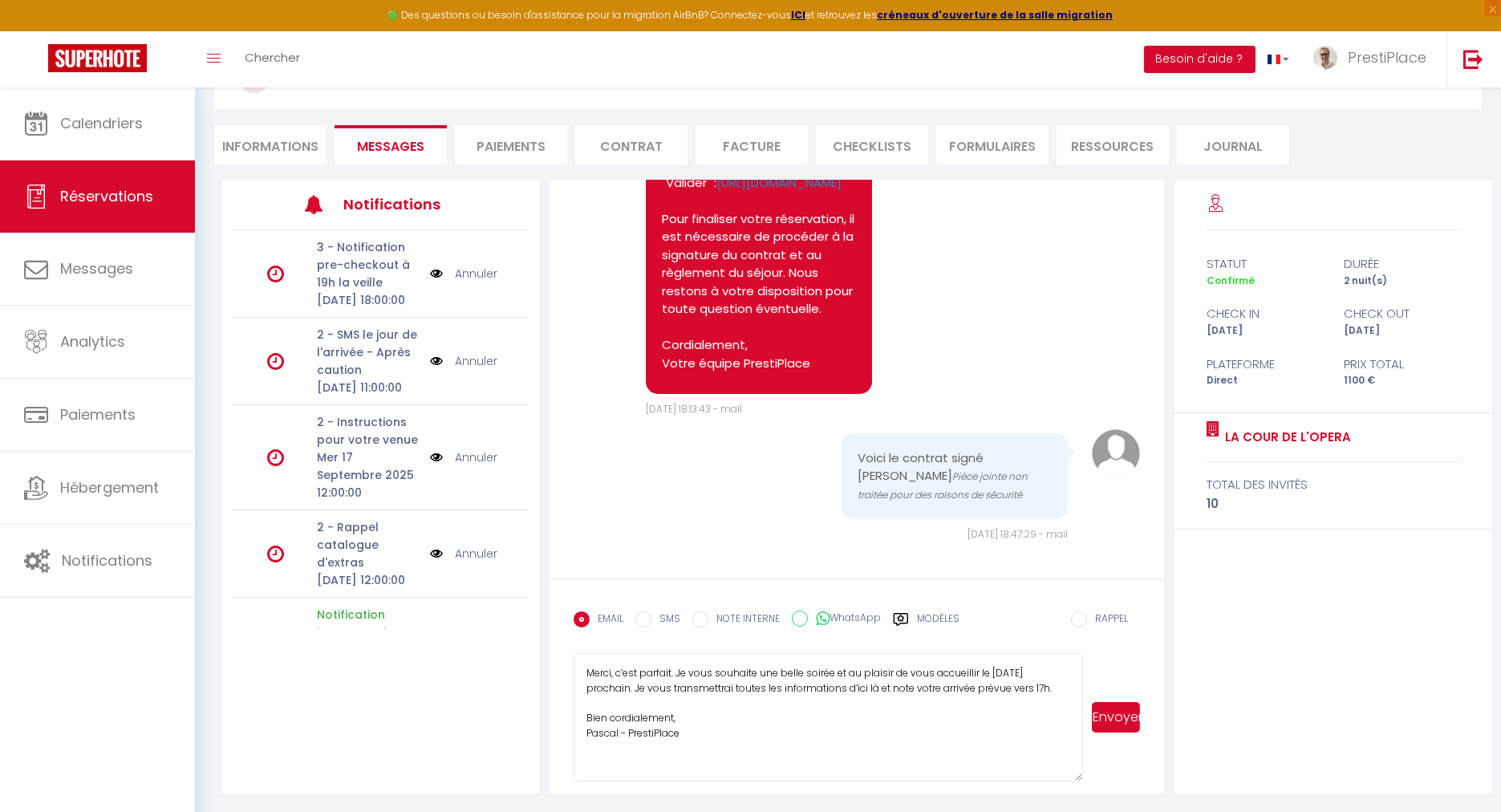
type textarea "Merci, c’est parfait. Je vous souhaite une belle soirée et au plaisir de vous a…"
click at [1124, 723] on button "Envoyer" at bounding box center [1116, 717] width 48 height 30
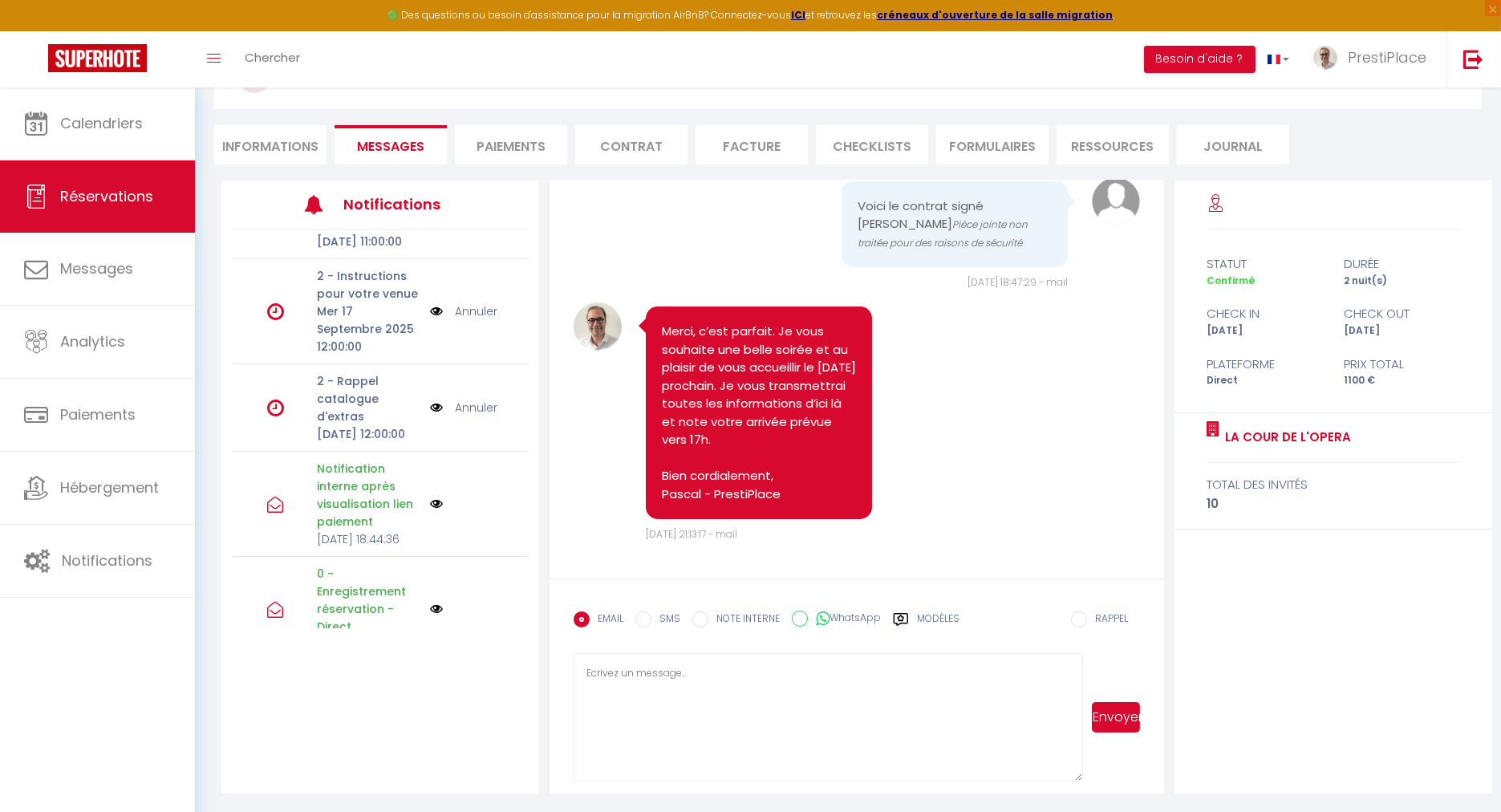
scroll to position [267, 0]
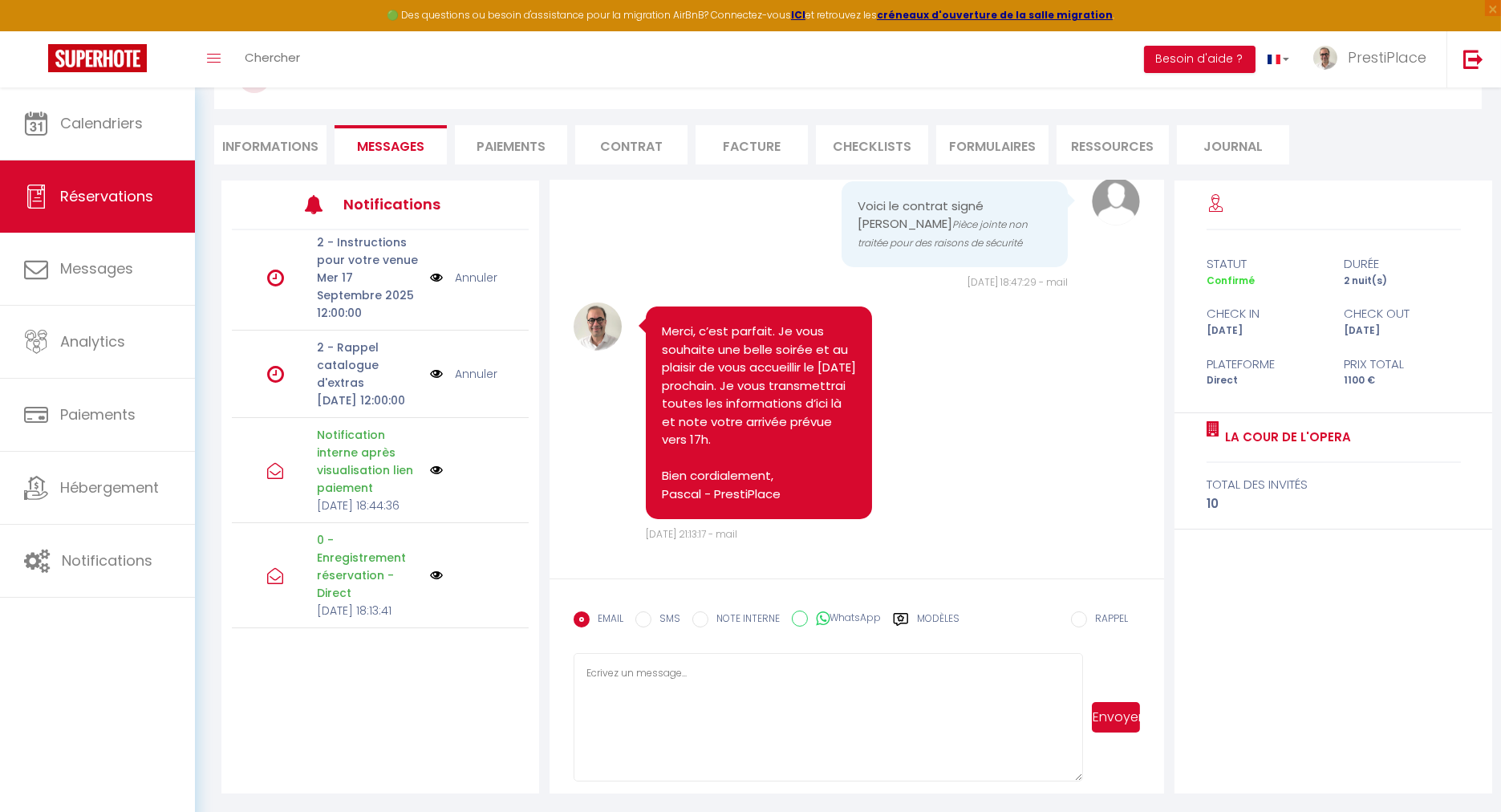
click at [476, 369] on link "Annuler" at bounding box center [476, 374] width 42 height 18
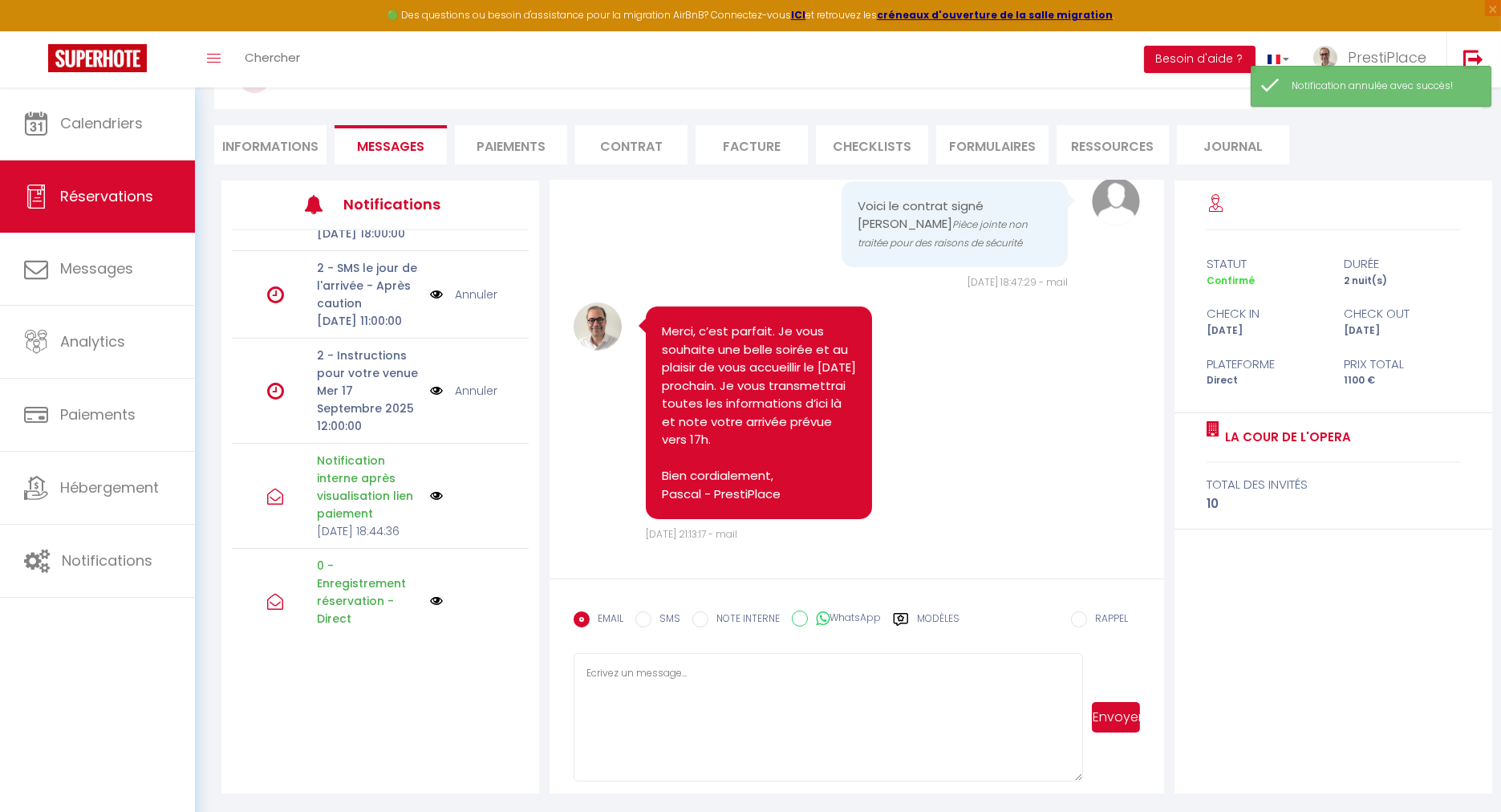
scroll to position [54, 0]
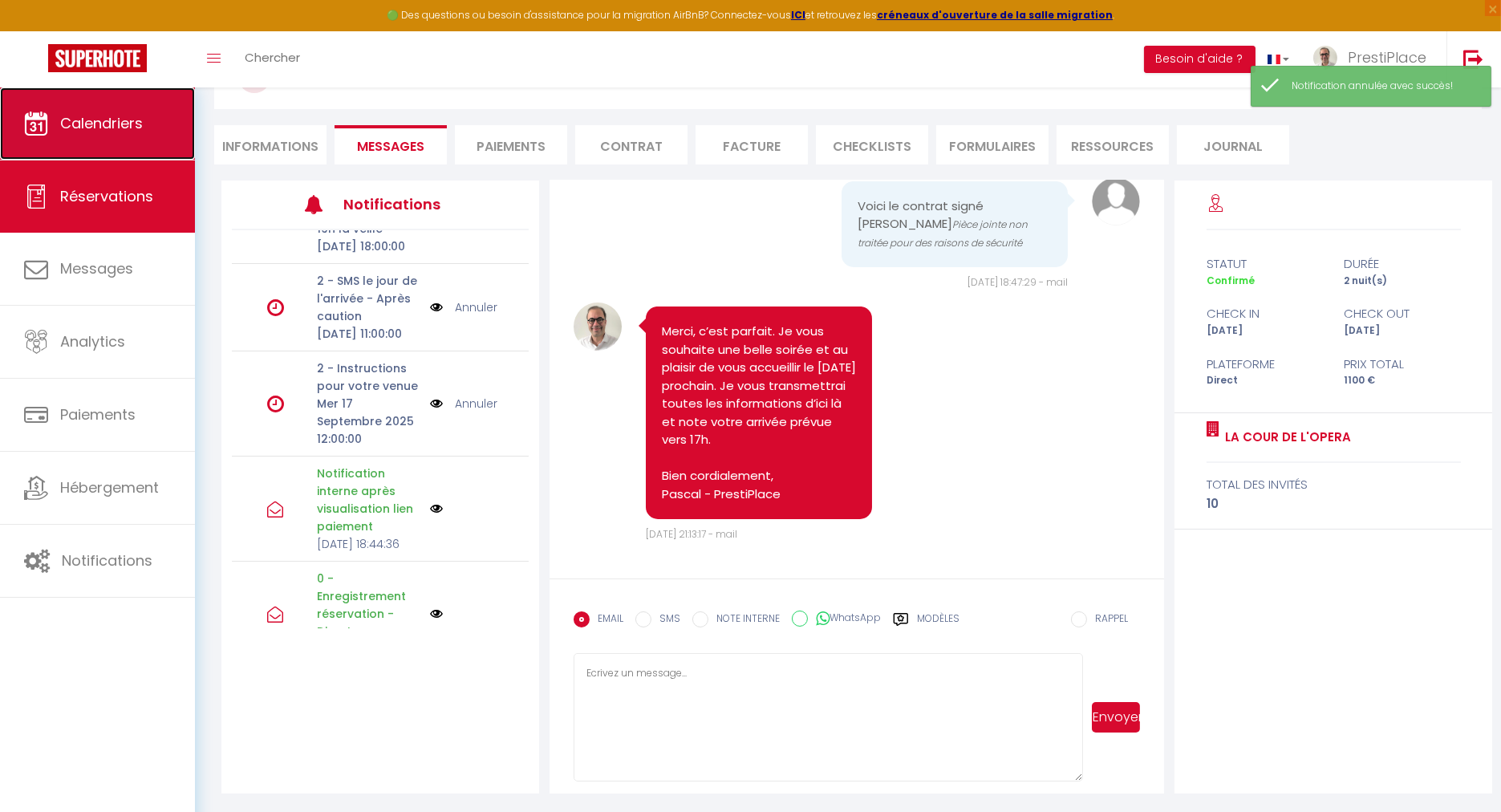
click at [94, 124] on span "Calendriers" at bounding box center [101, 123] width 82 height 20
